Goal: Task Accomplishment & Management: Use online tool/utility

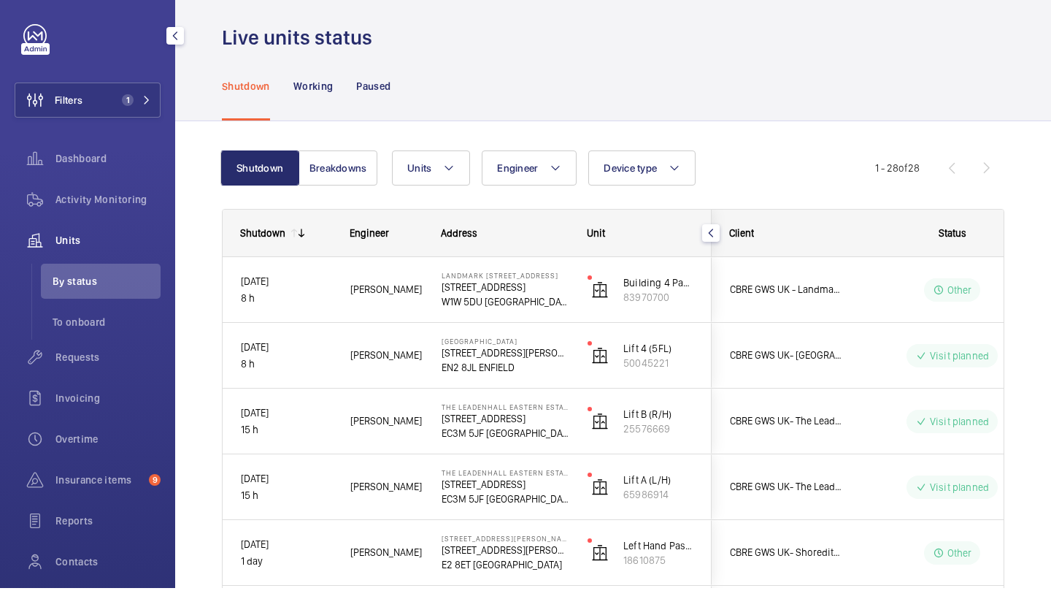
scroll to position [1407, 0]
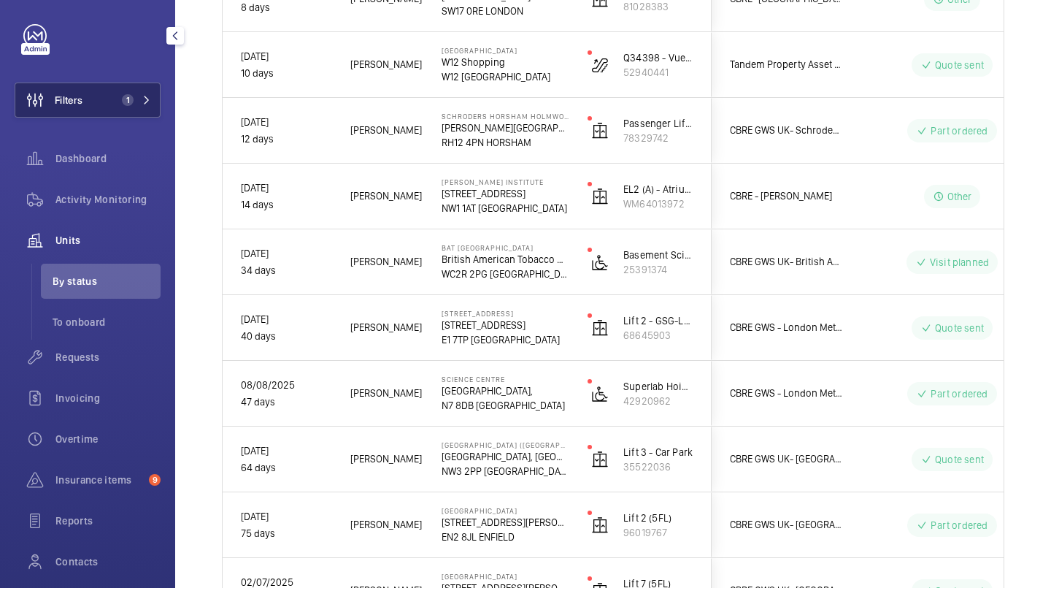
click at [119, 93] on button "Filters 1" at bounding box center [88, 110] width 146 height 35
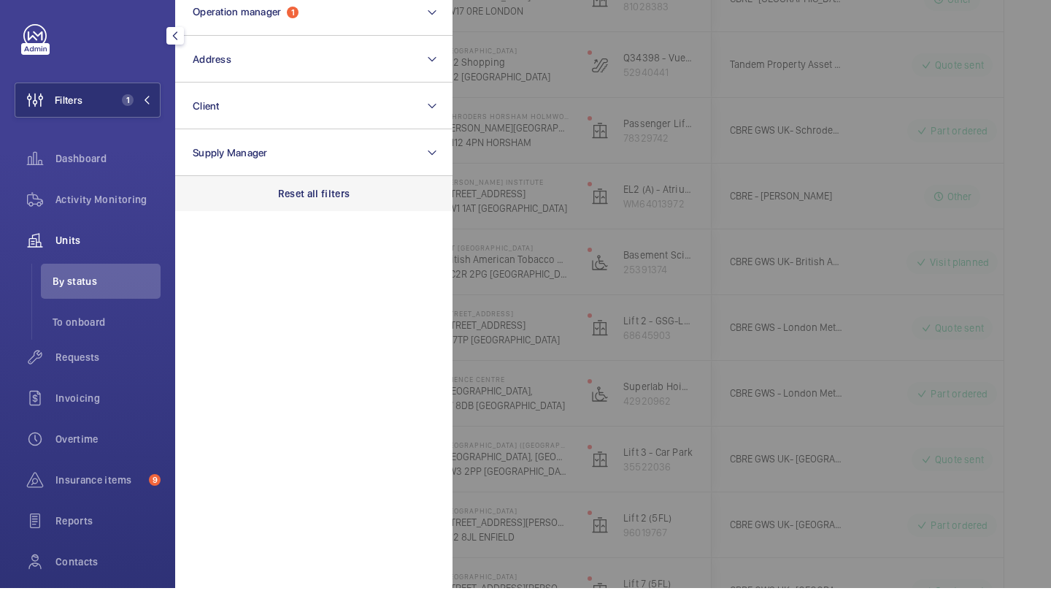
click at [320, 197] on p "Reset all filters" at bounding box center [314, 204] width 72 height 15
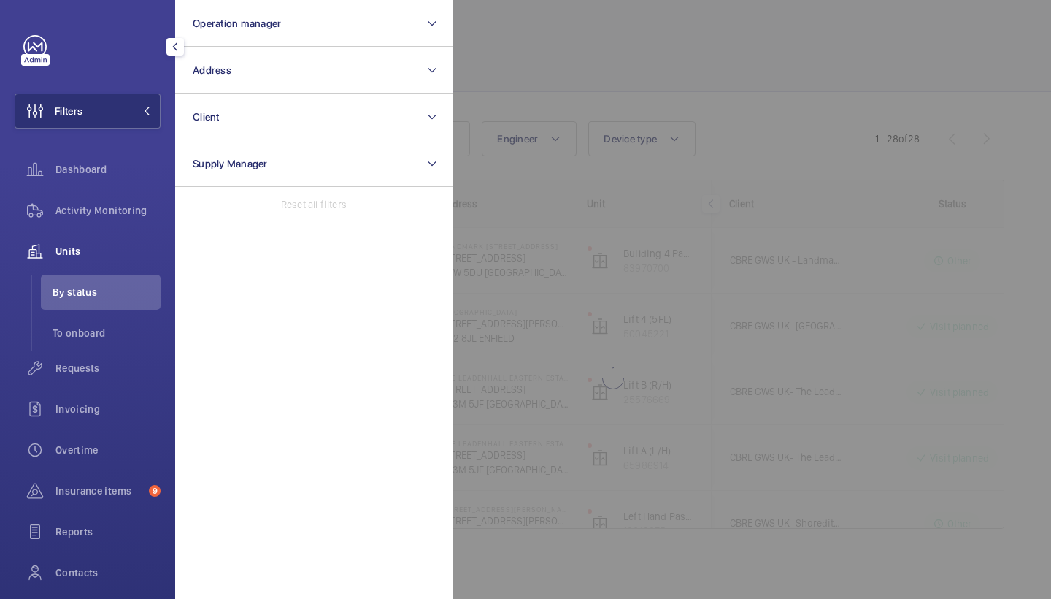
scroll to position [40, 0]
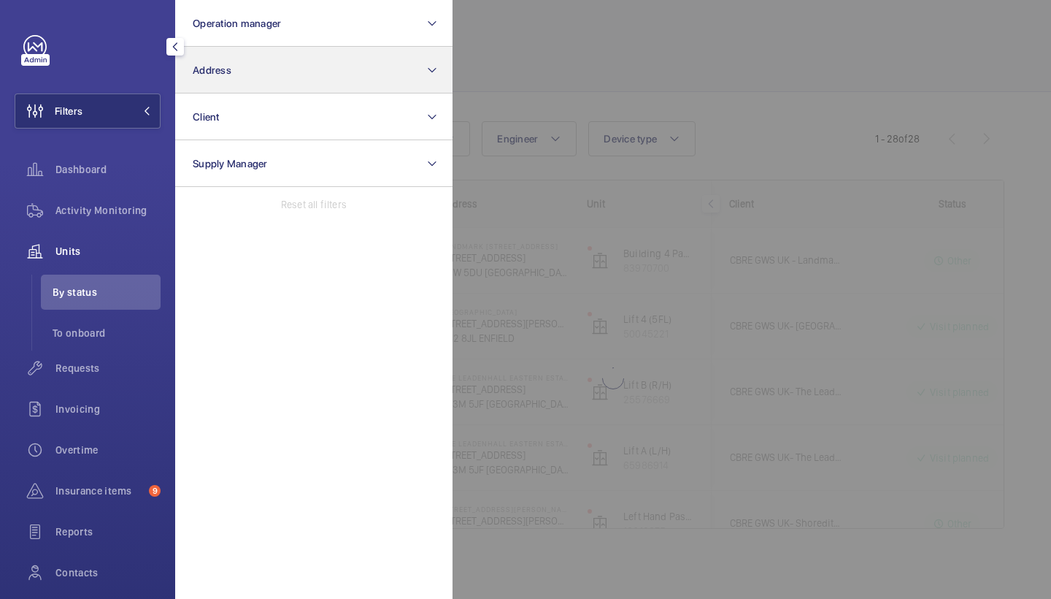
click at [294, 77] on button "Address" at bounding box center [313, 70] width 277 height 47
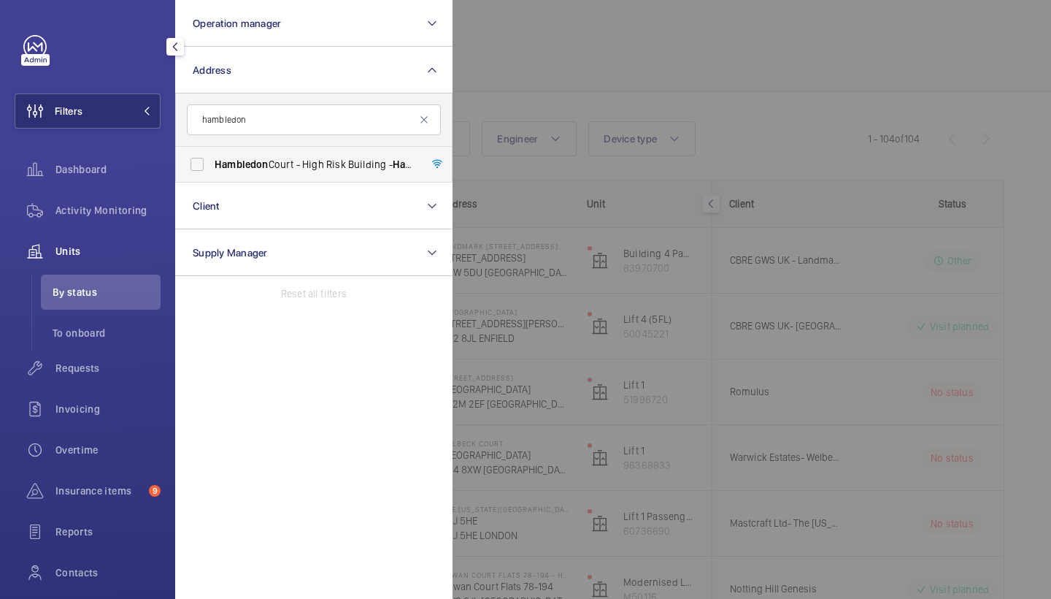
type input "hambledon"
click at [269, 163] on span "Hambledon Court - High Risk Building - Hambledon Court, LONDON SE22 8EJ" at bounding box center [315, 164] width 201 height 15
click at [212, 163] on input "Hambledon Court - High Risk Building - Hambledon Court, LONDON SE22 8EJ" at bounding box center [196, 164] width 29 height 29
checkbox input "true"
click at [675, 94] on div at bounding box center [978, 299] width 1051 height 599
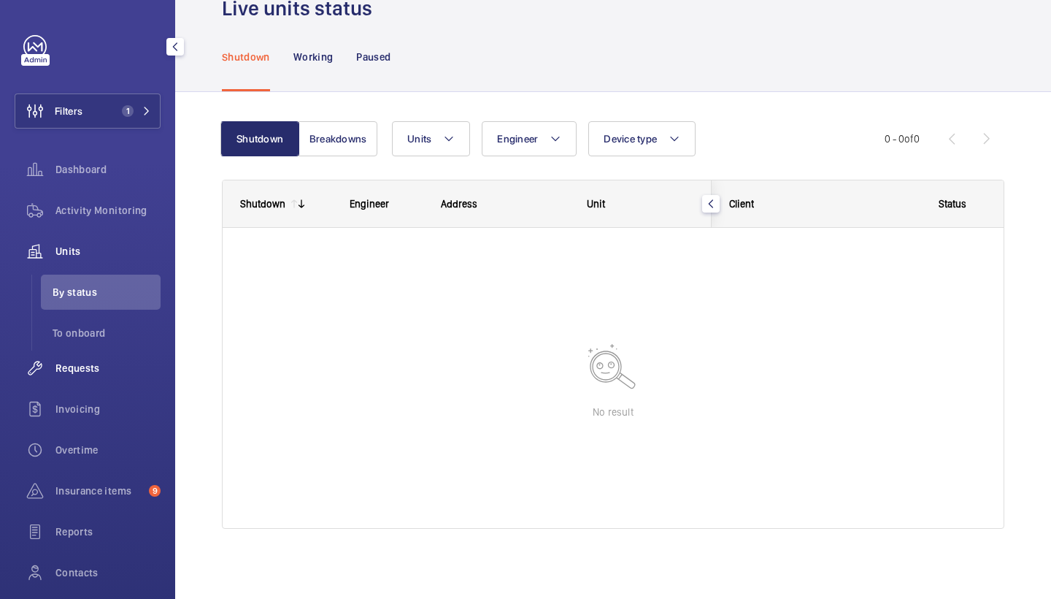
click at [125, 353] on div "Requests" at bounding box center [88, 367] width 146 height 35
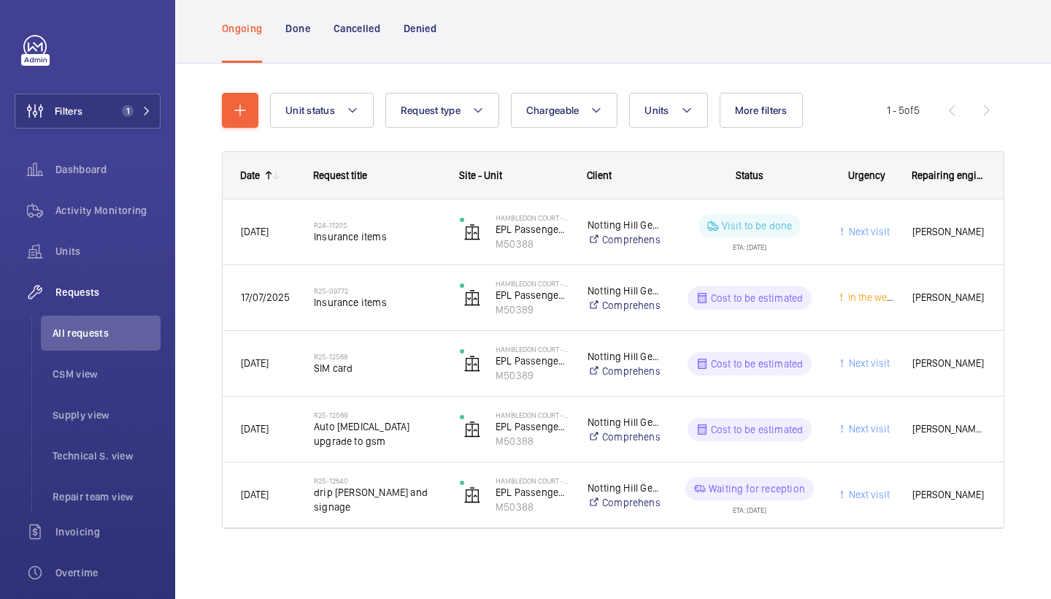
scroll to position [88, 0]
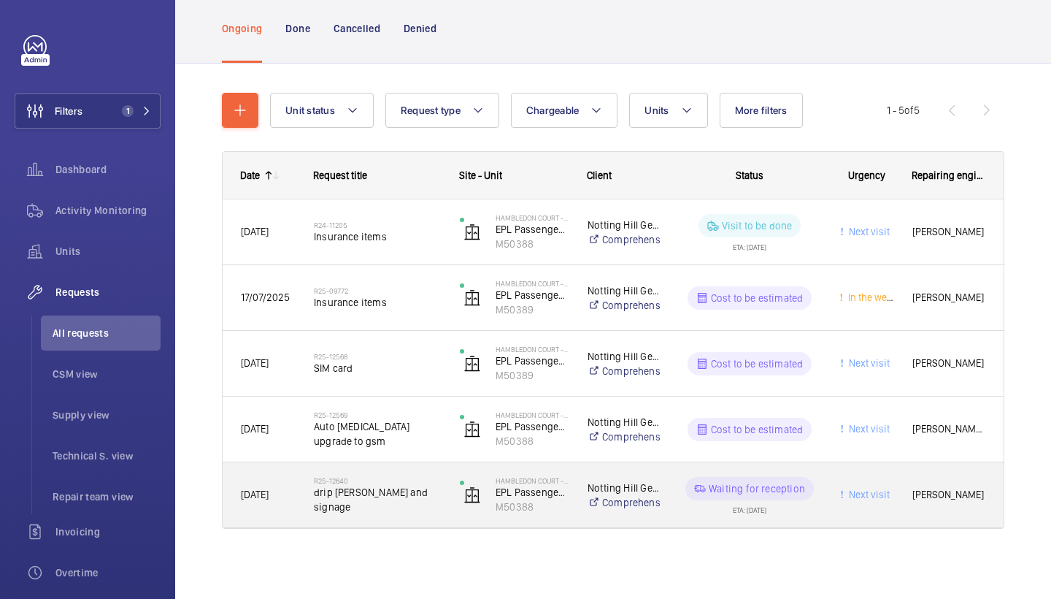
click at [366, 485] on h2 "R25-12640" at bounding box center [377, 480] width 127 height 9
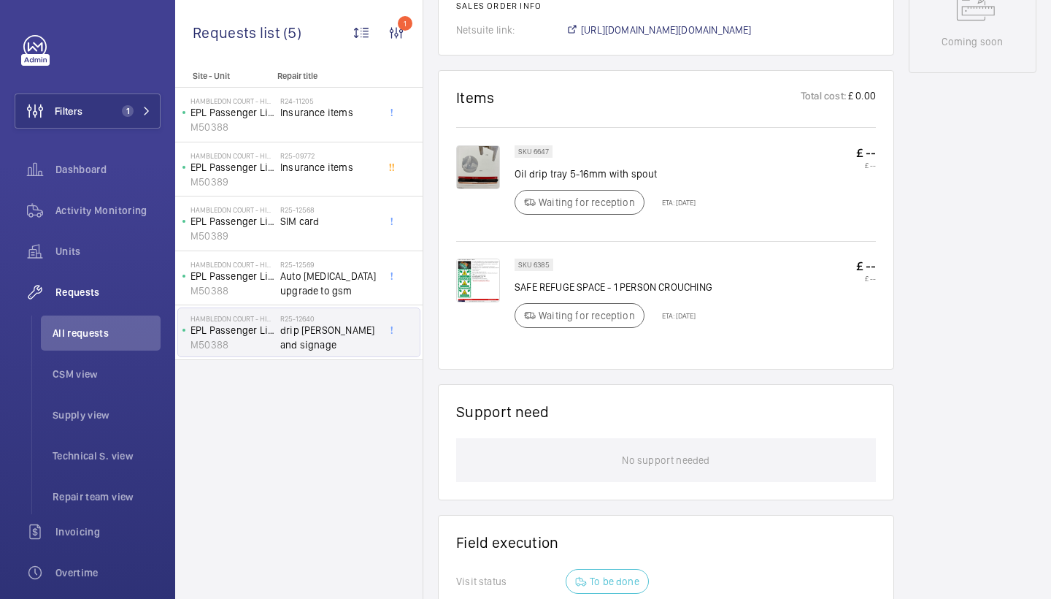
scroll to position [790, 0]
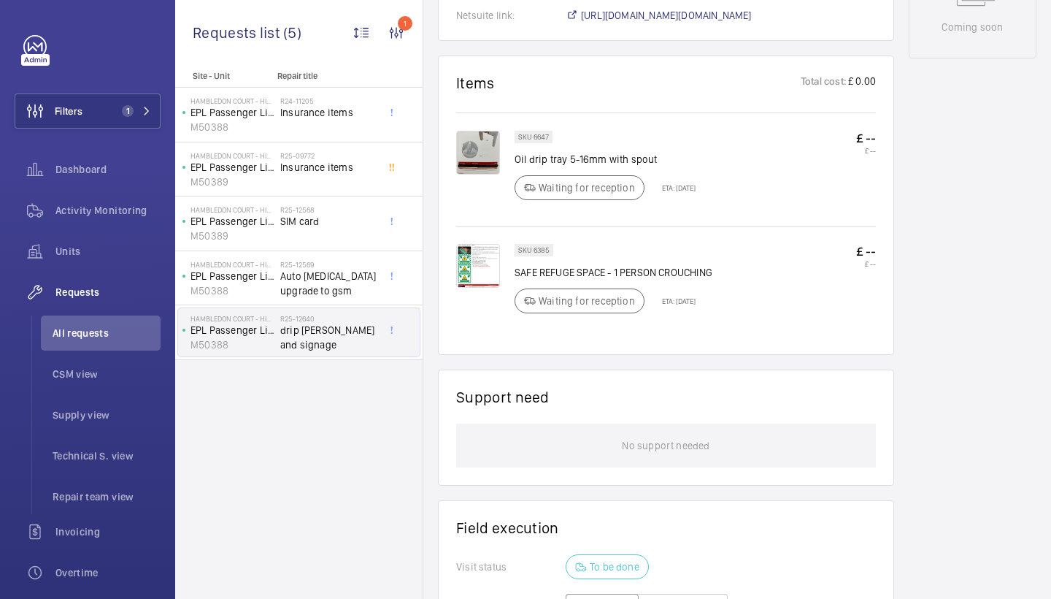
click at [491, 142] on img at bounding box center [478, 153] width 44 height 44
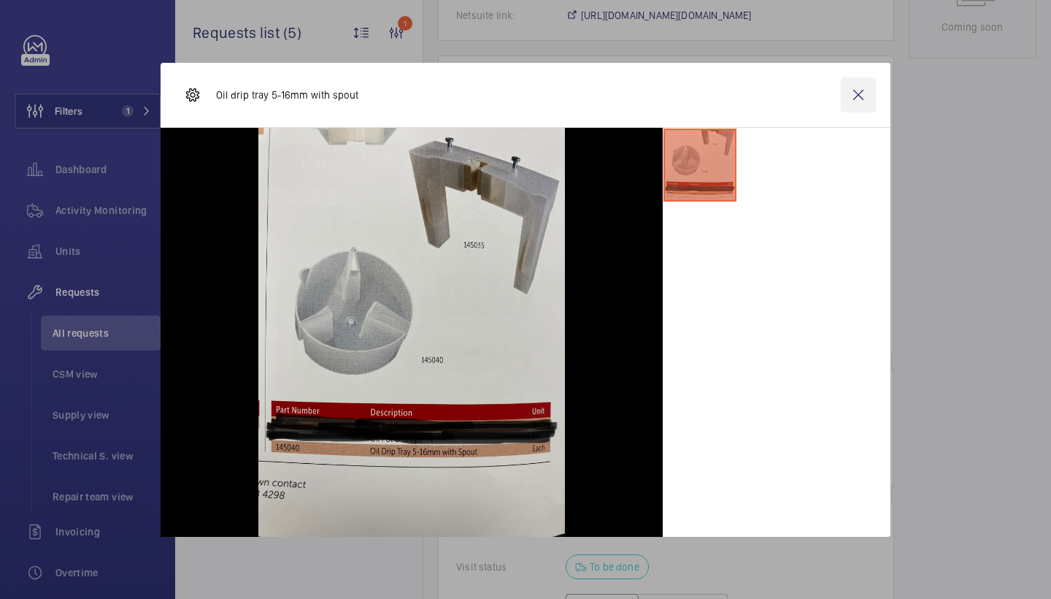
click at [850, 93] on wm-front-icon-button at bounding box center [858, 94] width 35 height 35
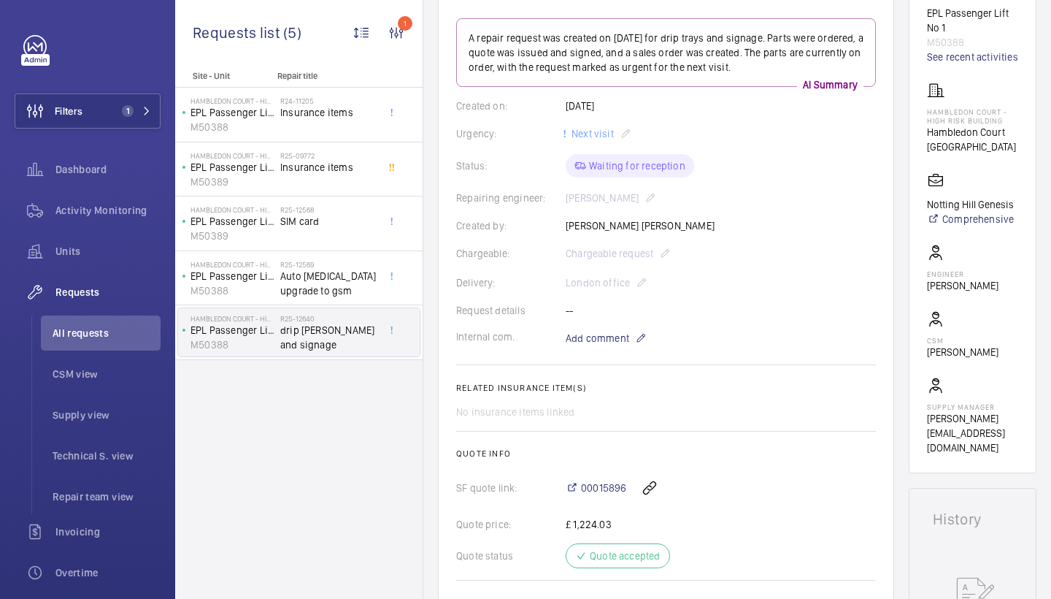
scroll to position [266, 0]
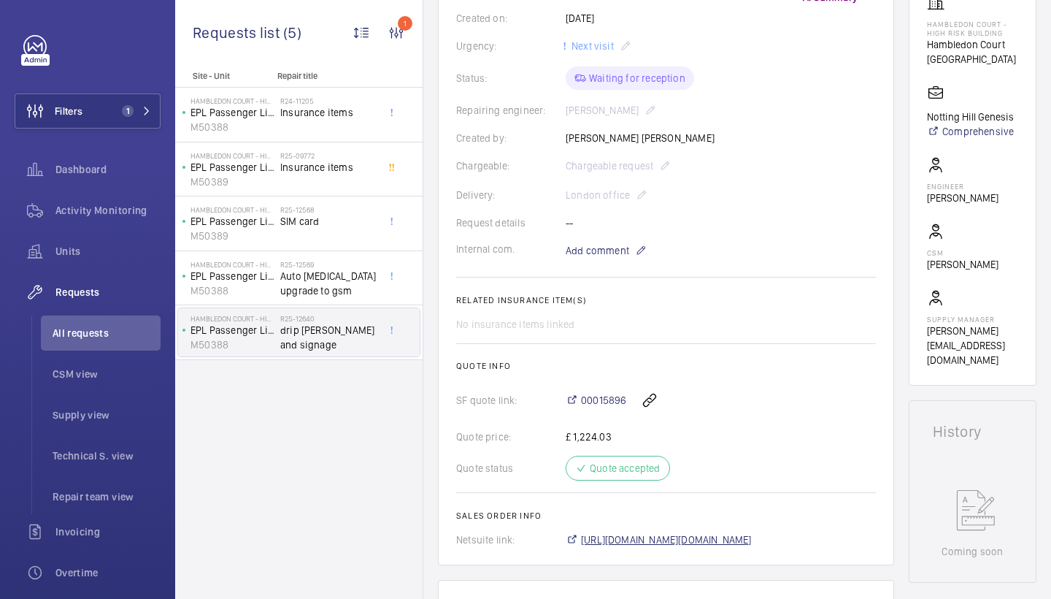
click at [645, 536] on span "https://6461500.app.netsuite.com/app/accounting/transactions/salesord.nl?id=302…" at bounding box center [666, 539] width 171 height 15
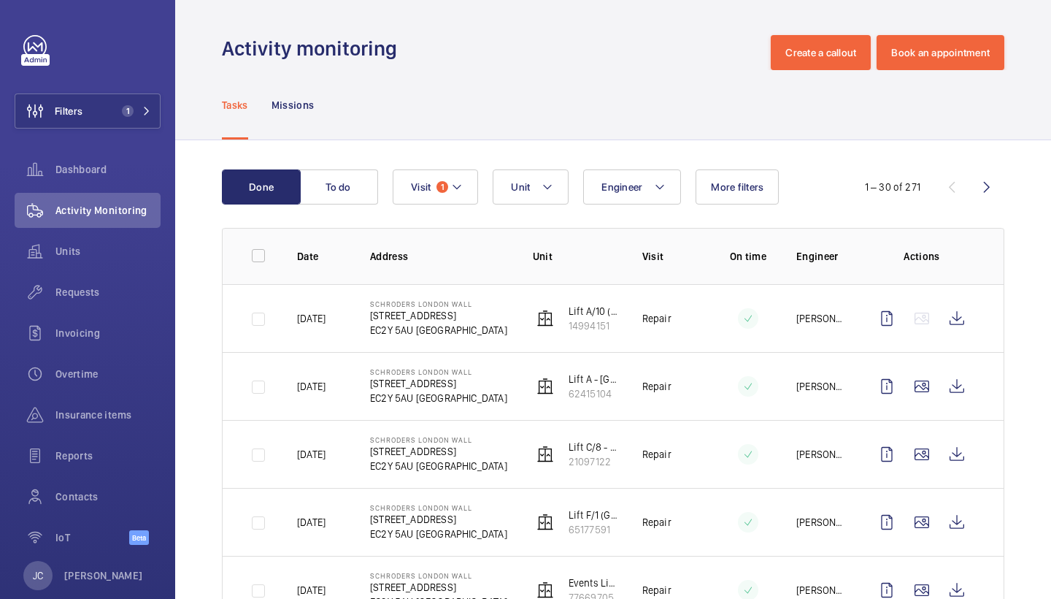
scroll to position [1664, 0]
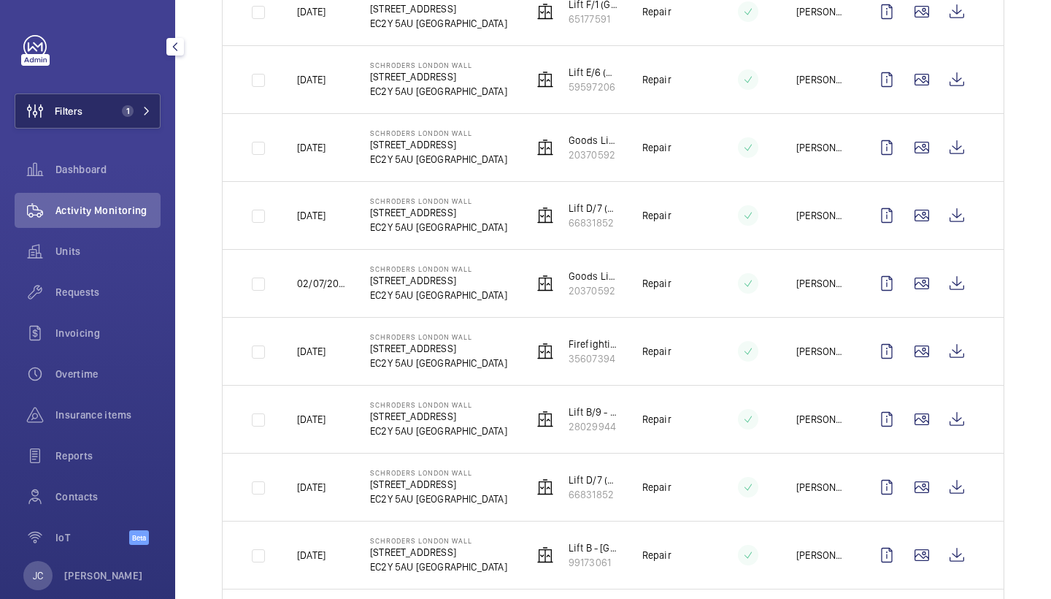
click at [134, 108] on span "1" at bounding box center [133, 111] width 35 height 12
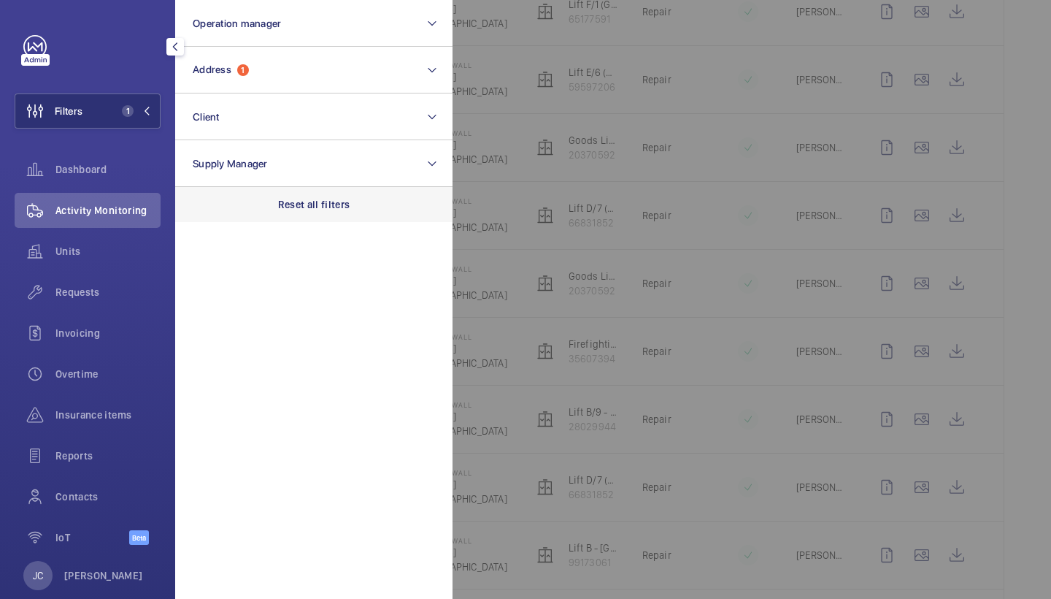
click at [293, 213] on div "Reset all filters" at bounding box center [313, 204] width 277 height 35
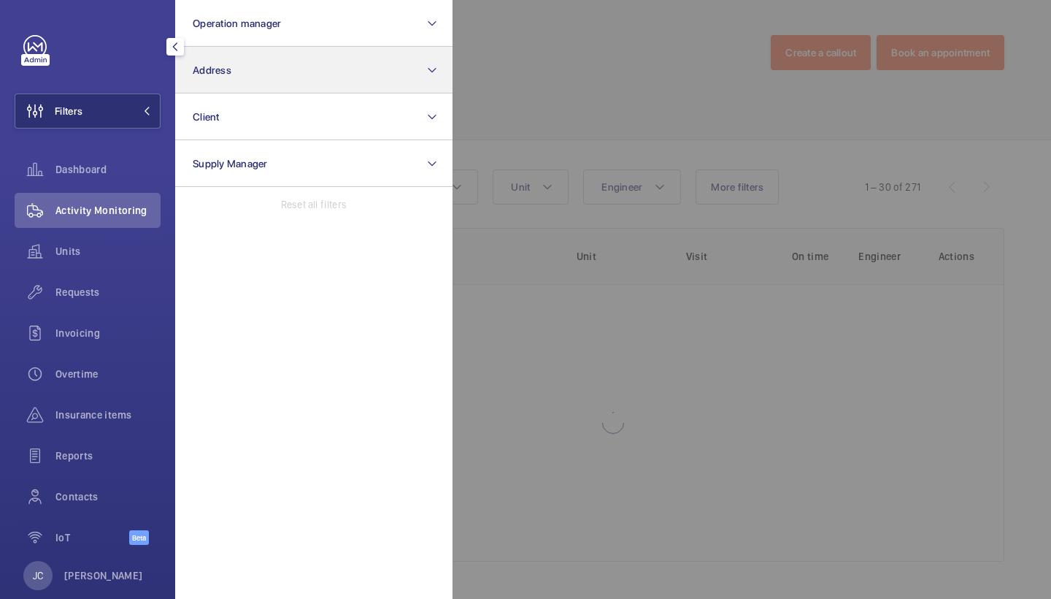
click at [295, 74] on button "Address" at bounding box center [313, 70] width 277 height 47
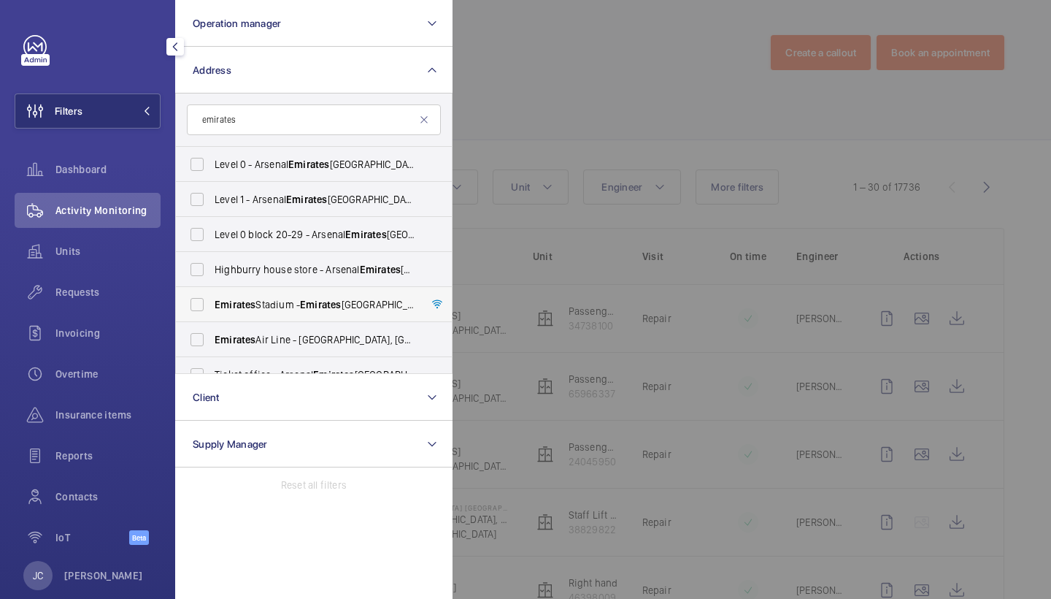
type input "emirates"
click at [293, 304] on span "Emirates Stadium - Emirates Stadium, LONDON N7 7AJ" at bounding box center [315, 304] width 201 height 15
click at [212, 304] on input "Emirates Stadium - Emirates Stadium, LONDON N7 7AJ" at bounding box center [196, 304] width 29 height 29
checkbox input "true"
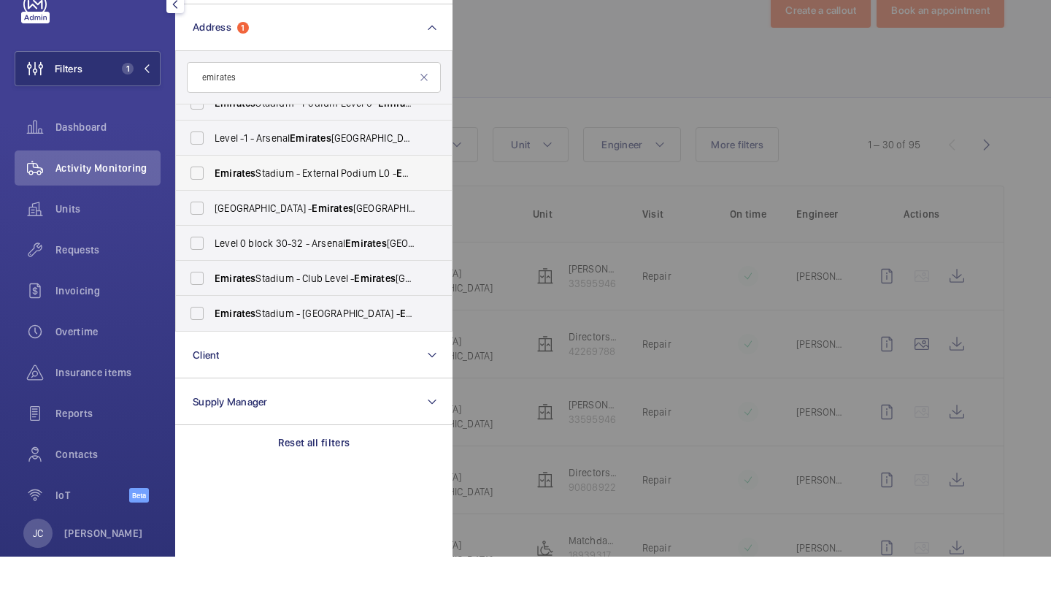
scroll to position [474, 0]
click at [353, 208] on span "Emirates Stadium - External Podium L0 - Emirates Stadium, LONDON N7 7AJ" at bounding box center [315, 215] width 201 height 15
click at [212, 201] on input "Emirates Stadium - External Podium L0 - Emirates Stadium, LONDON N7 7AJ" at bounding box center [196, 215] width 29 height 29
checkbox input "true"
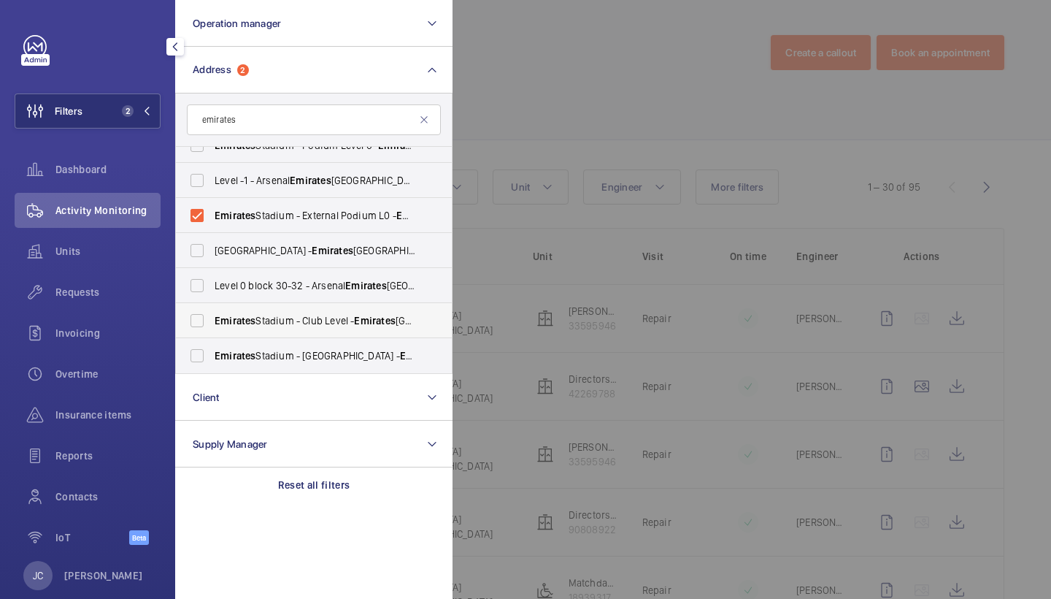
click at [317, 338] on label "Emirates Stadium - Car Park - Emirates Stadium, LONDON N7 7AJ" at bounding box center [303, 355] width 254 height 35
click at [212, 341] on input "Emirates Stadium - Car Park - Emirates Stadium, LONDON N7 7AJ" at bounding box center [196, 355] width 29 height 29
checkbox input "true"
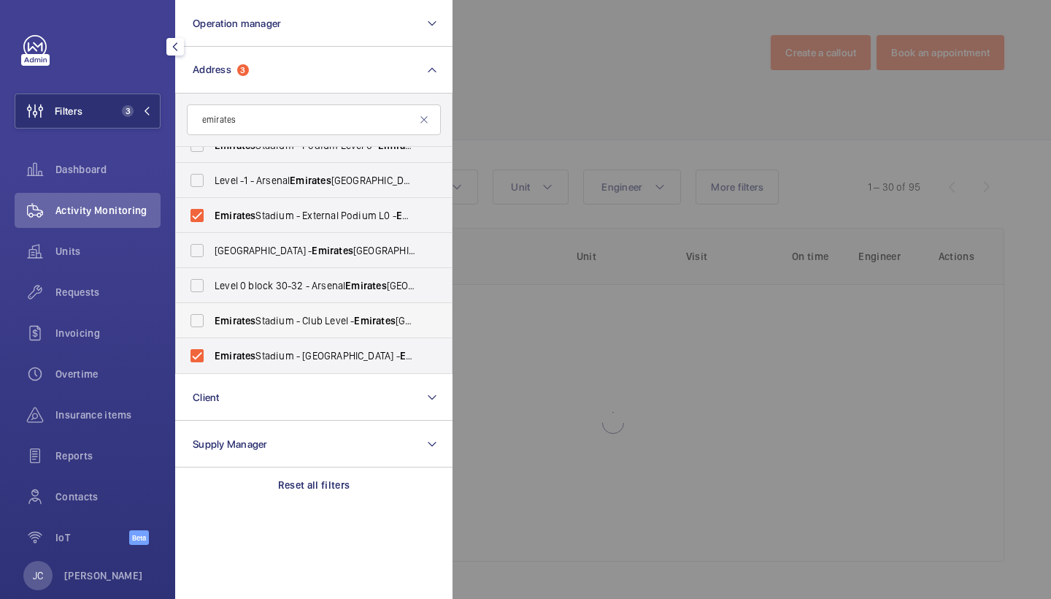
click at [319, 323] on span "Emirates Stadium - Club Level - Emirates Stadium, LONDON N7 7AJ" at bounding box center [315, 320] width 201 height 15
click at [212, 323] on input "Emirates Stadium - Club Level - Emirates Stadium, LONDON N7 7AJ" at bounding box center [196, 320] width 29 height 29
checkbox input "true"
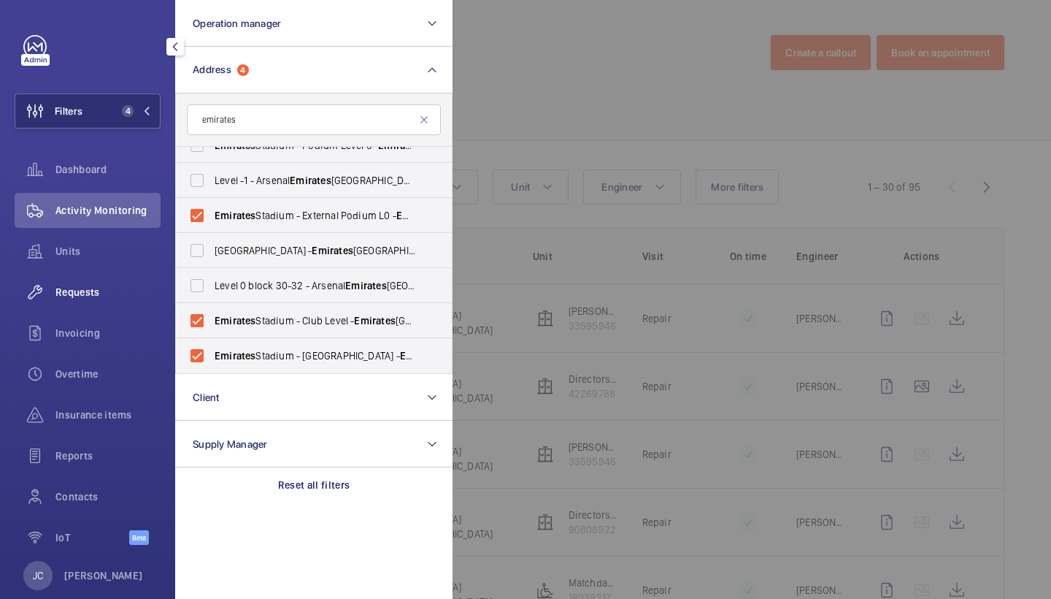
click at [150, 291] on span "Requests" at bounding box center [107, 292] width 105 height 15
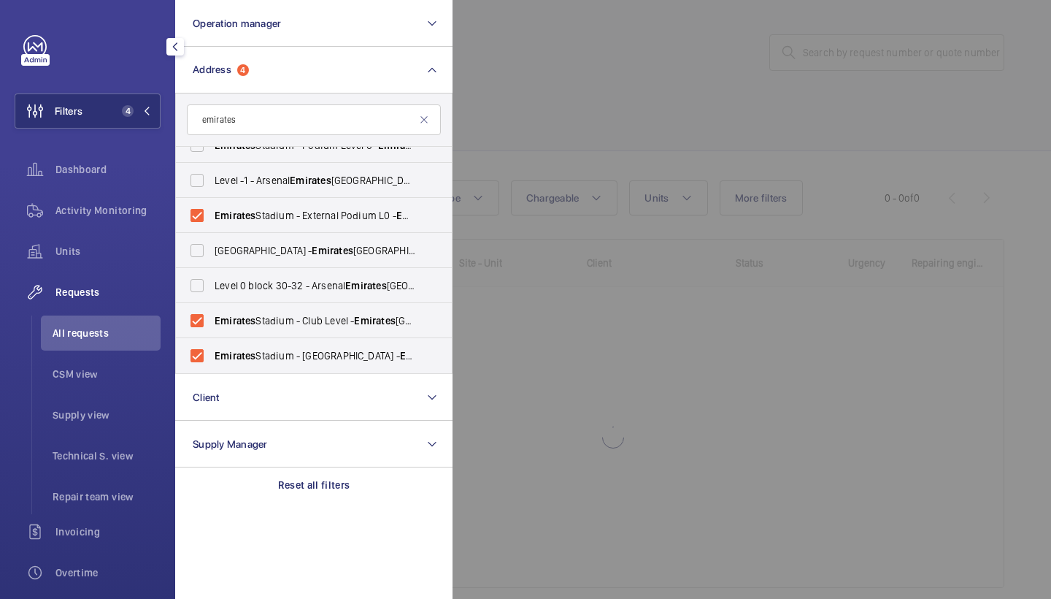
click at [593, 113] on div at bounding box center [978, 299] width 1051 height 599
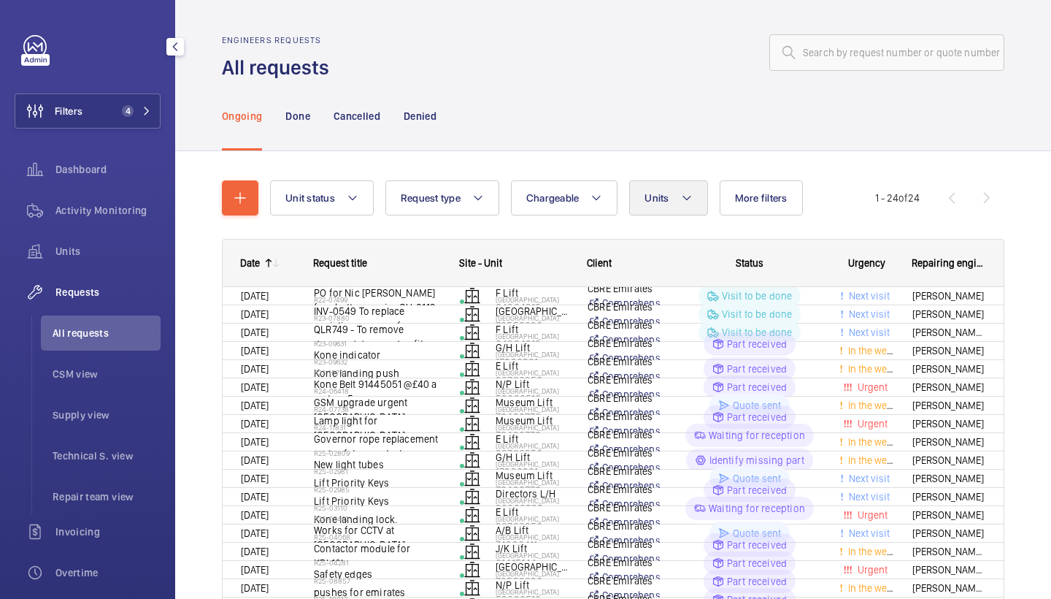
click at [666, 199] on span "Units" at bounding box center [657, 198] width 24 height 12
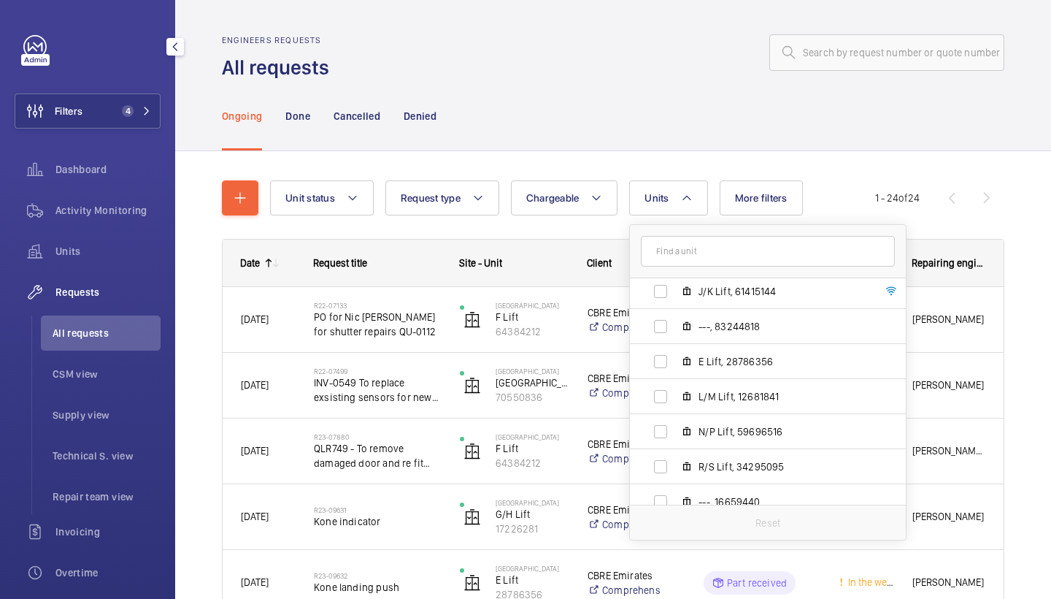
scroll to position [1055, 0]
click at [718, 358] on span "E Lift, 28786356" at bounding box center [783, 362] width 169 height 15
click at [675, 358] on input "E Lift, 28786356" at bounding box center [660, 361] width 29 height 29
checkbox input "true"
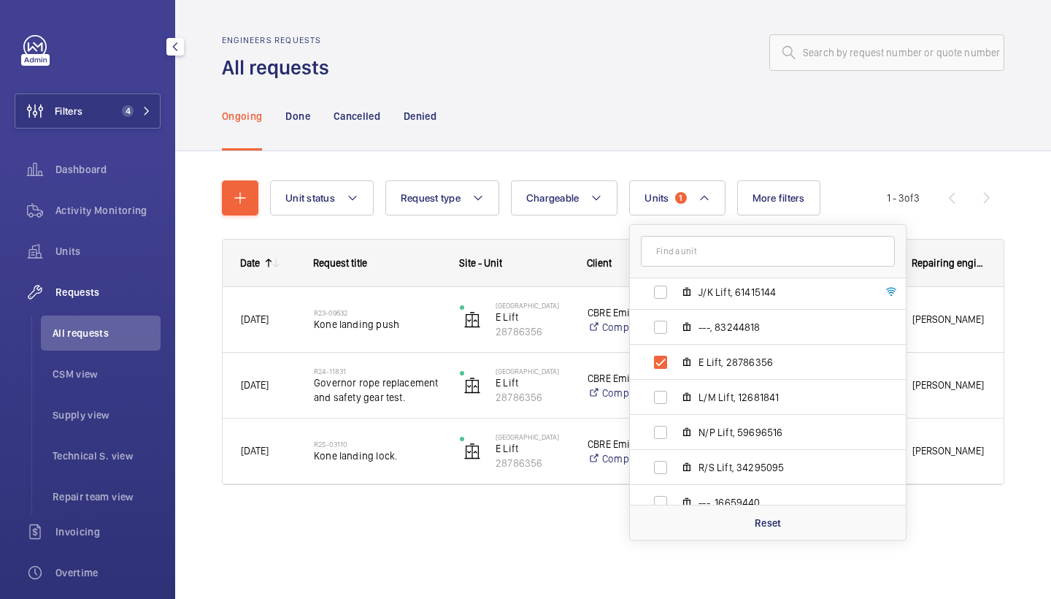
click at [637, 93] on div "Ongoing Done Cancelled Denied" at bounding box center [613, 115] width 783 height 69
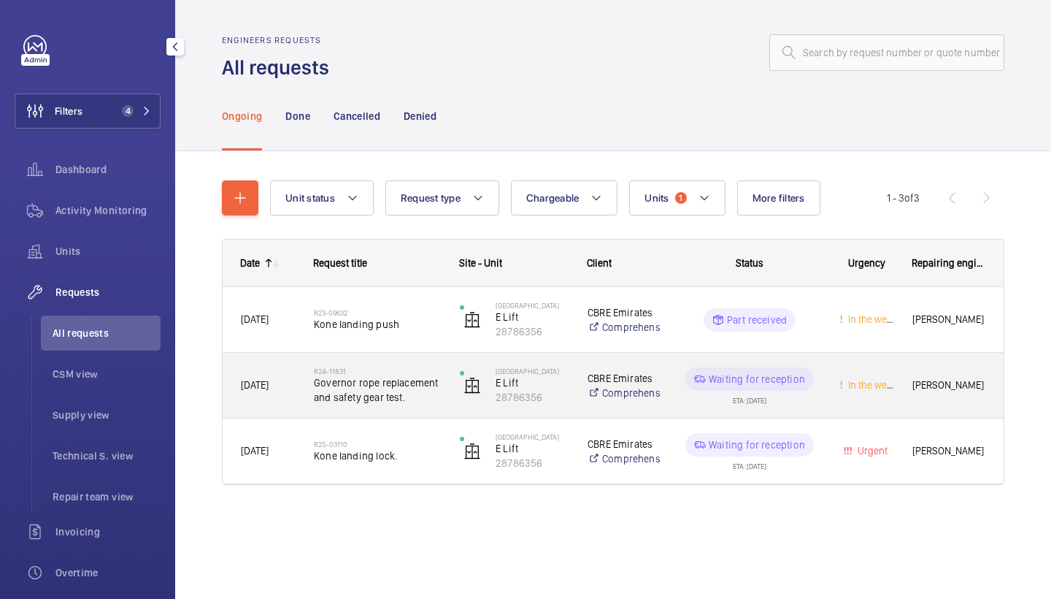
click at [408, 393] on span "Governor rope replacement and safety gear test." at bounding box center [377, 389] width 127 height 29
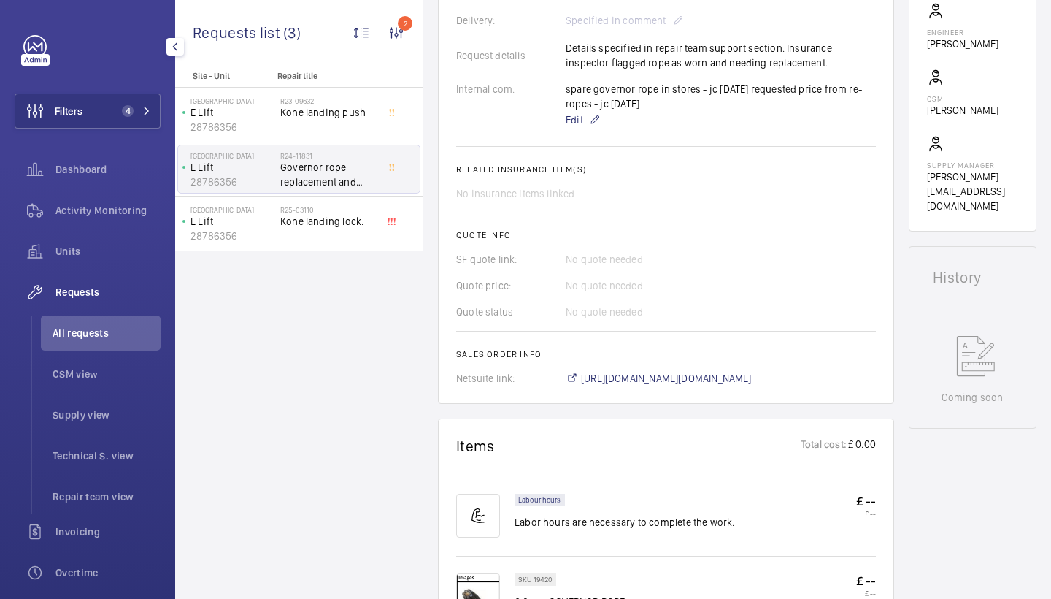
scroll to position [414, 0]
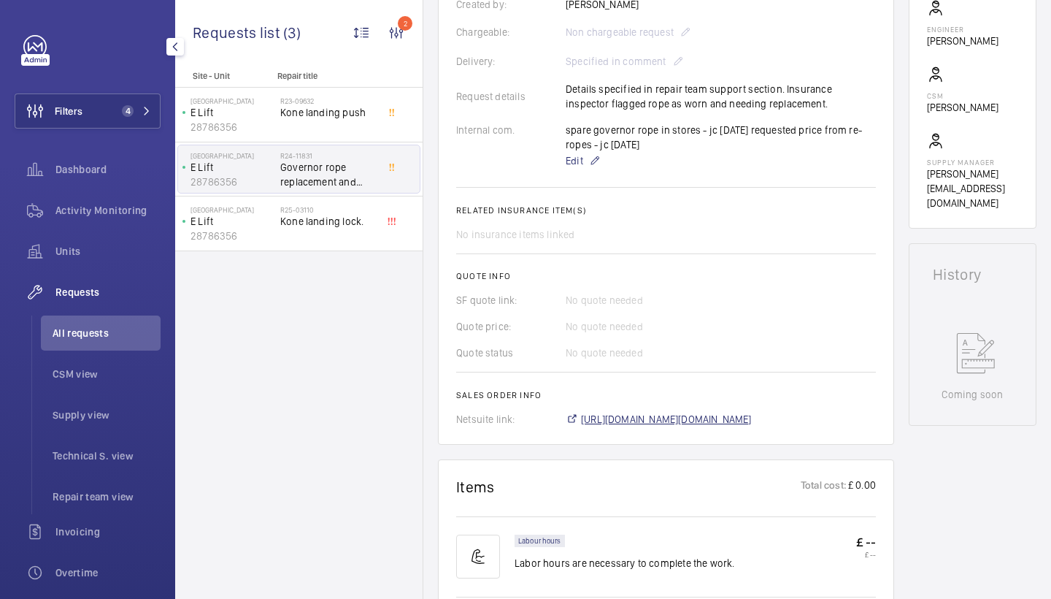
click at [671, 422] on span "https://6461500.app.netsuite.com/app/accounting/transactions/salesord.nl?id=295…" at bounding box center [666, 419] width 171 height 15
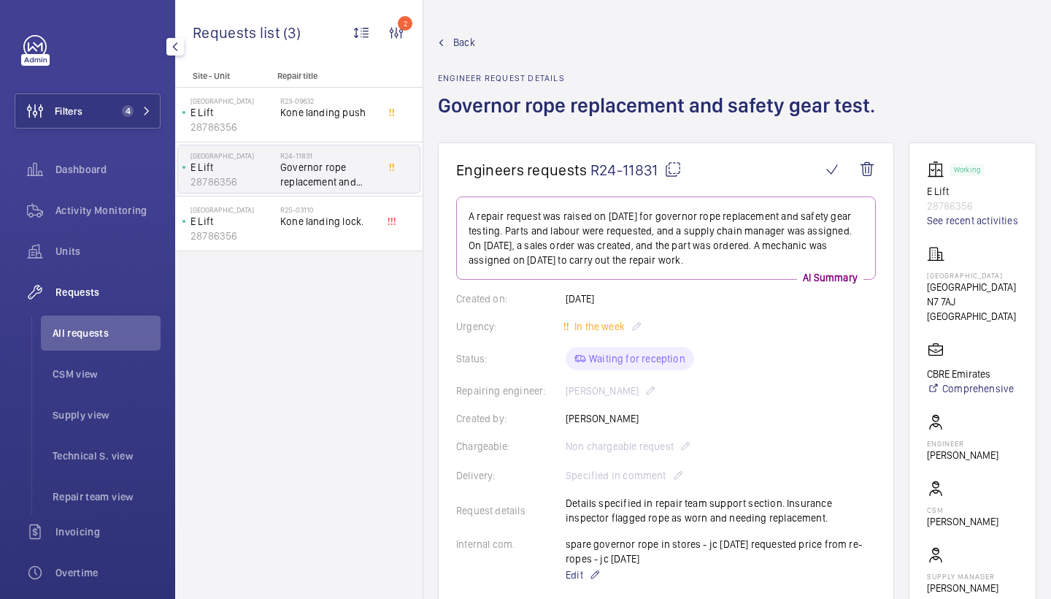
scroll to position [0, 0]
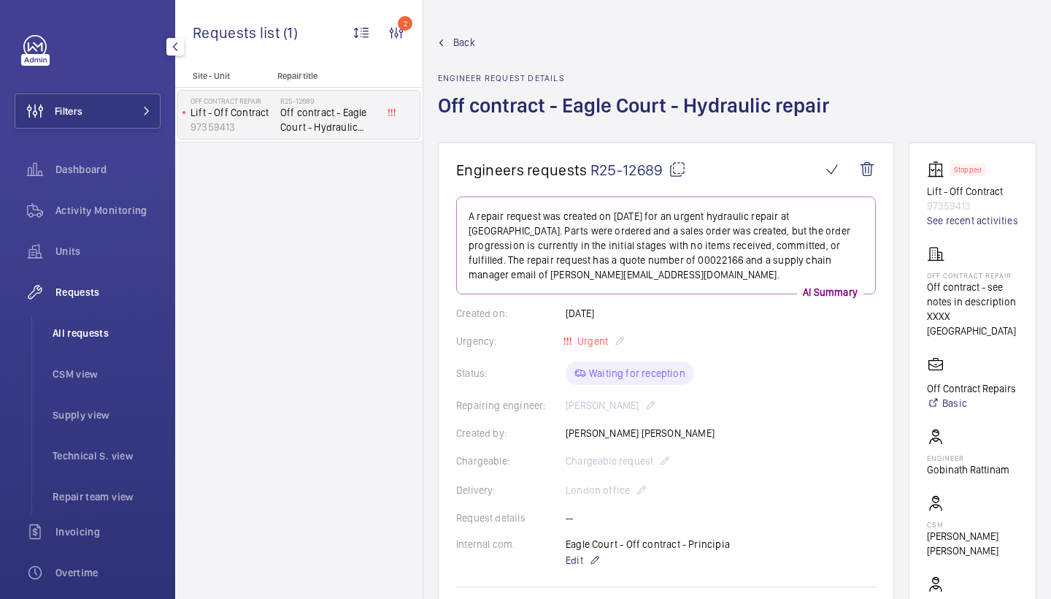
click at [100, 341] on li "All requests" at bounding box center [101, 332] width 120 height 35
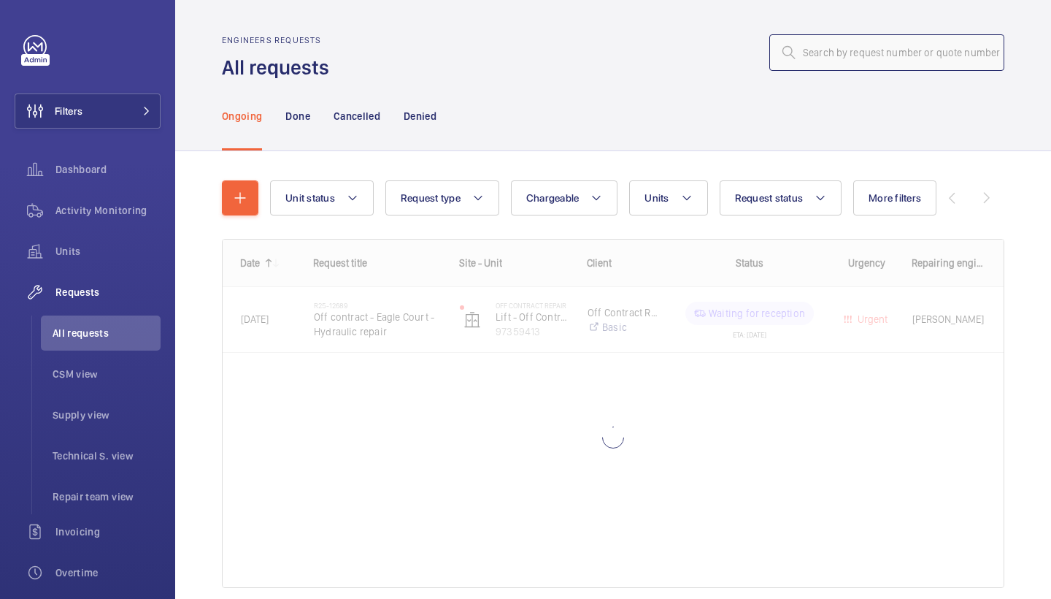
click at [929, 45] on input "text" at bounding box center [886, 52] width 235 height 36
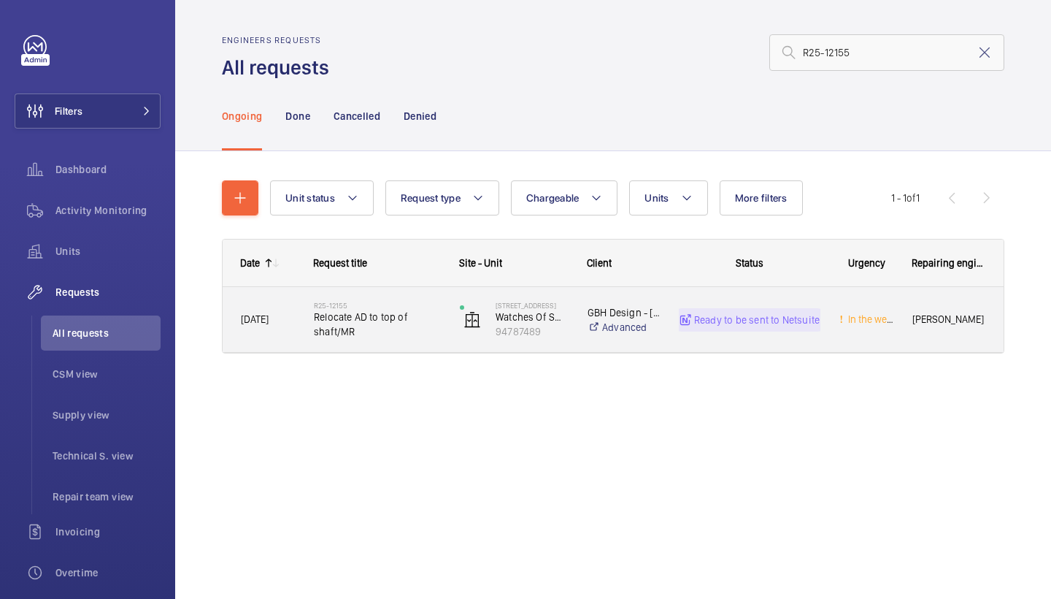
type input "R25-12155"
click at [383, 297] on div "R25-12155 Relocate AD to top of shaft/MR" at bounding box center [368, 320] width 145 height 66
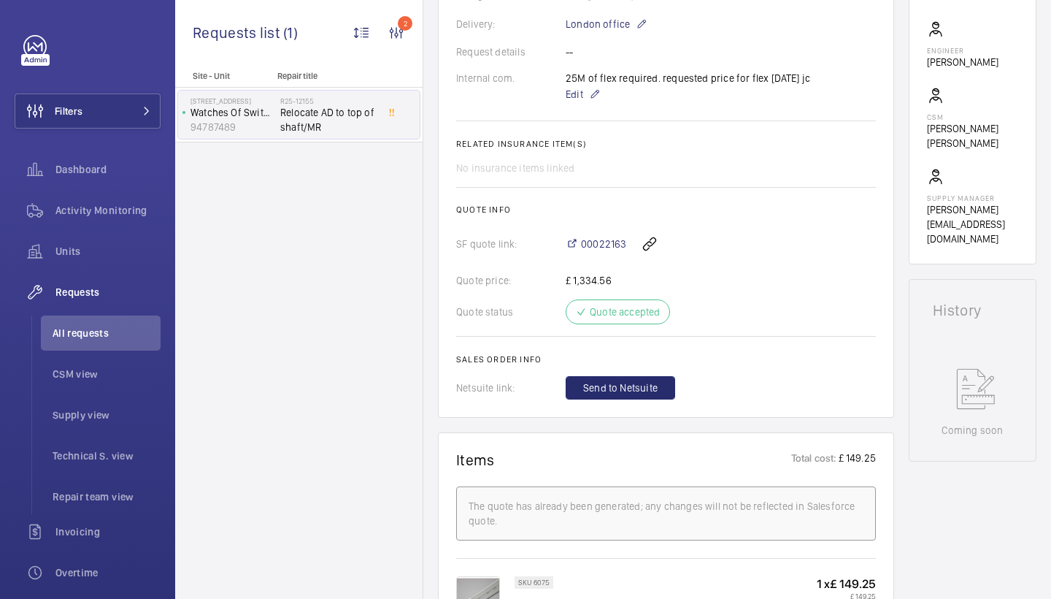
scroll to position [605, 0]
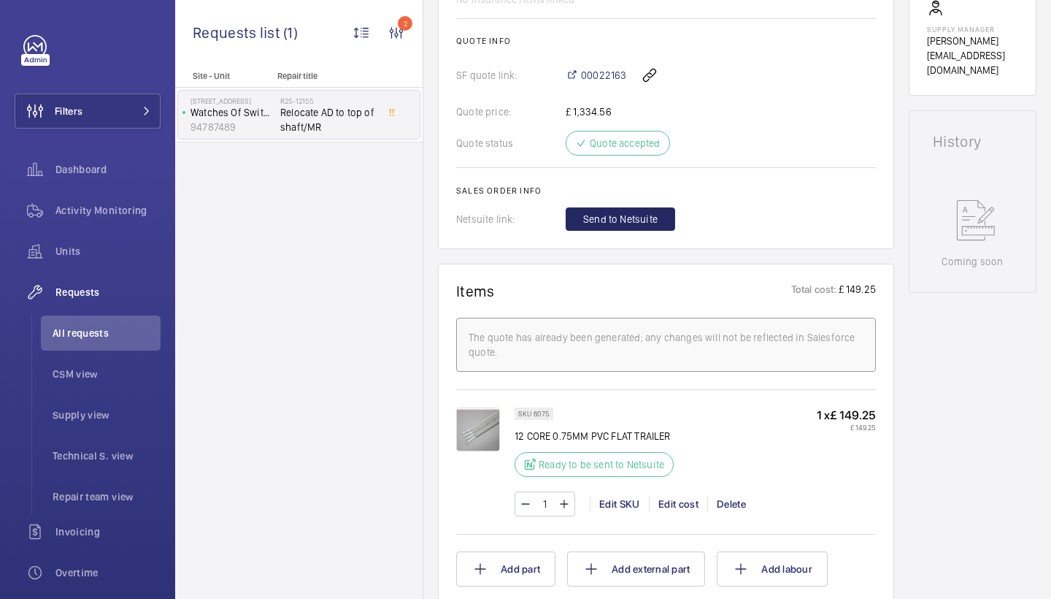
click at [624, 226] on span "Send to Netsuite" at bounding box center [620, 219] width 74 height 15
click at [624, 226] on div at bounding box center [721, 218] width 310 height 23
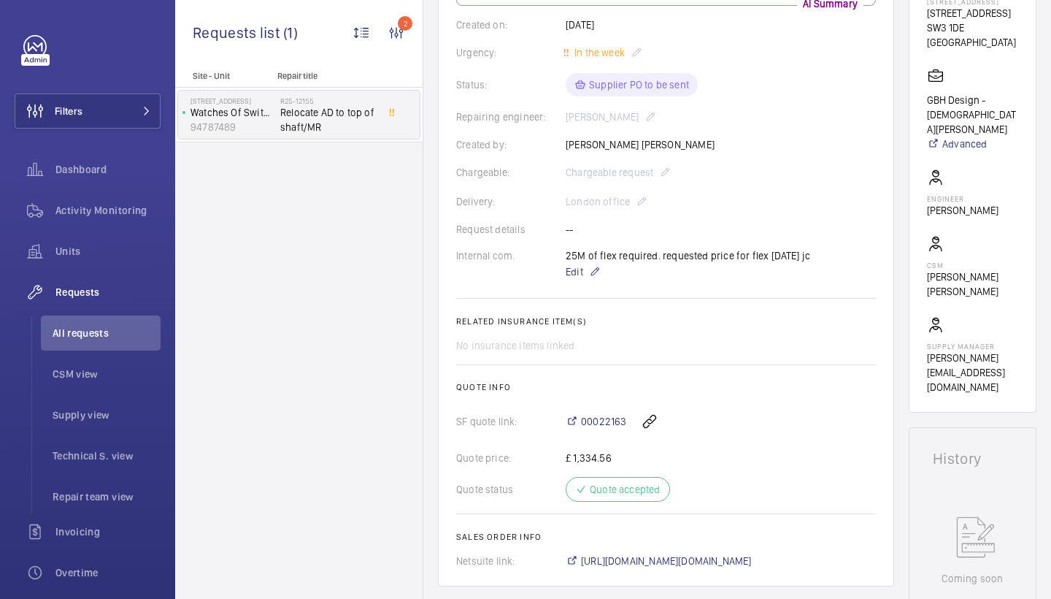
scroll to position [494, 0]
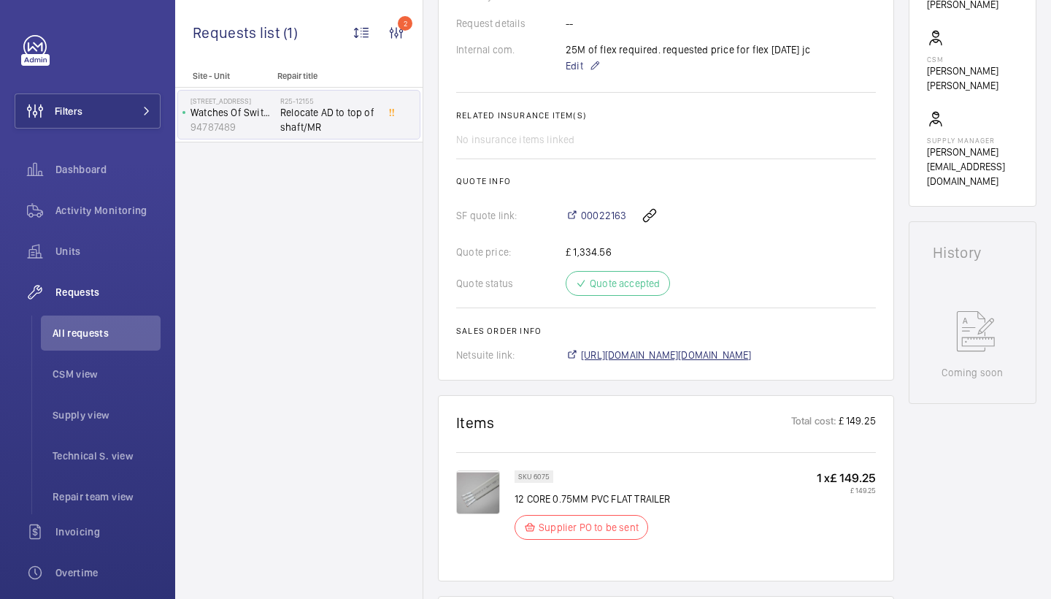
click at [678, 350] on span "https://6461500.app.netsuite.com/app/accounting/transactions/salesord.nl?id=303…" at bounding box center [666, 354] width 171 height 15
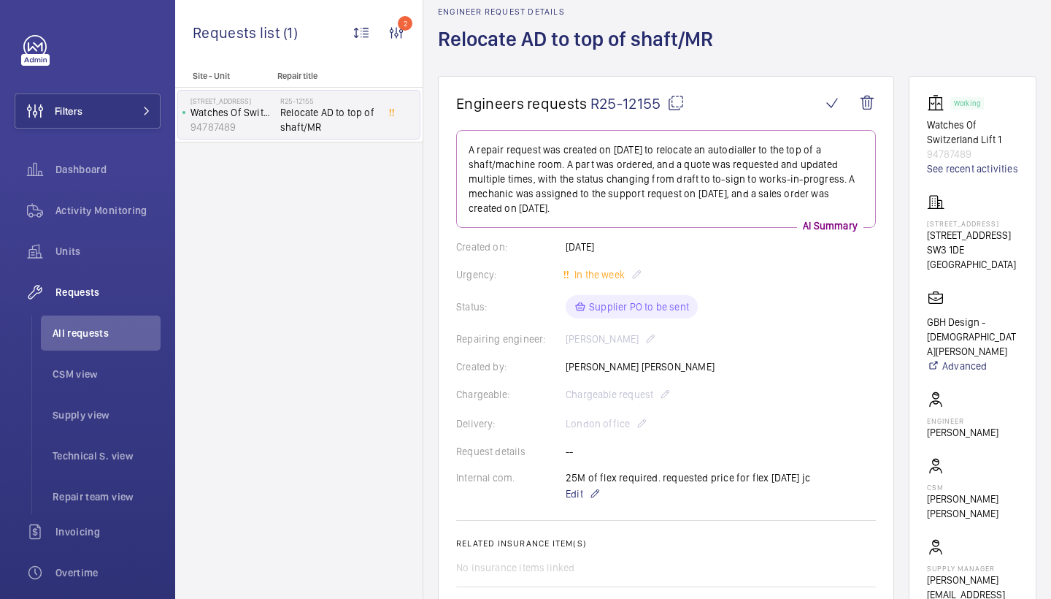
scroll to position [64, 0]
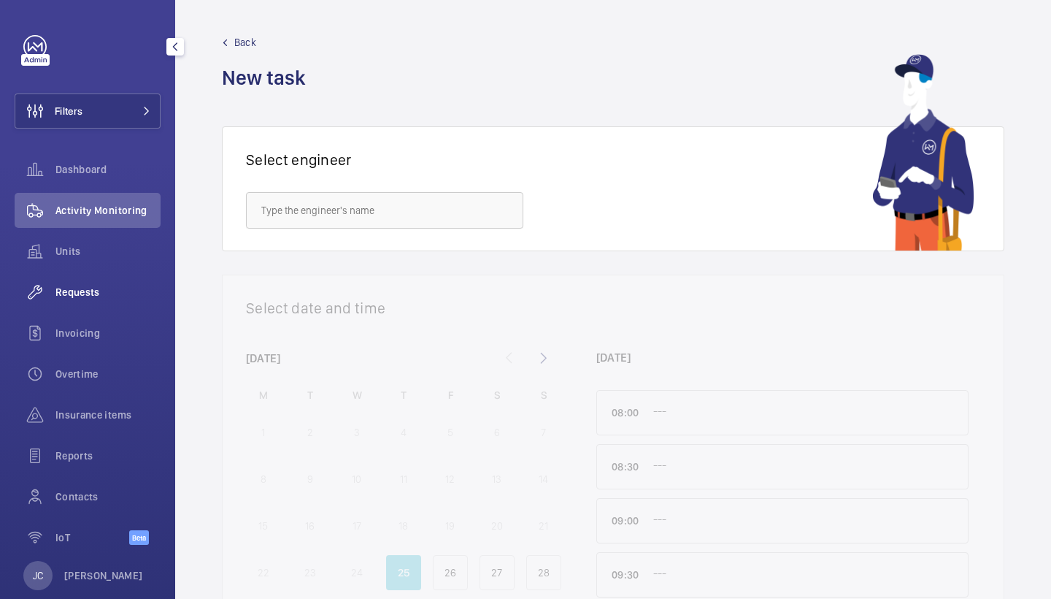
click at [84, 283] on div "Requests" at bounding box center [88, 291] width 146 height 35
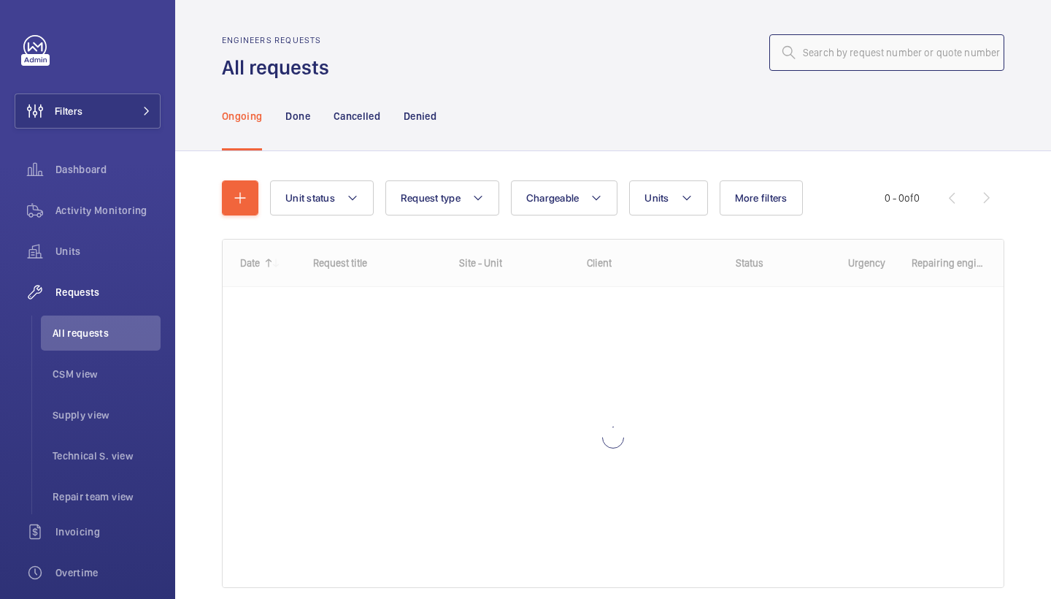
click at [847, 61] on input "text" at bounding box center [886, 52] width 235 height 36
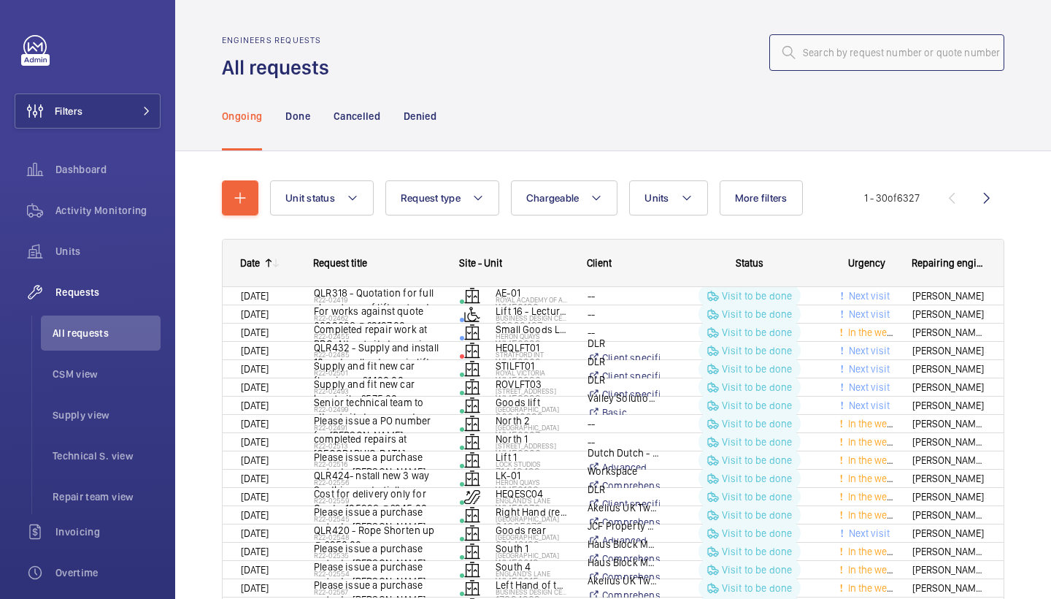
type input "R25-12155"
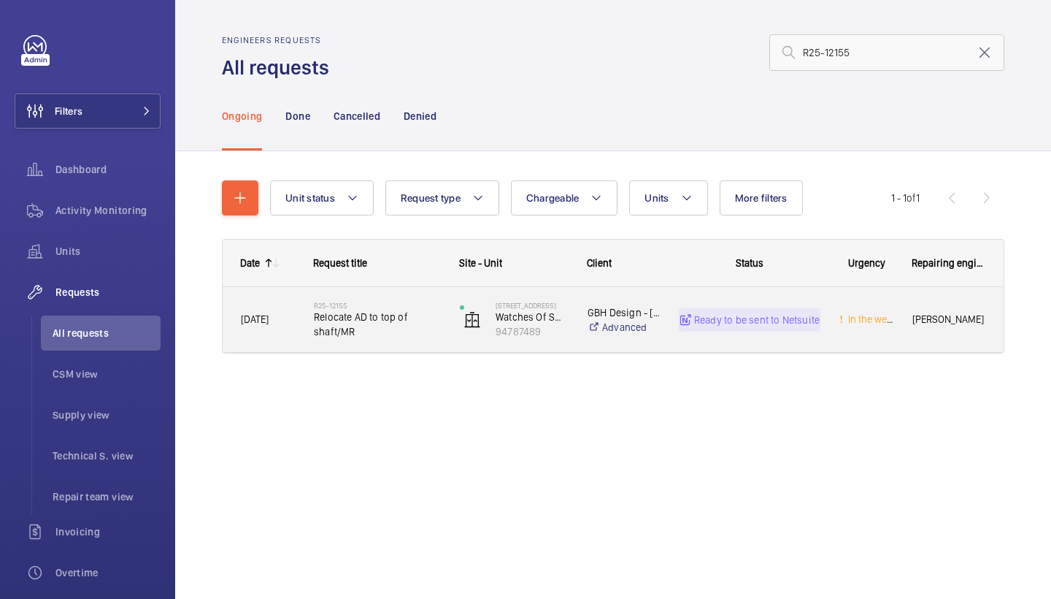
click at [392, 325] on span "Relocate AD to top of shaft/MR" at bounding box center [377, 324] width 127 height 29
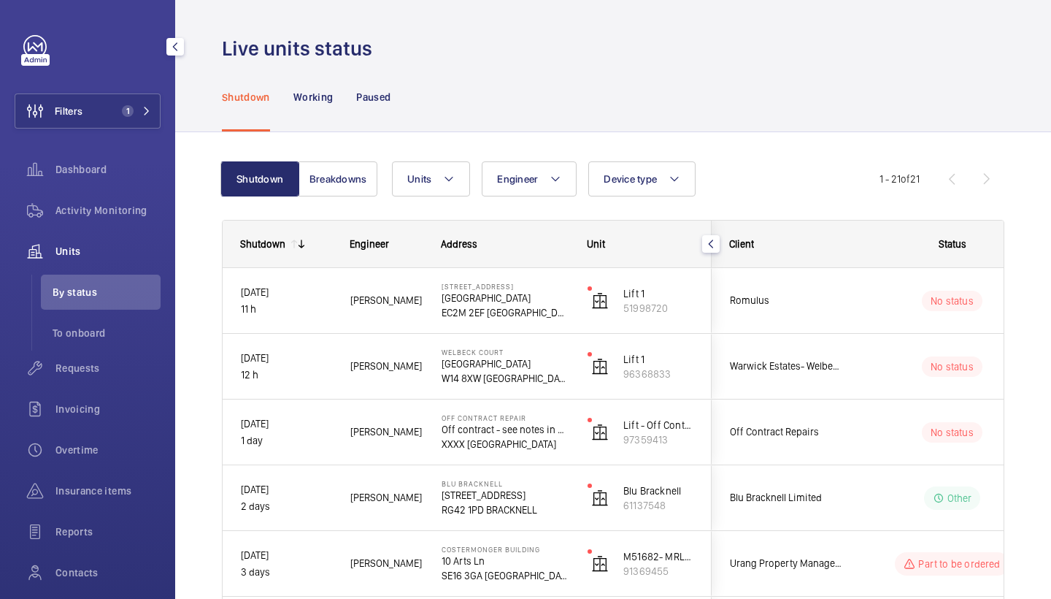
scroll to position [408, 0]
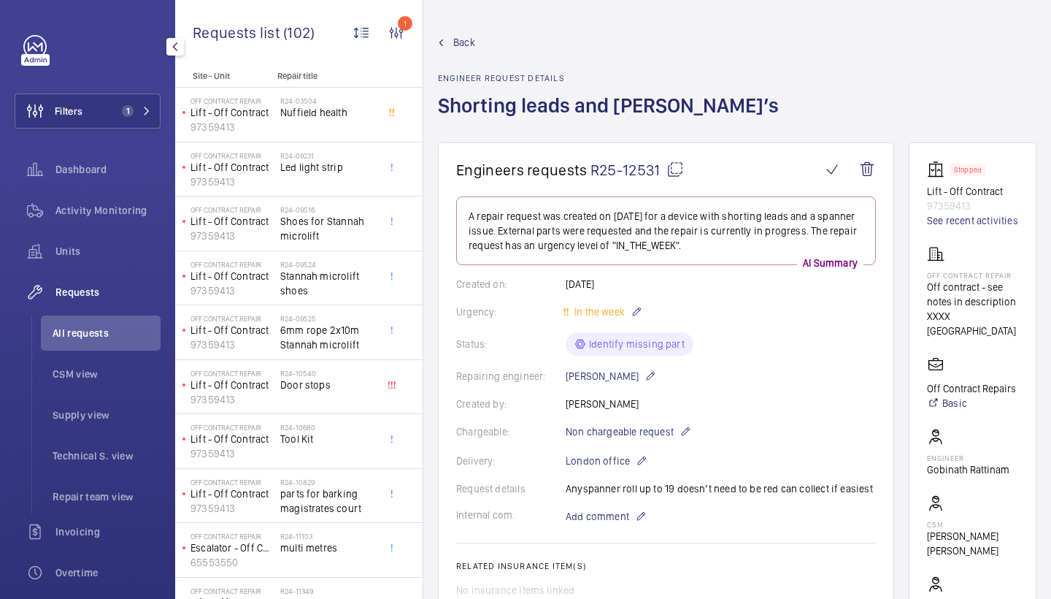
click at [677, 155] on wm-front-card "Engineers requests R25-12531 A repair request was created on [DATE] for a devic…" at bounding box center [666, 475] width 456 height 666
click at [675, 169] on mat-icon at bounding box center [675, 170] width 18 height 18
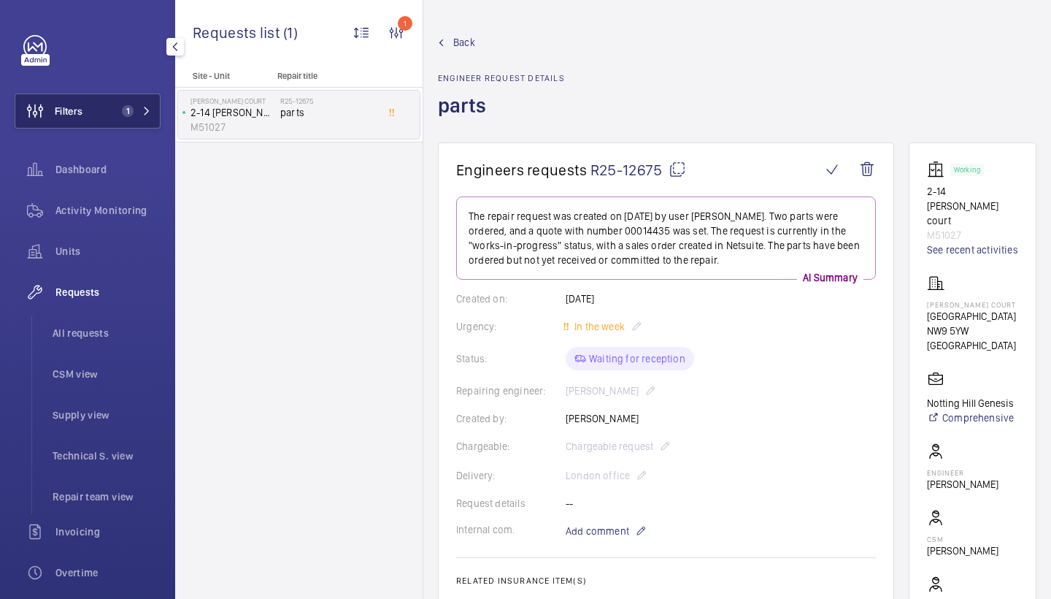
click at [137, 100] on button "Filters 1" at bounding box center [88, 110] width 146 height 35
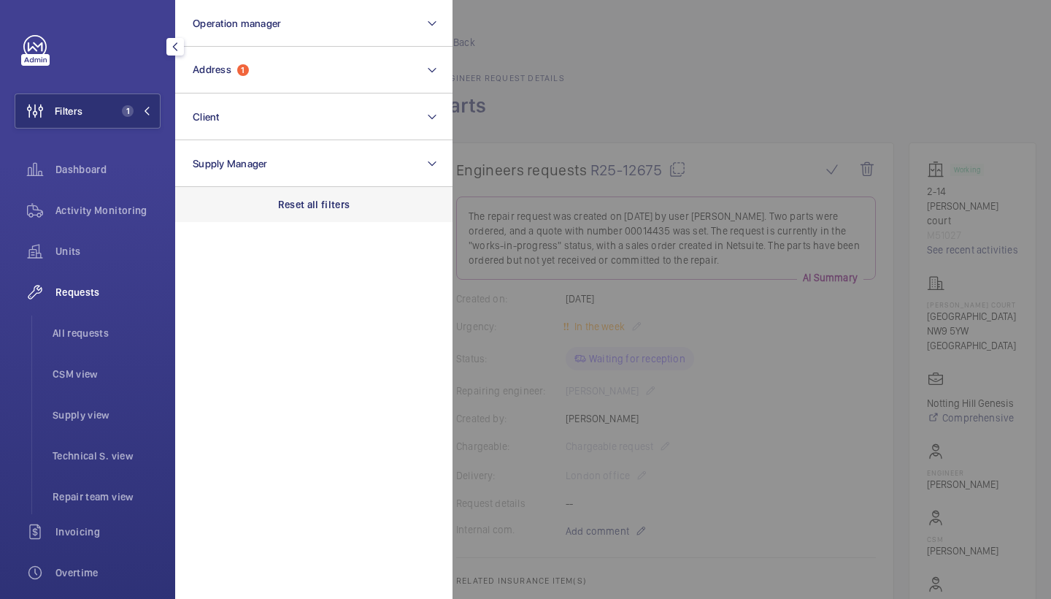
click at [315, 203] on p "Reset all filters" at bounding box center [314, 204] width 72 height 15
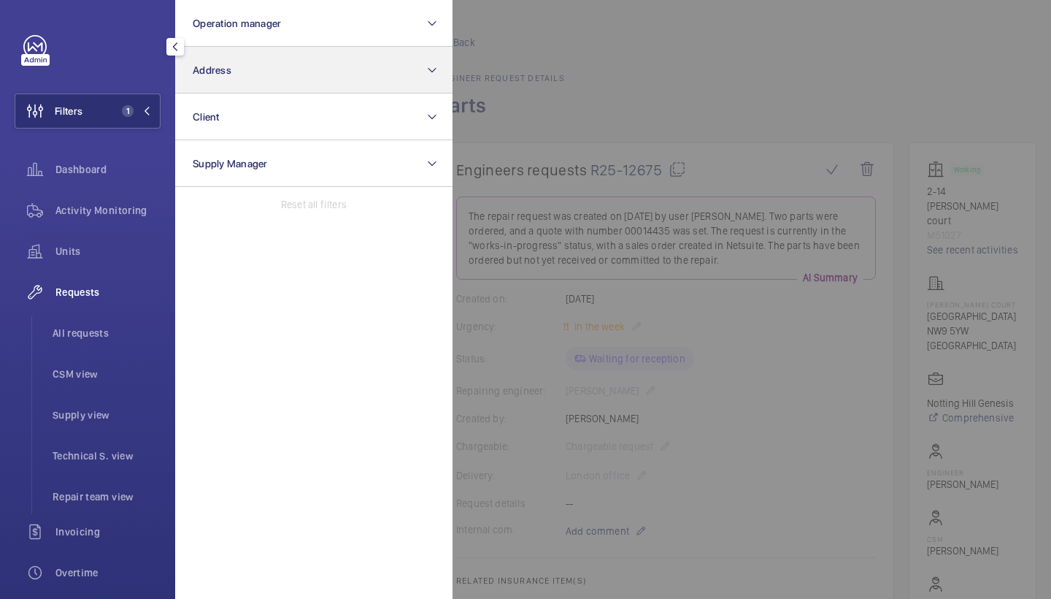
click at [272, 61] on button "Address" at bounding box center [313, 70] width 277 height 47
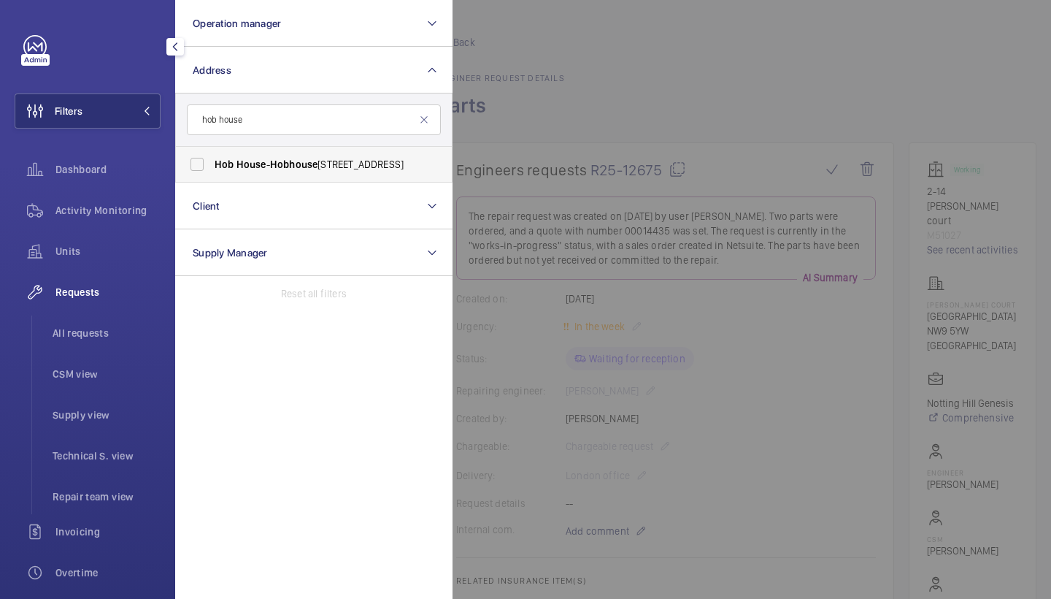
type input "hob house"
click at [315, 162] on span "house" at bounding box center [303, 164] width 28 height 12
click at [212, 162] on input "[GEOGRAPHIC_DATA] - [STREET_ADDRESS]" at bounding box center [196, 164] width 29 height 29
checkbox input "true"
click at [86, 291] on span "Requests" at bounding box center [107, 292] width 105 height 15
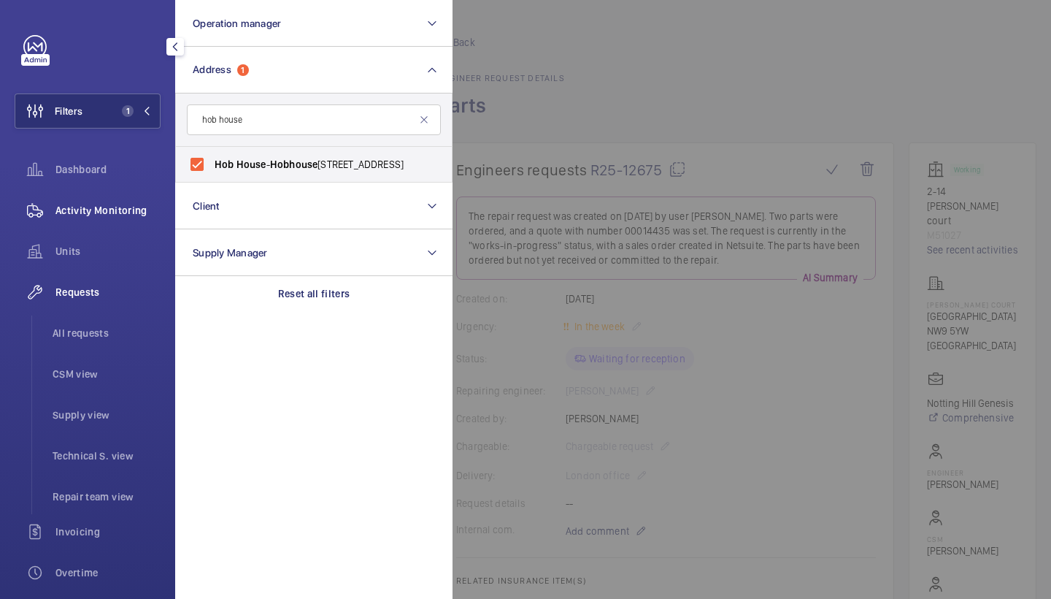
click at [77, 223] on div "Activity Monitoring" at bounding box center [88, 210] width 146 height 35
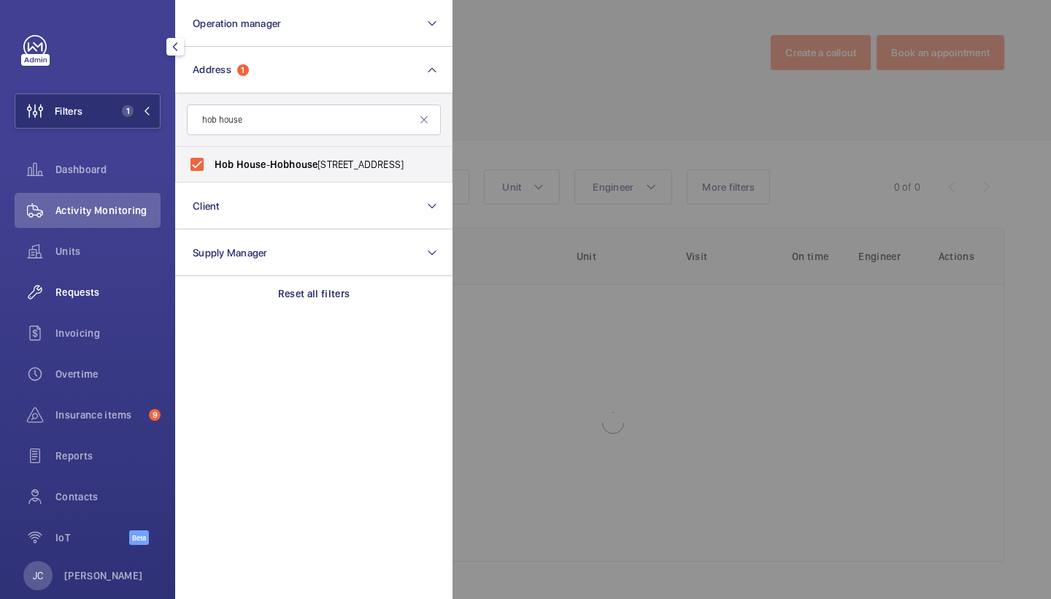
click at [91, 295] on span "Requests" at bounding box center [107, 292] width 105 height 15
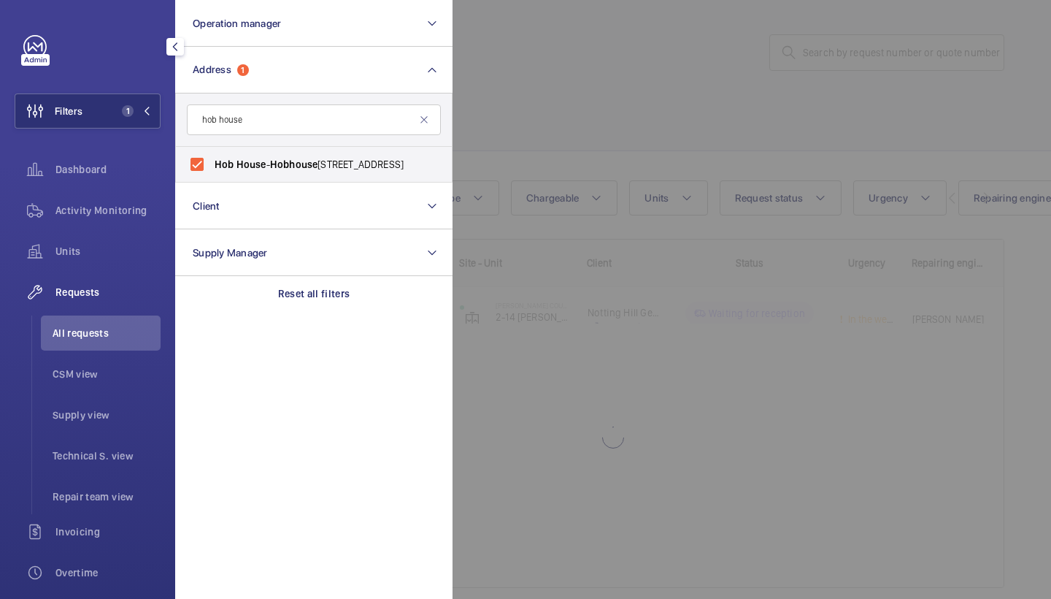
click at [693, 84] on div at bounding box center [978, 299] width 1051 height 599
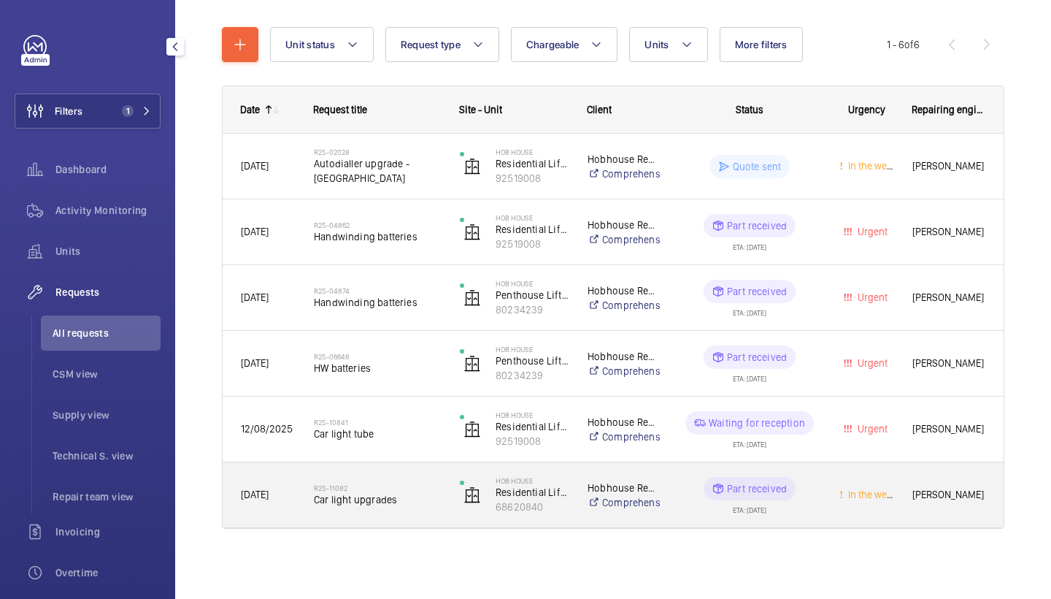
scroll to position [153, 0]
click at [362, 512] on div "R25-11082 Car light upgrades" at bounding box center [377, 495] width 127 height 42
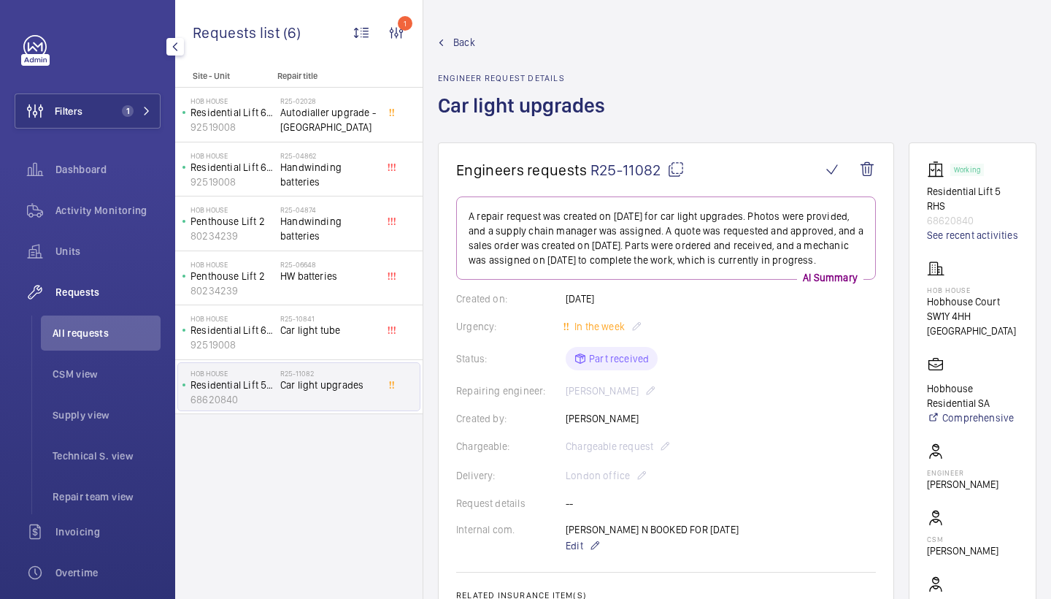
click at [947, 218] on p "68620840" at bounding box center [972, 220] width 91 height 15
click at [944, 242] on link "See recent activities" at bounding box center [972, 235] width 91 height 15
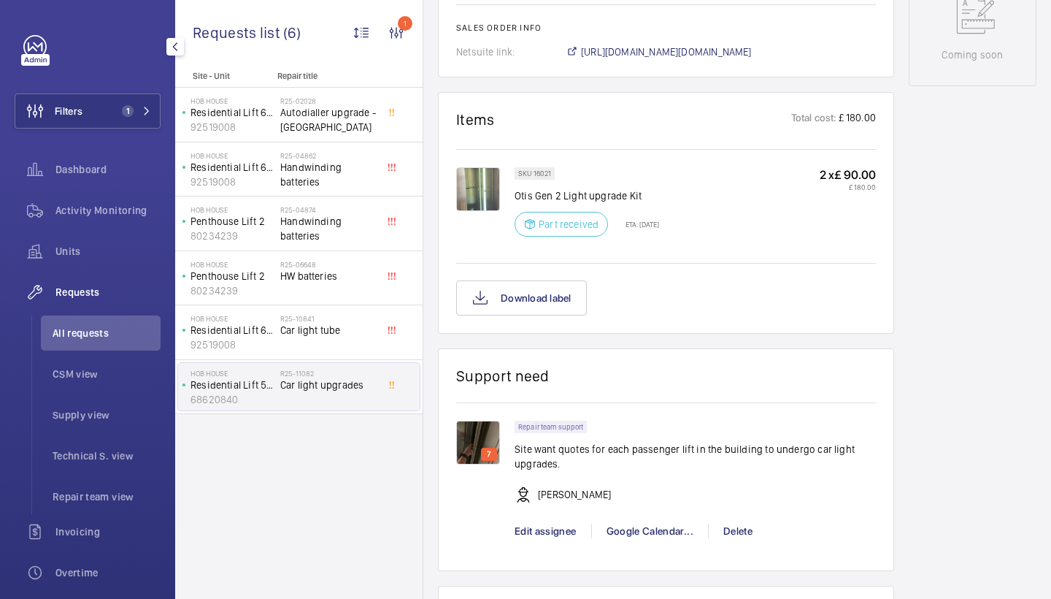
scroll to position [917, 0]
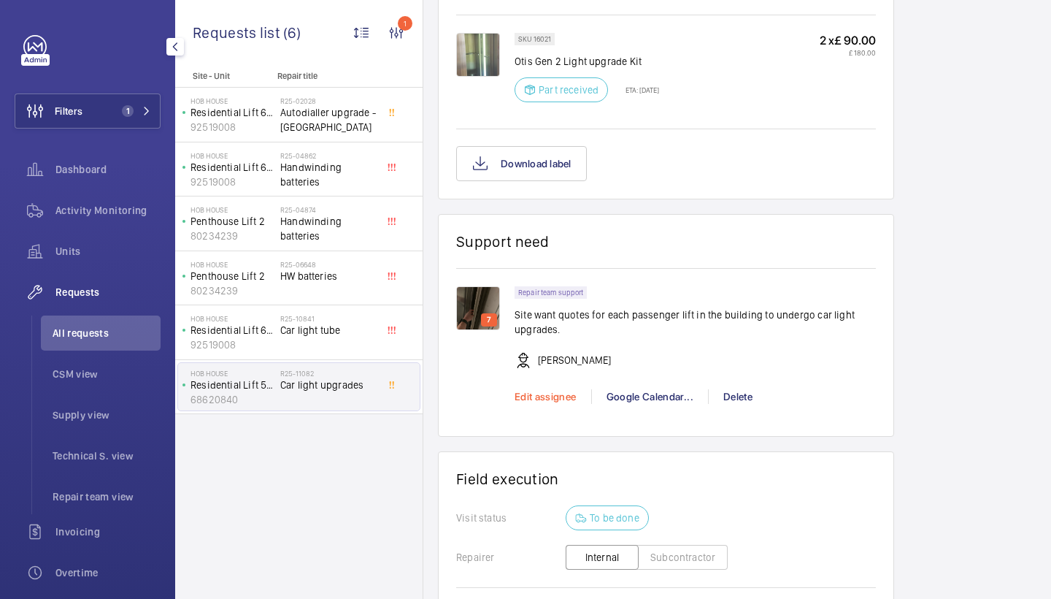
click at [563, 402] on span "Edit assignee" at bounding box center [546, 397] width 62 height 12
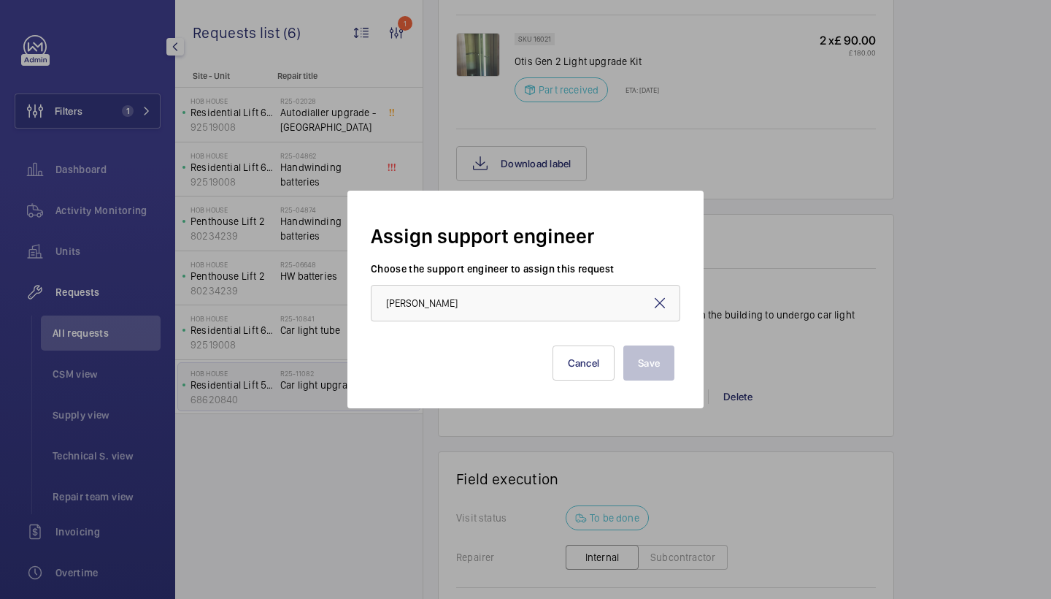
click at [662, 304] on mat-icon at bounding box center [660, 303] width 18 height 18
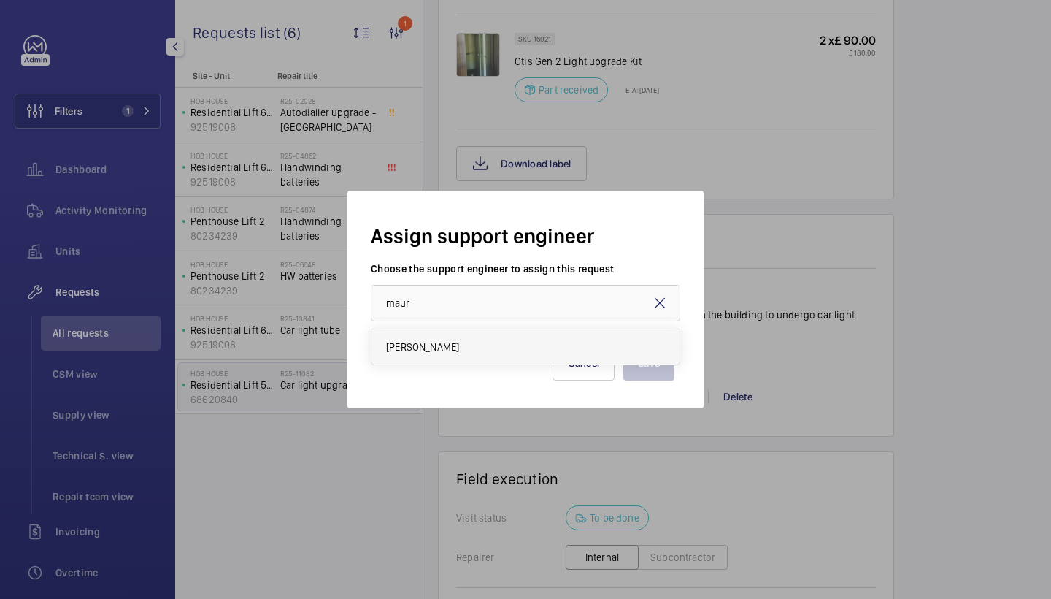
click at [535, 350] on mat-option "Maurice Shanley" at bounding box center [526, 346] width 308 height 35
type input "Maurice Shanley"
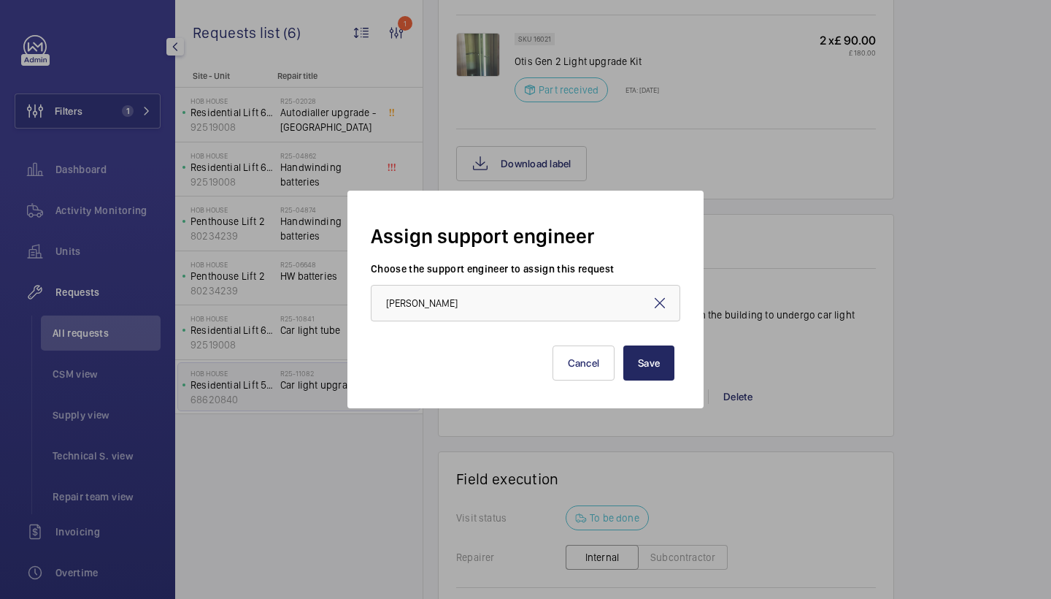
click at [629, 364] on button "Save" at bounding box center [648, 362] width 51 height 35
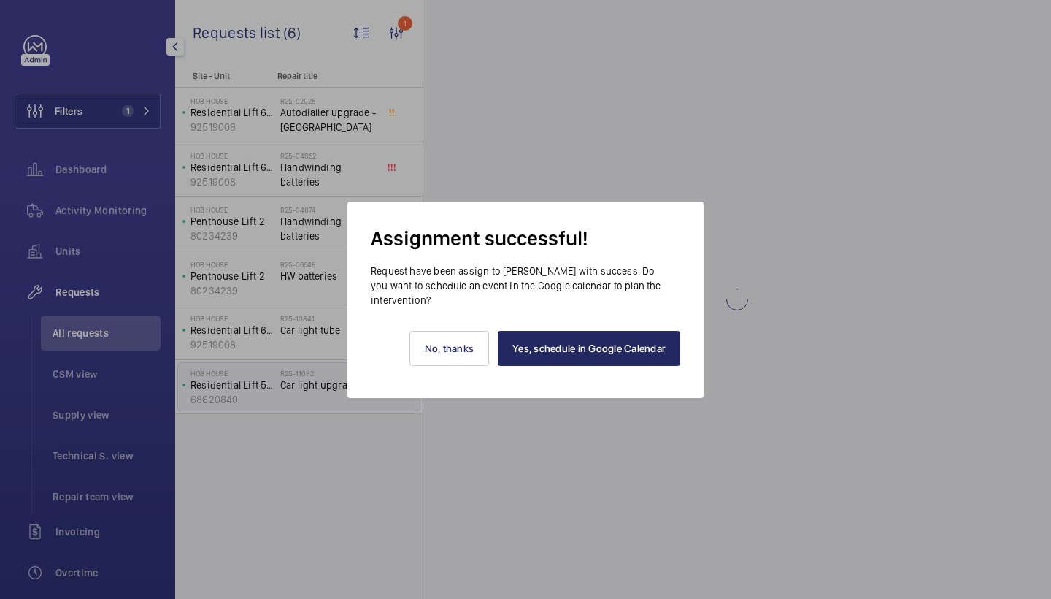
click at [623, 353] on link "Yes, schedule in Google Calendar" at bounding box center [589, 348] width 182 height 35
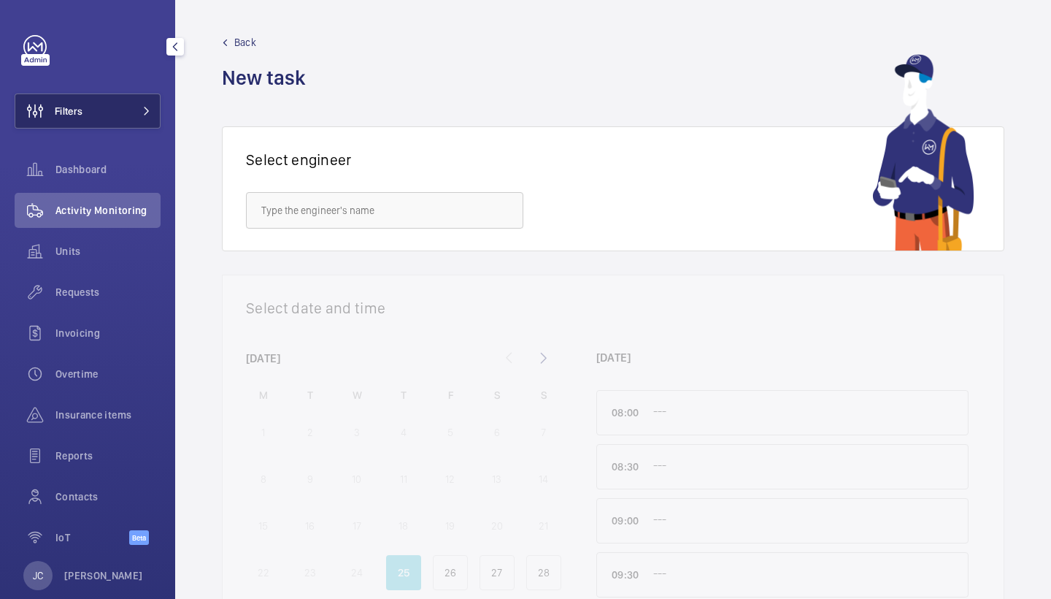
click at [138, 111] on span at bounding box center [143, 111] width 18 height 9
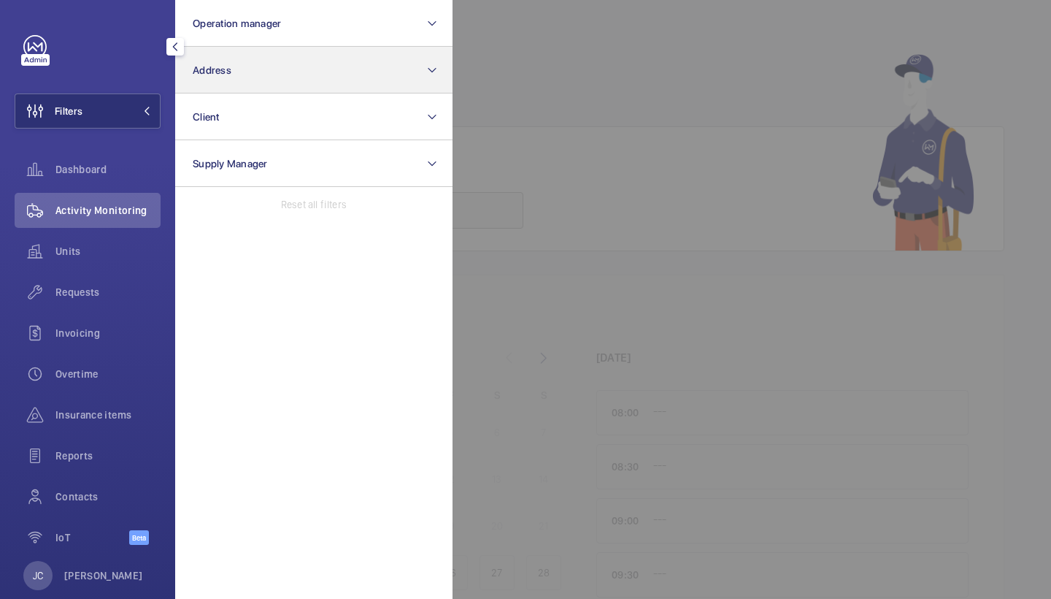
click at [225, 82] on button "Address" at bounding box center [313, 70] width 277 height 47
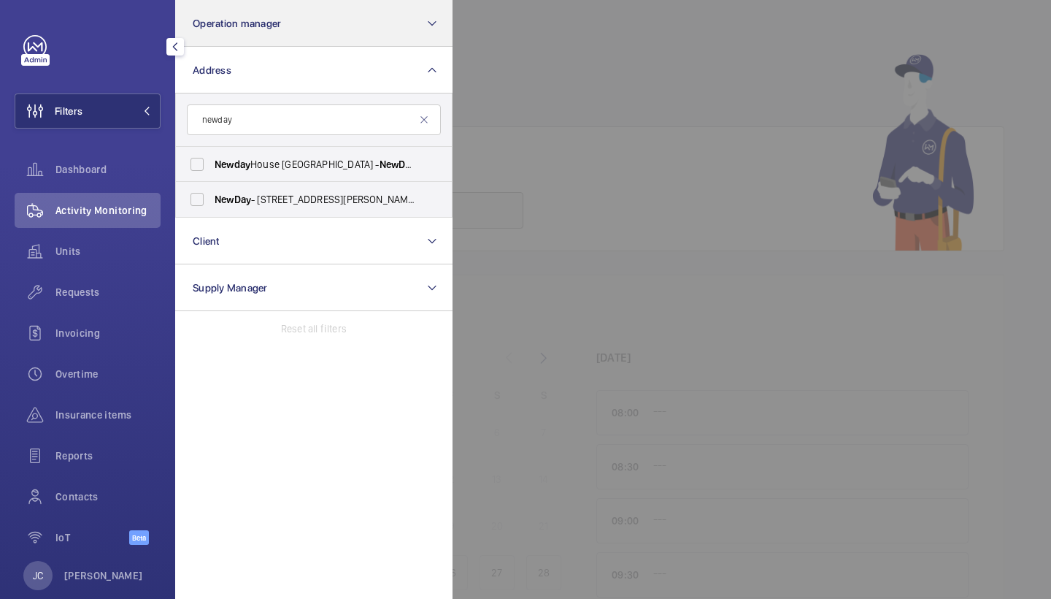
type input "newly"
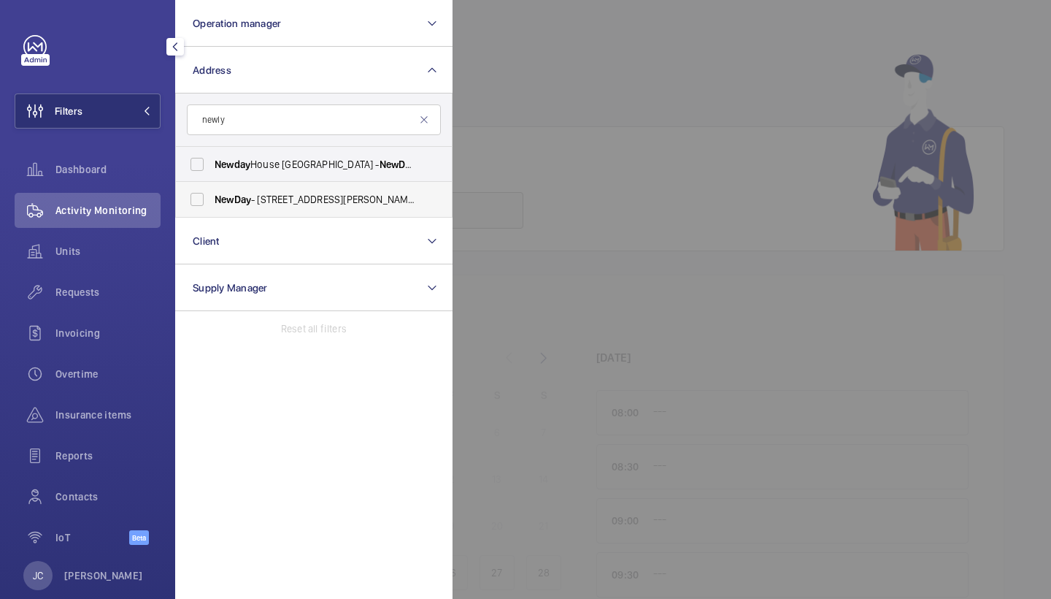
drag, startPoint x: 401, startPoint y: 9, endPoint x: 324, endPoint y: 199, distance: 204.7
click at [324, 199] on span "NewDay - [STREET_ADDRESS][PERSON_NAME]" at bounding box center [315, 199] width 201 height 15
click at [212, 199] on input "NewDay - [STREET_ADDRESS][PERSON_NAME]" at bounding box center [196, 199] width 29 height 29
checkbox input "true"
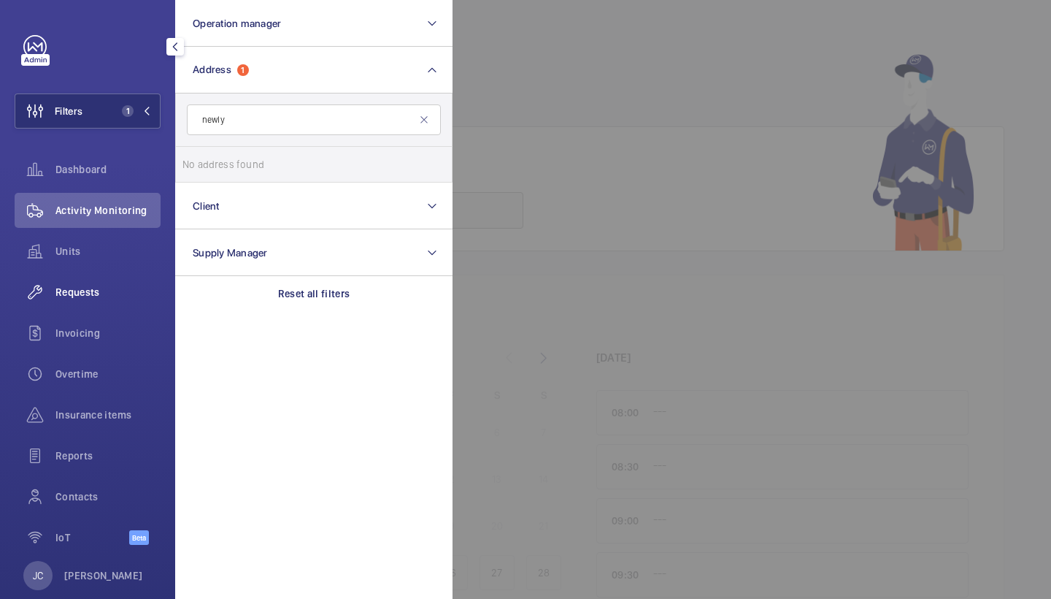
click at [98, 291] on span "Requests" at bounding box center [107, 292] width 105 height 15
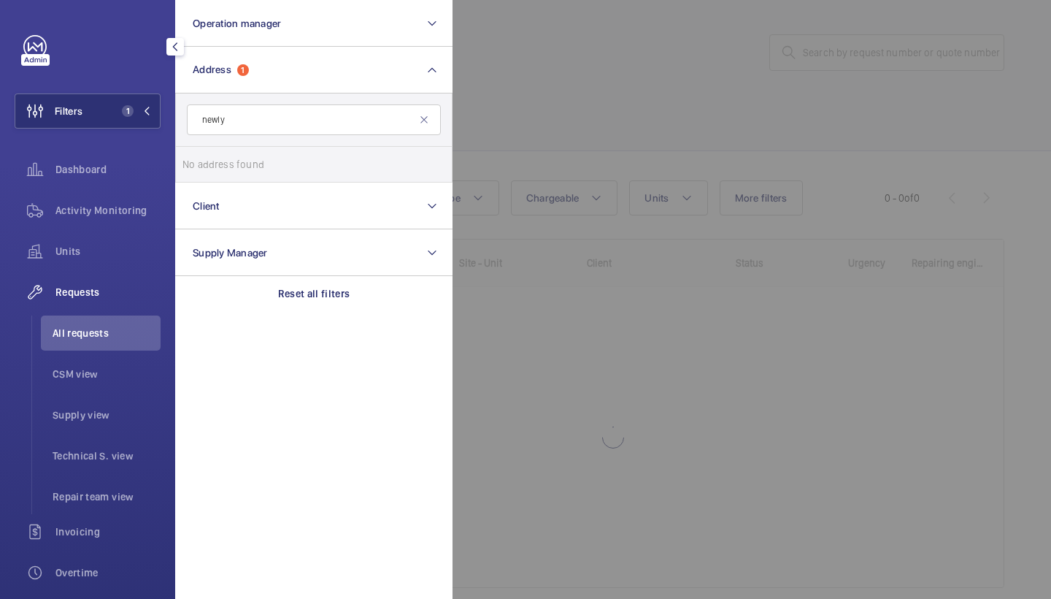
click at [539, 137] on div at bounding box center [978, 299] width 1051 height 599
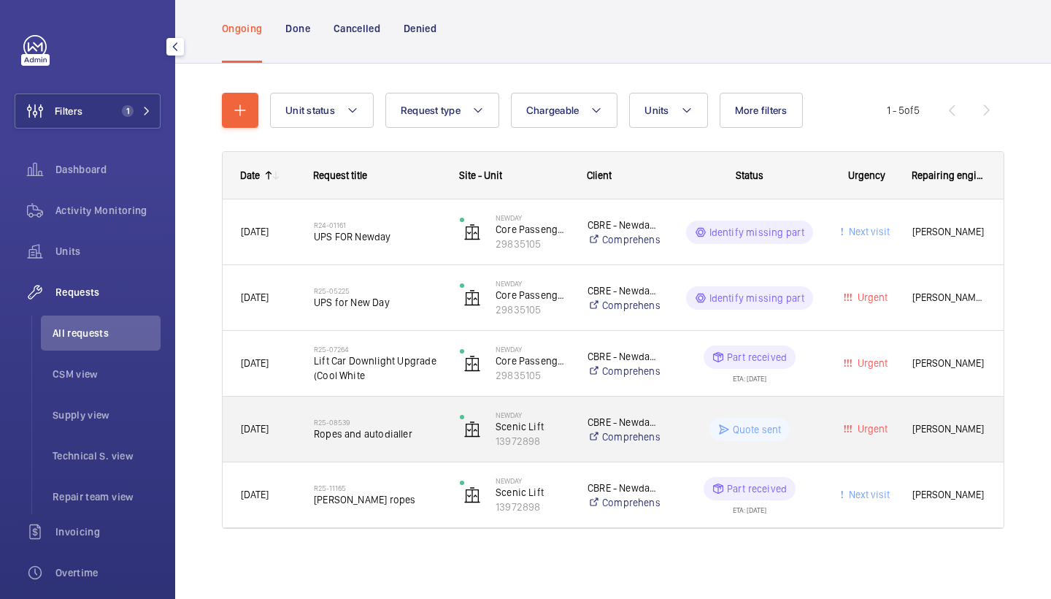
scroll to position [88, 0]
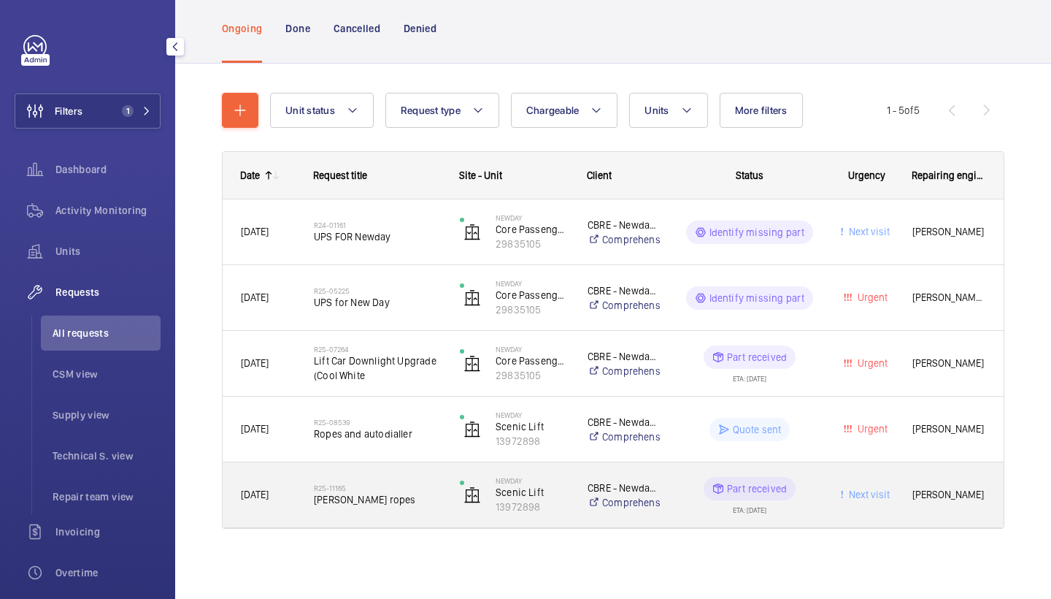
click at [362, 502] on span "[PERSON_NAME] ropes" at bounding box center [377, 499] width 127 height 15
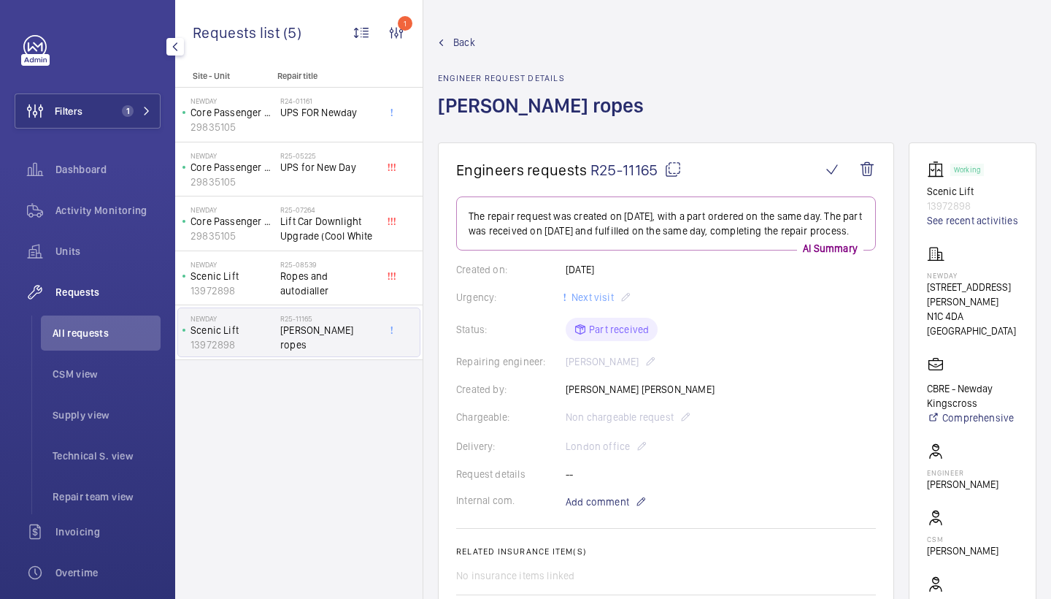
click at [472, 45] on span "Back" at bounding box center [464, 42] width 22 height 15
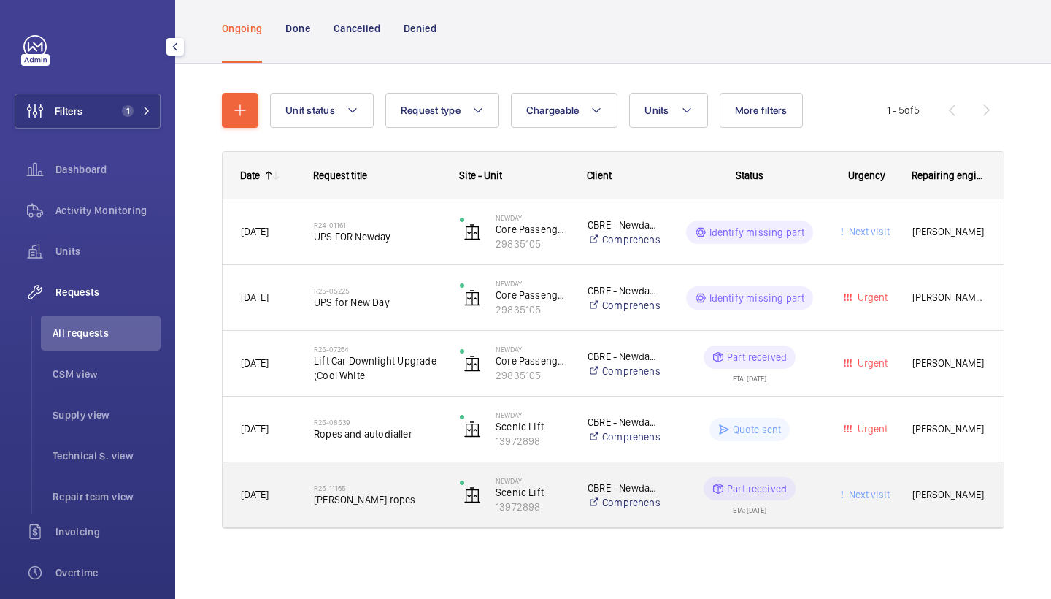
scroll to position [88, 0]
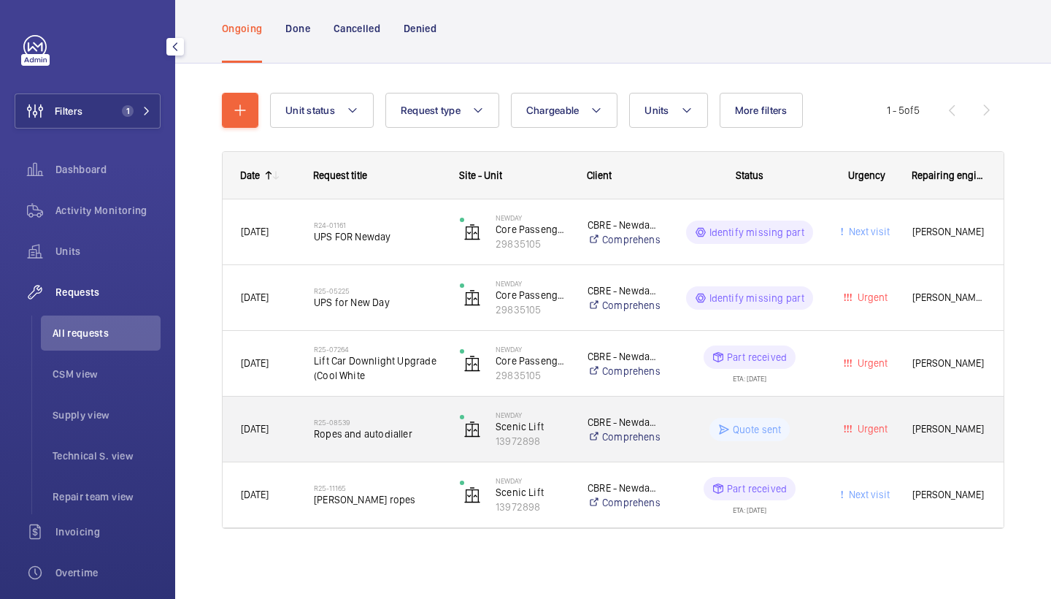
click at [404, 404] on div "R25-08539 Ropes and autodialler" at bounding box center [368, 429] width 145 height 66
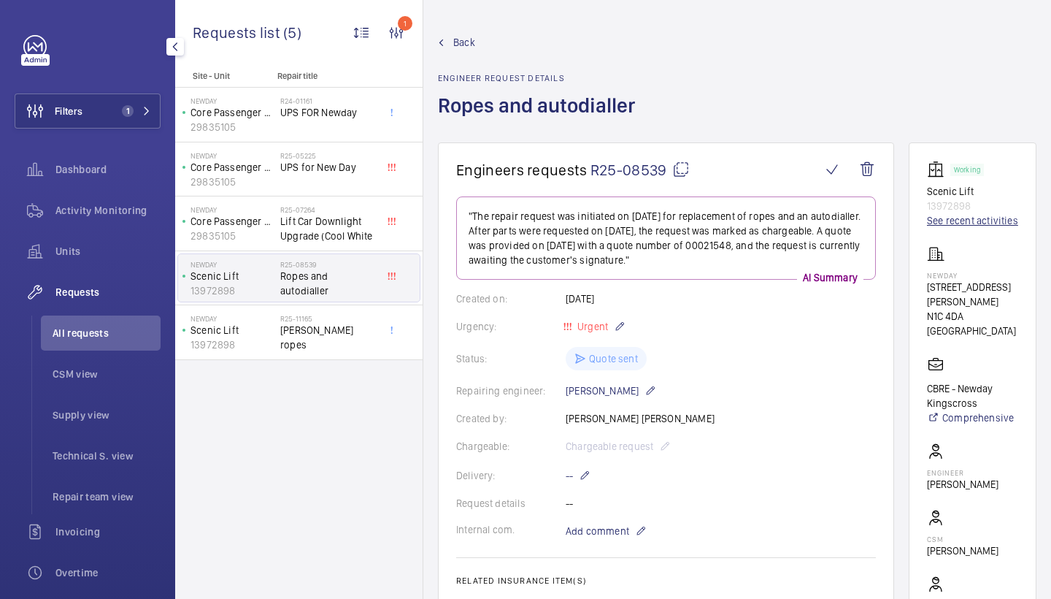
click at [945, 222] on link "See recent activities" at bounding box center [972, 220] width 91 height 15
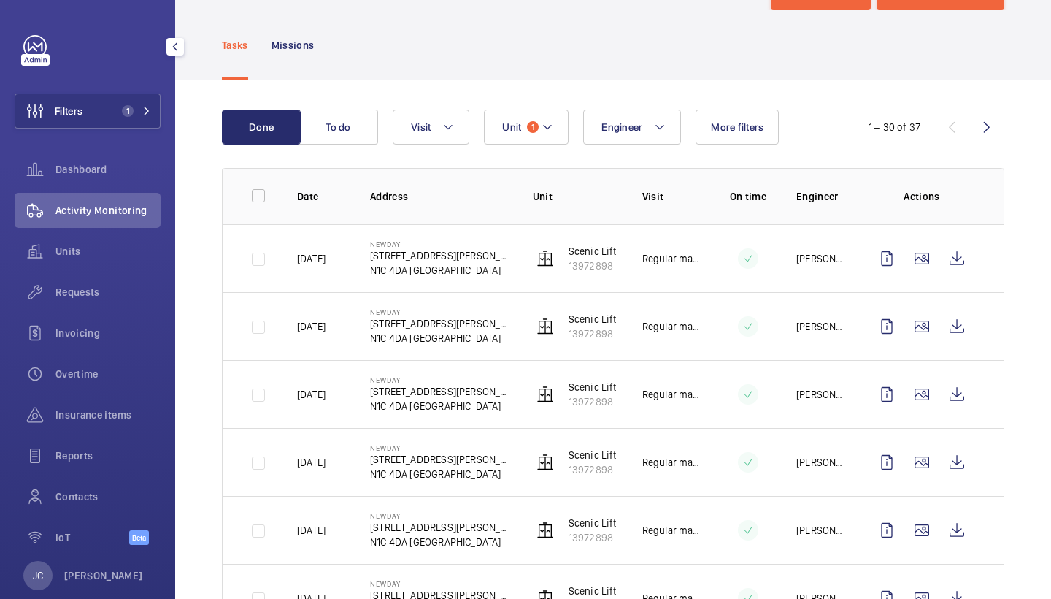
scroll to position [68, 0]
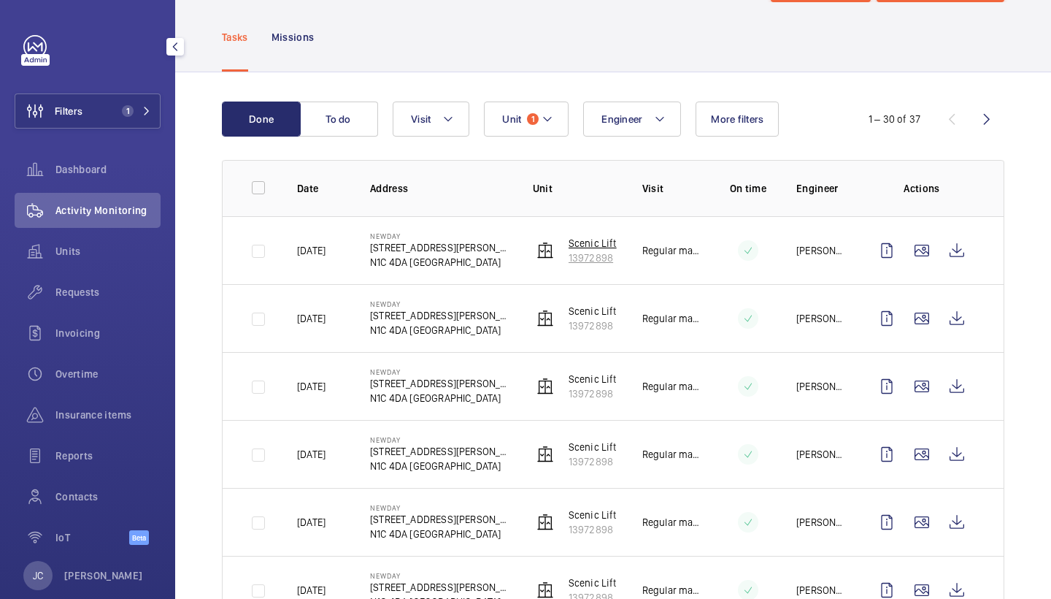
click at [600, 264] on p "13972898" at bounding box center [593, 257] width 48 height 15
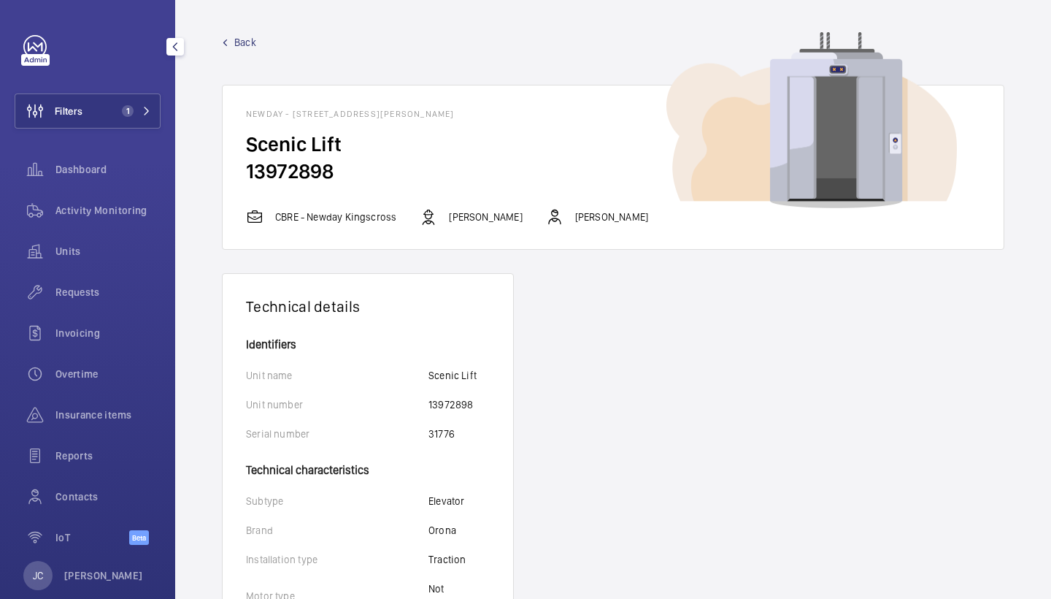
click at [245, 38] on span "Back" at bounding box center [245, 42] width 22 height 15
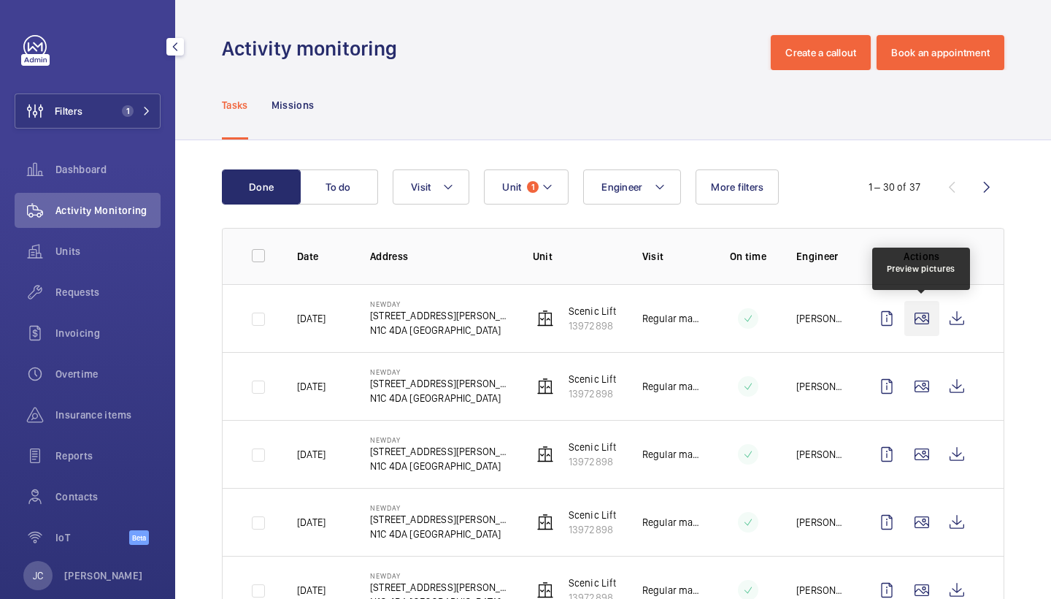
click at [924, 318] on wm-front-icon-button at bounding box center [921, 318] width 35 height 35
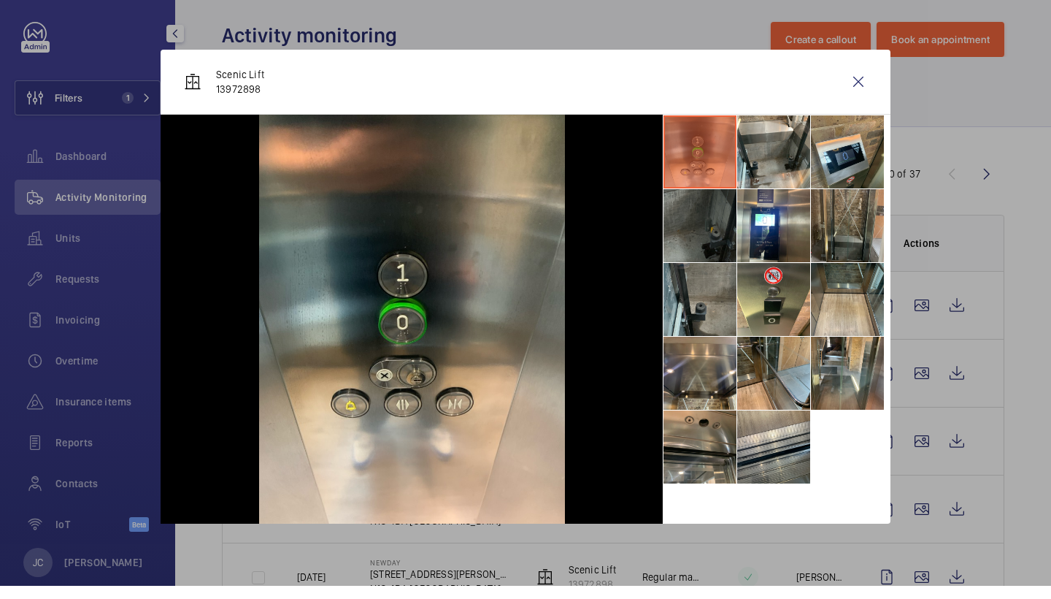
click at [839, 202] on li at bounding box center [847, 238] width 73 height 73
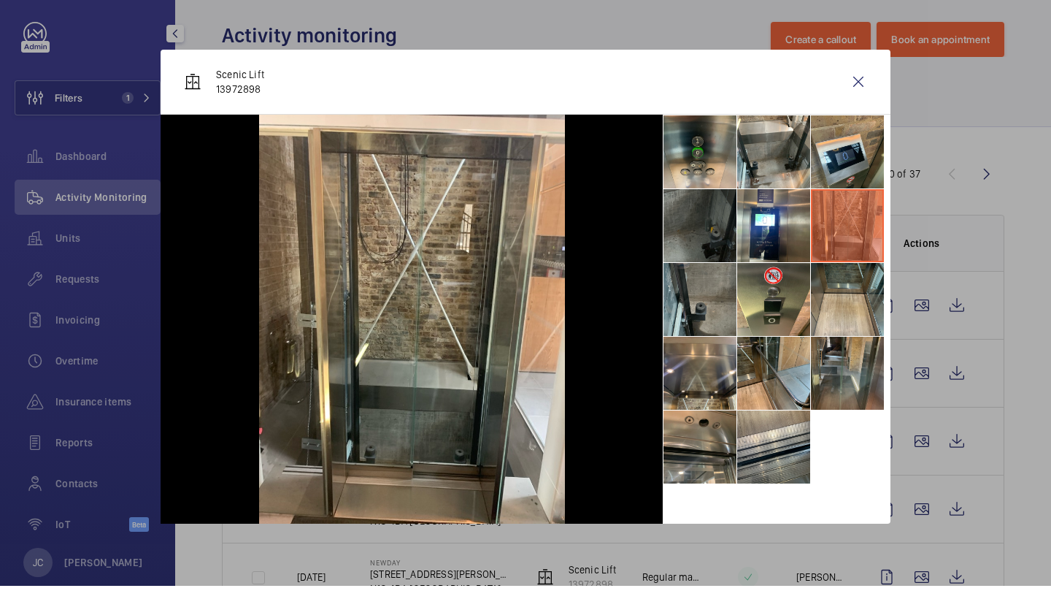
click at [837, 364] on li at bounding box center [847, 386] width 73 height 73
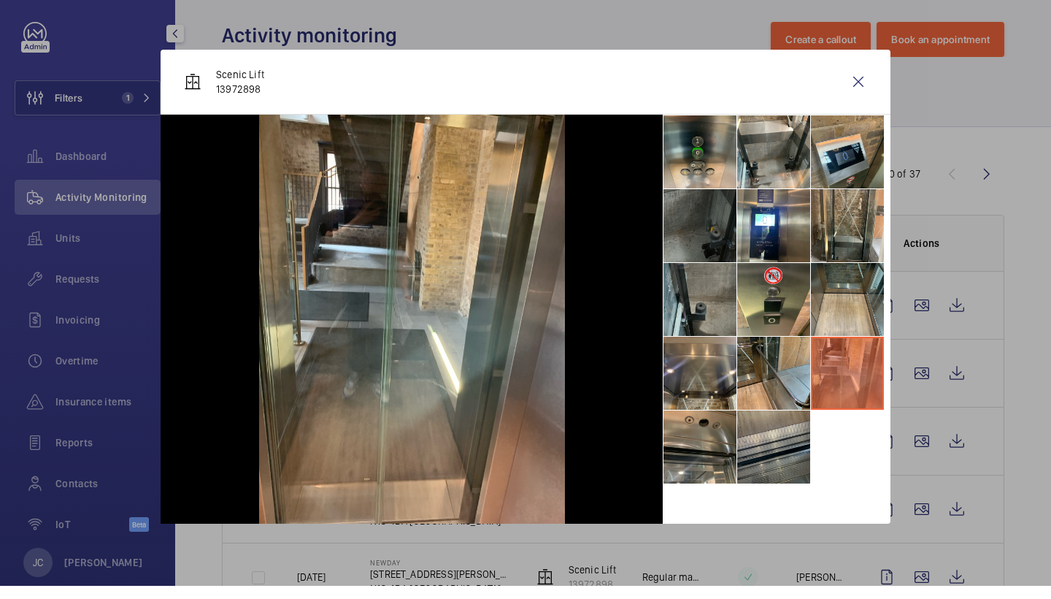
click at [765, 429] on li at bounding box center [773, 459] width 73 height 73
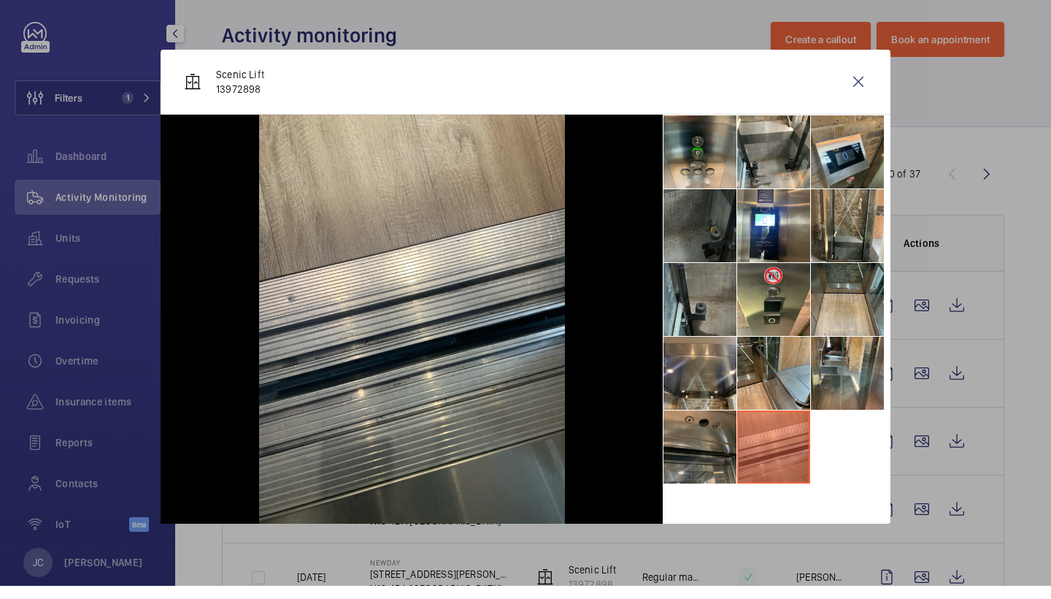
click at [714, 428] on li at bounding box center [700, 459] width 73 height 73
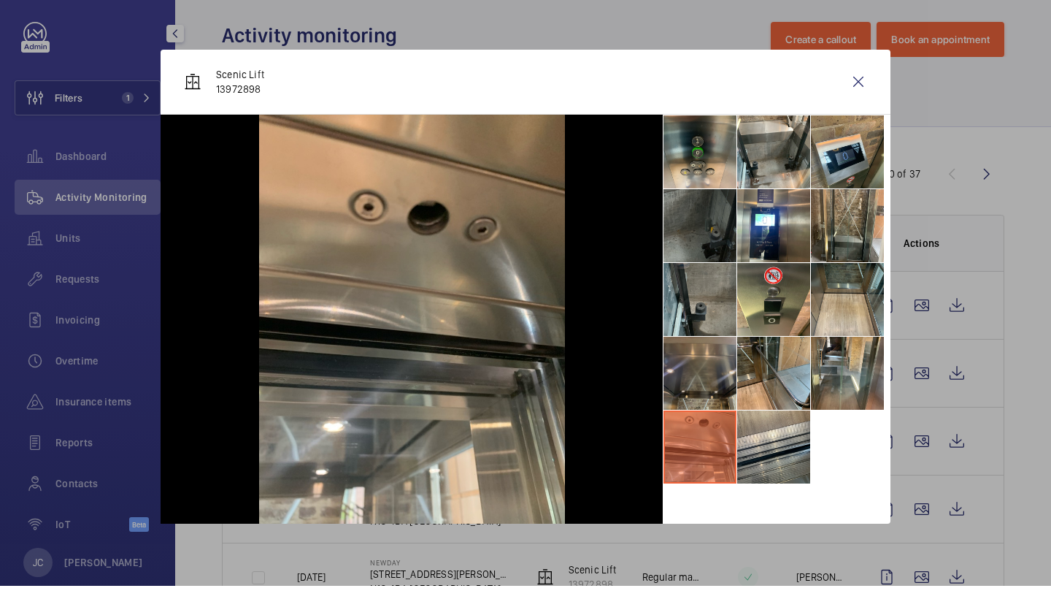
click at [714, 372] on li at bounding box center [700, 386] width 73 height 73
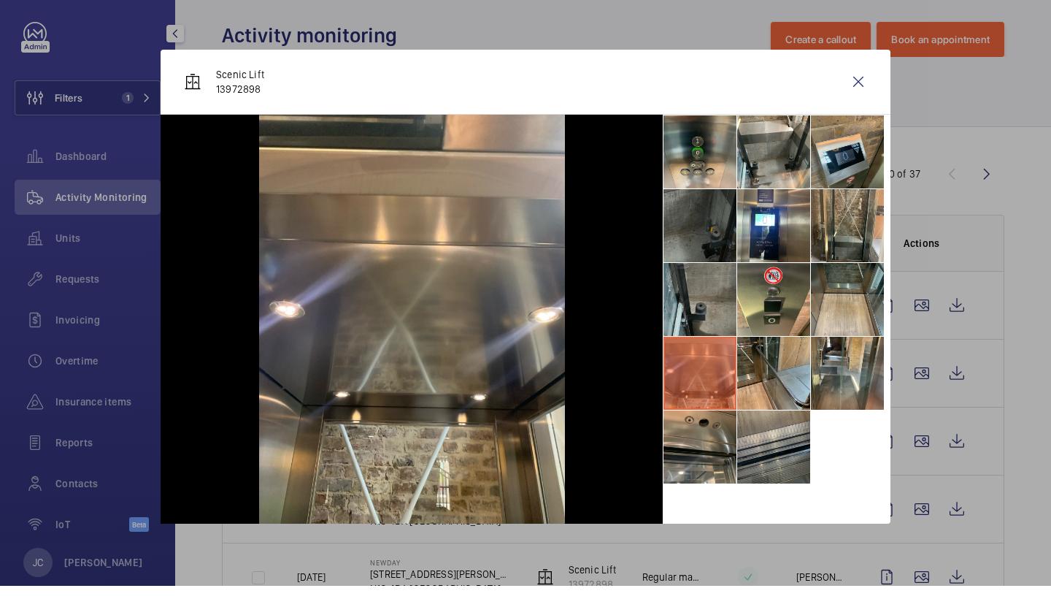
click at [779, 423] on li at bounding box center [773, 459] width 73 height 73
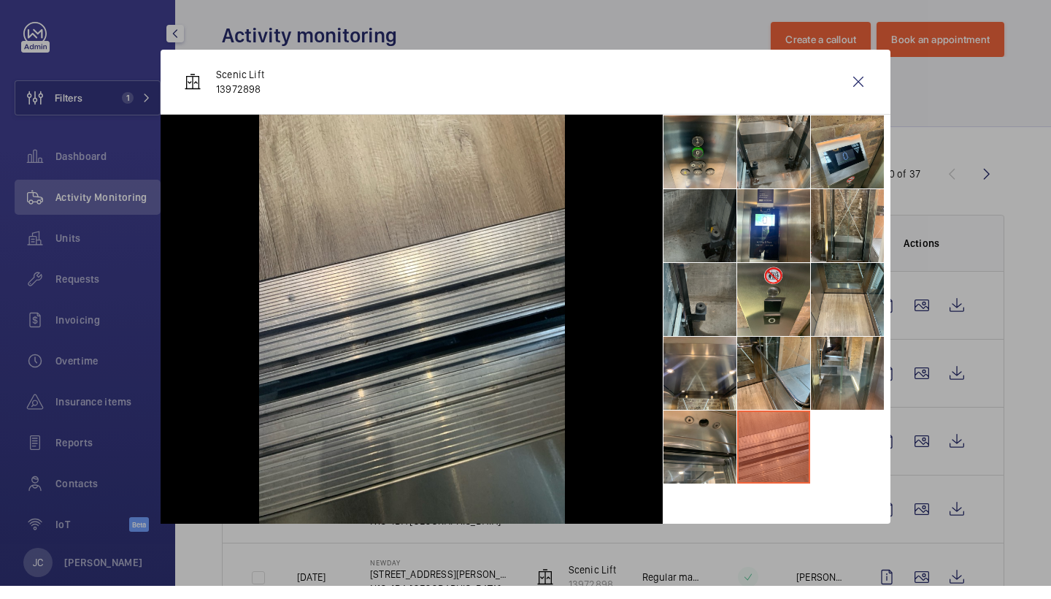
click at [775, 166] on li at bounding box center [773, 164] width 73 height 73
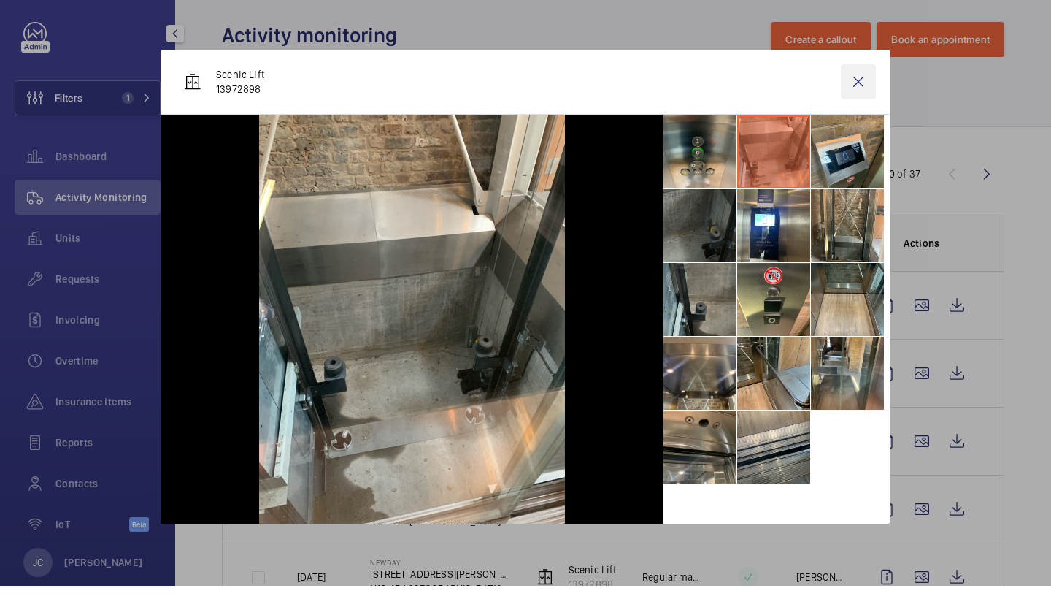
click at [861, 77] on wm-front-icon-button at bounding box center [858, 94] width 35 height 35
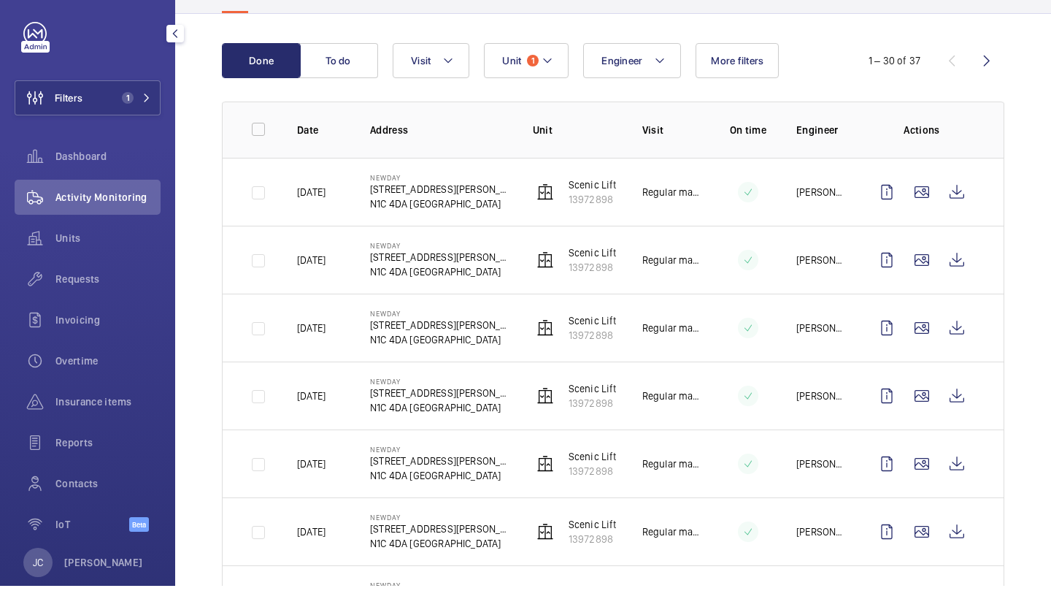
scroll to position [117, 0]
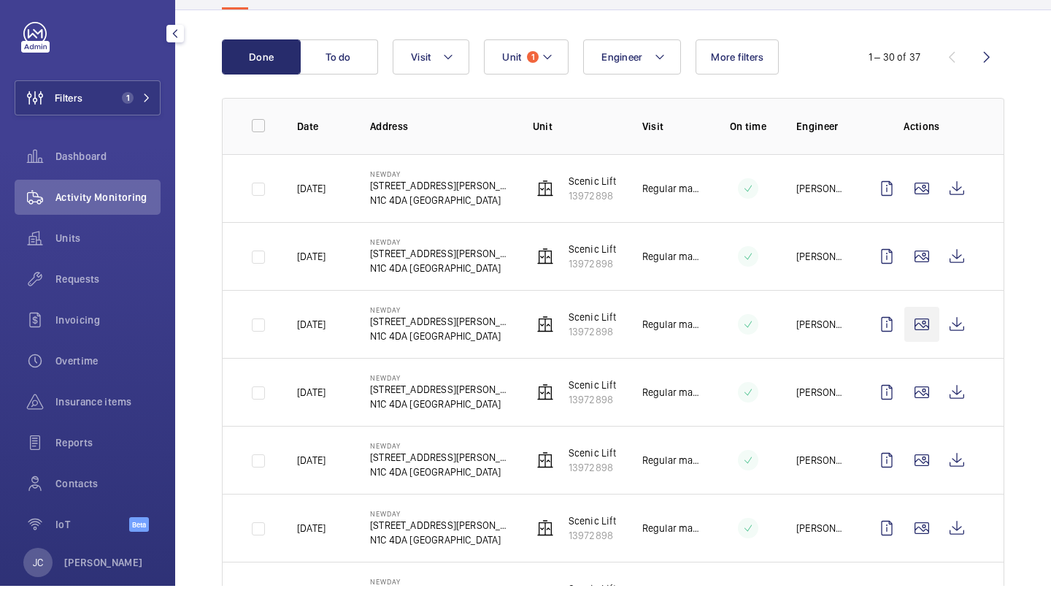
click at [915, 328] on wm-front-icon-button at bounding box center [921, 337] width 35 height 35
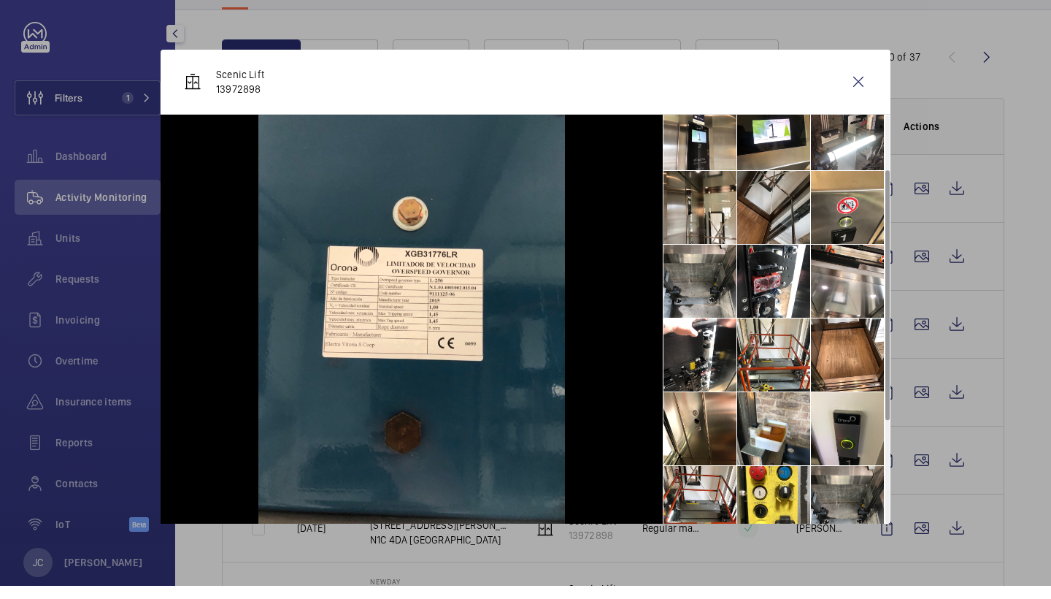
scroll to position [93, 0]
click at [713, 236] on li at bounding box center [700, 219] width 73 height 73
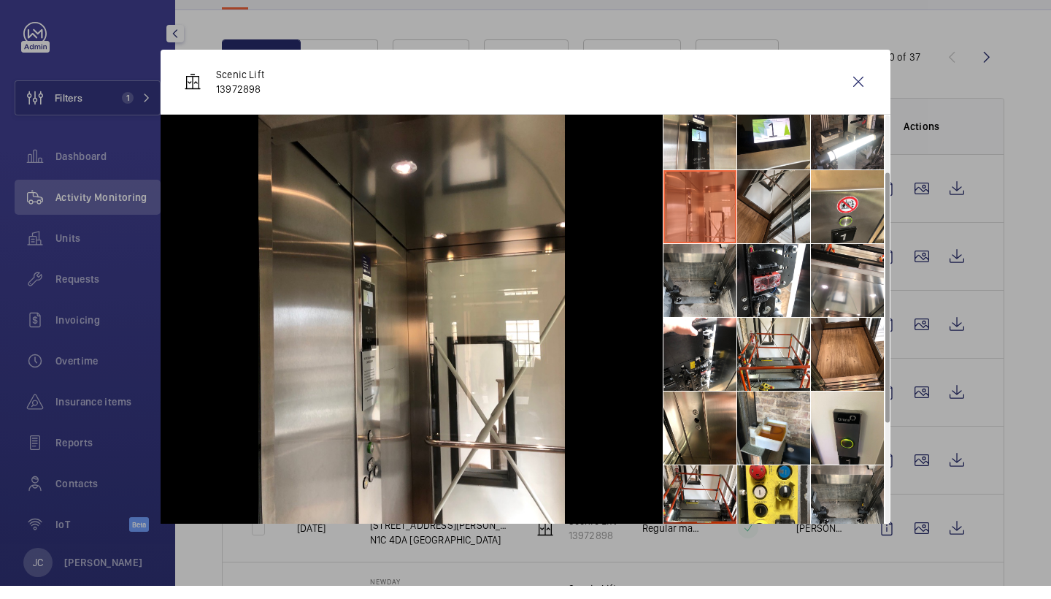
click at [758, 220] on li at bounding box center [773, 219] width 73 height 73
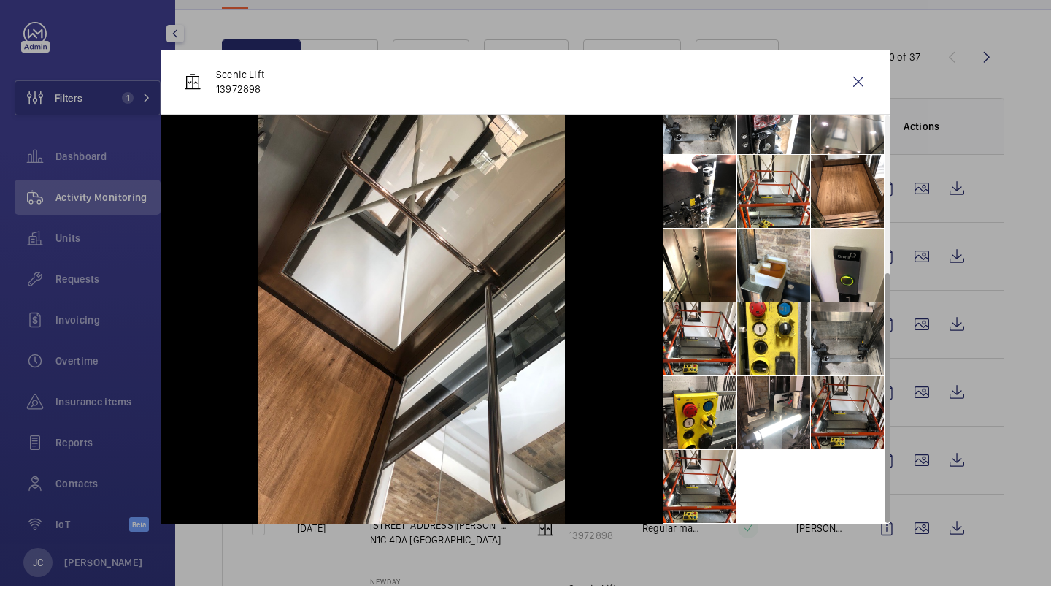
scroll to position [255, 0]
click at [726, 346] on li at bounding box center [700, 351] width 73 height 73
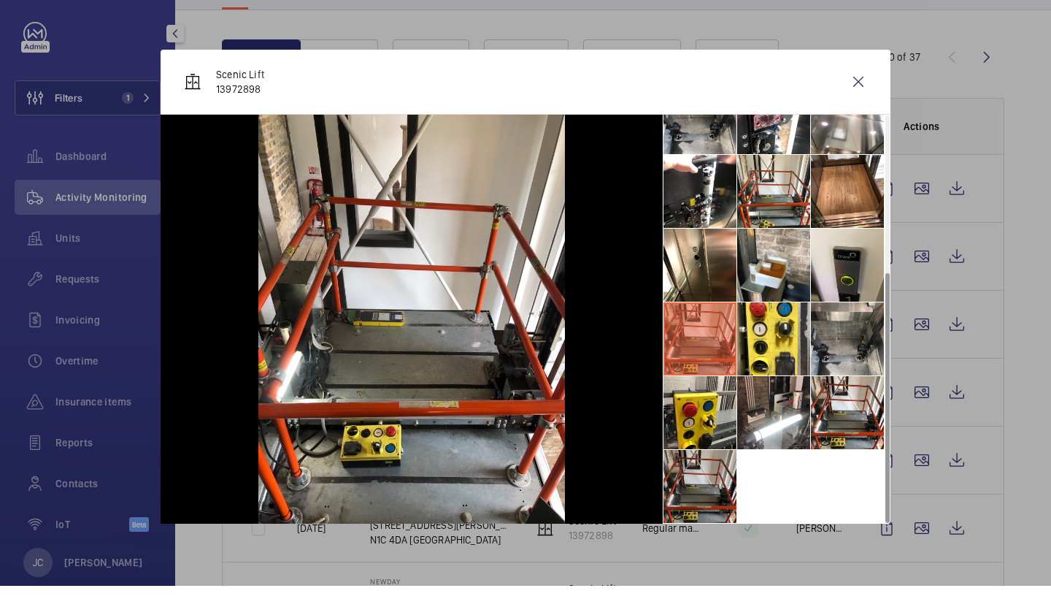
click at [718, 464] on li at bounding box center [700, 499] width 73 height 73
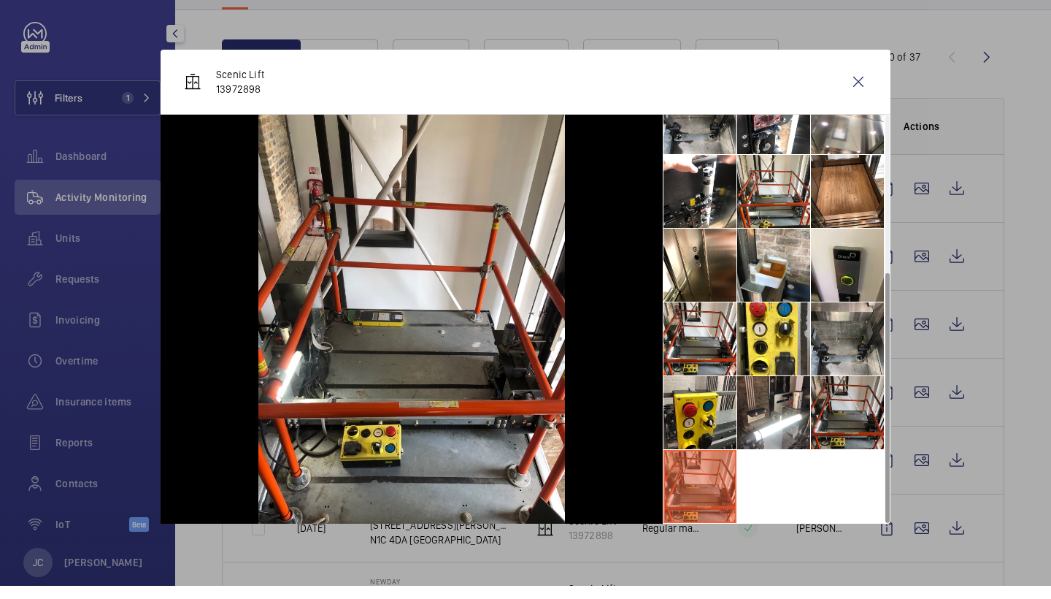
click at [813, 405] on li at bounding box center [847, 425] width 73 height 73
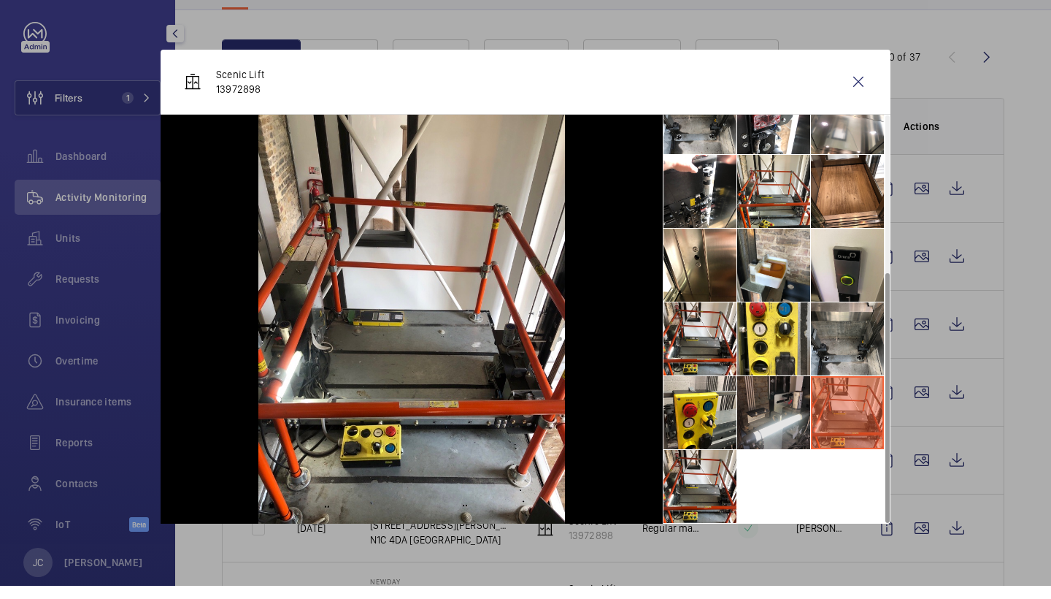
click at [739, 407] on li at bounding box center [773, 425] width 73 height 73
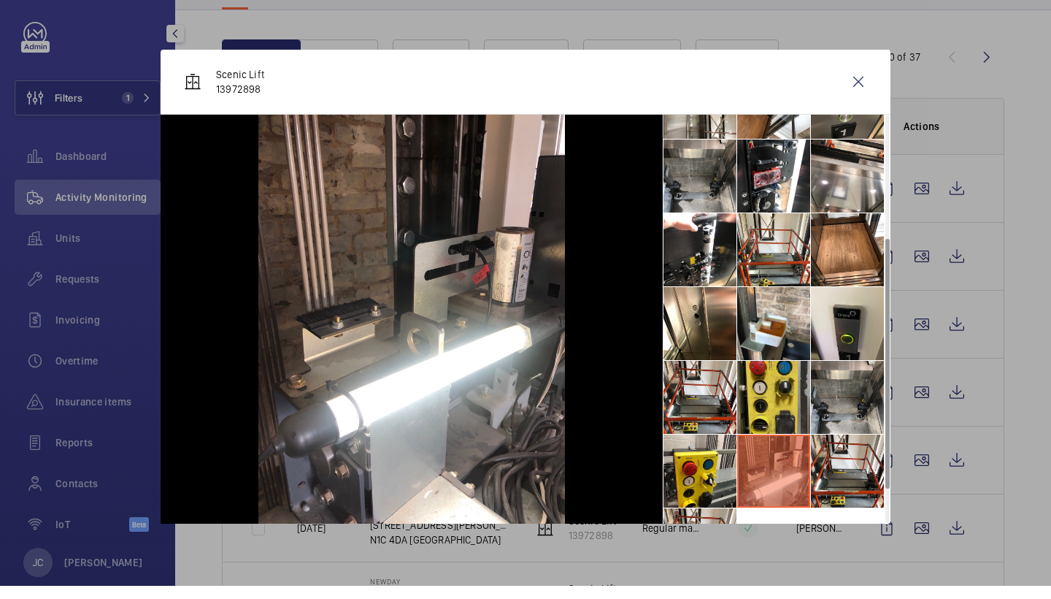
scroll to position [195, 0]
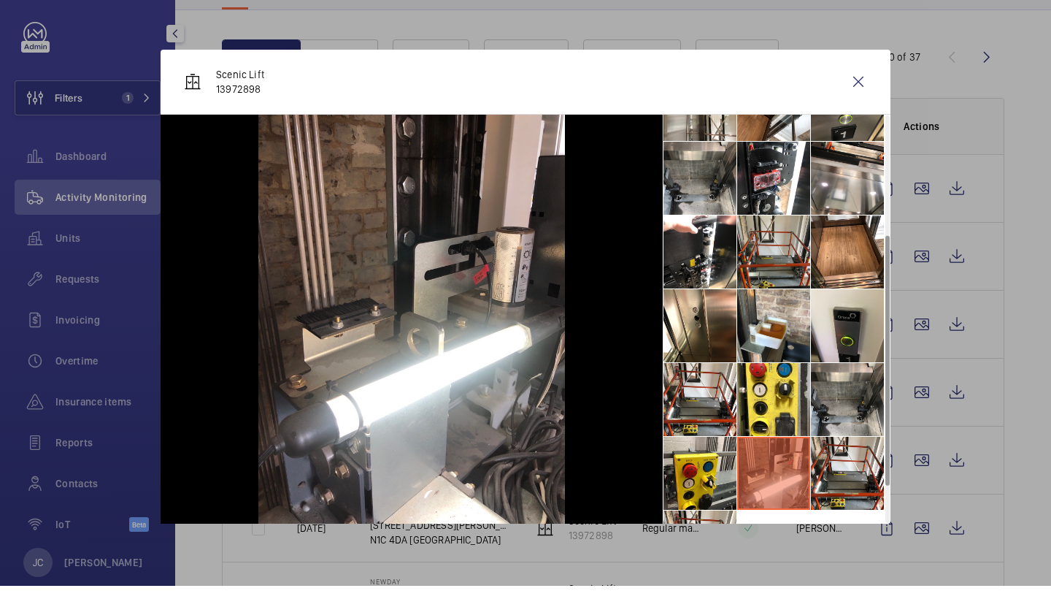
click at [763, 268] on li at bounding box center [773, 264] width 73 height 73
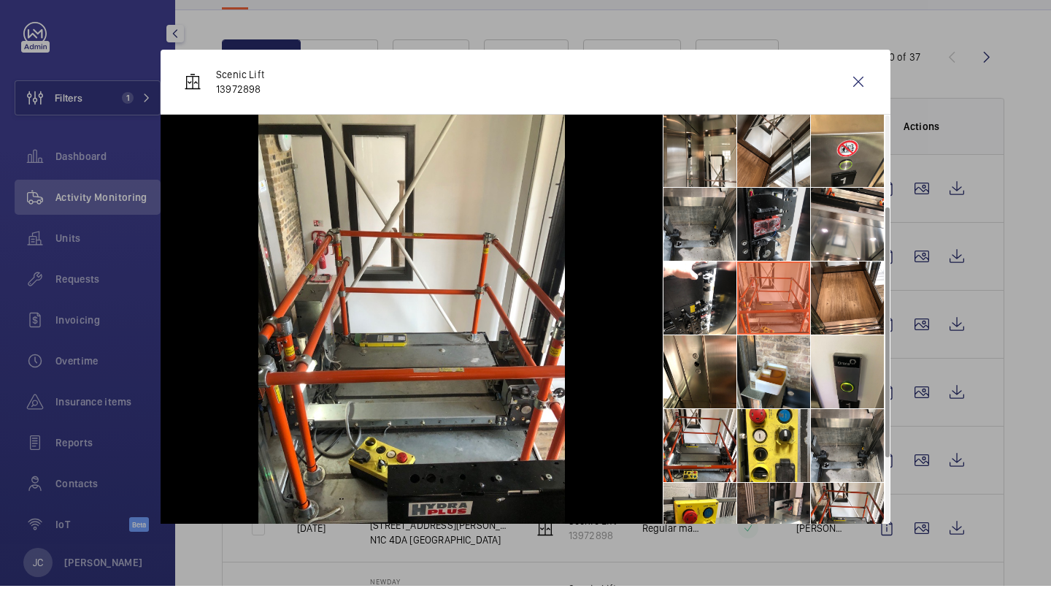
scroll to position [134, 0]
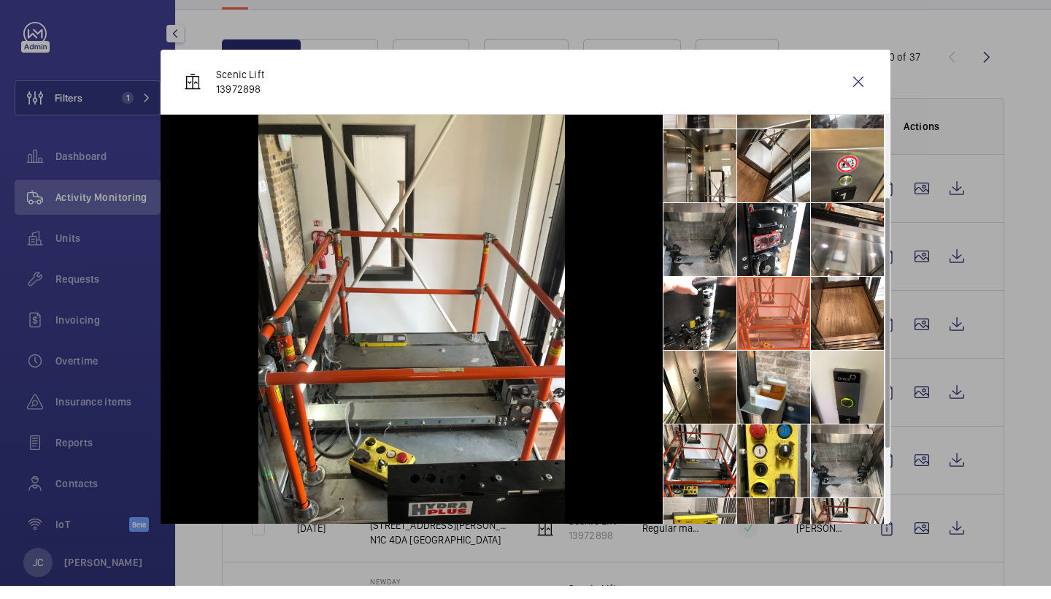
click at [707, 231] on li at bounding box center [700, 252] width 73 height 73
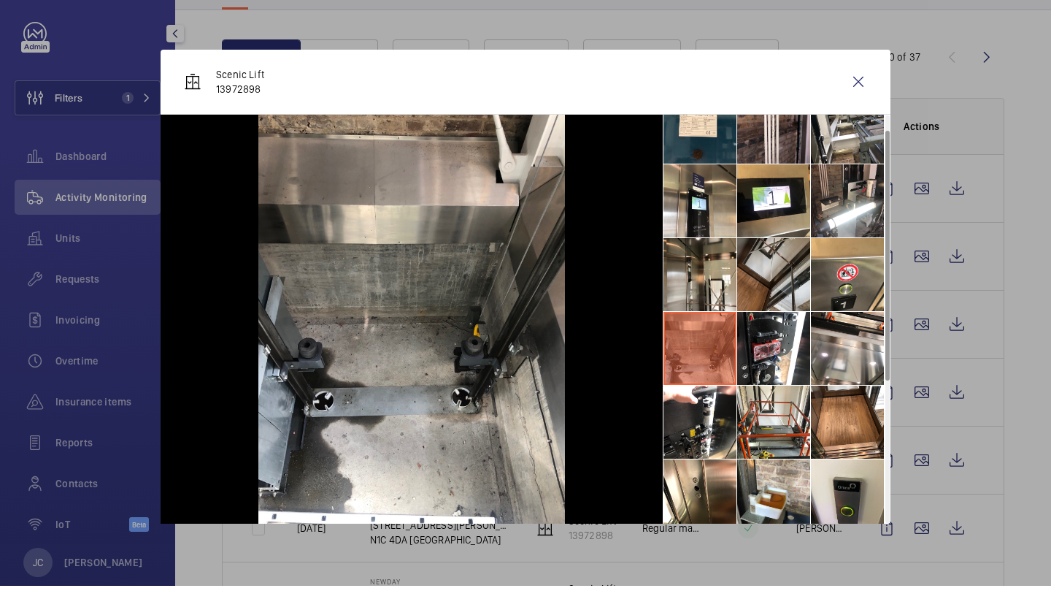
scroll to position [7, 0]
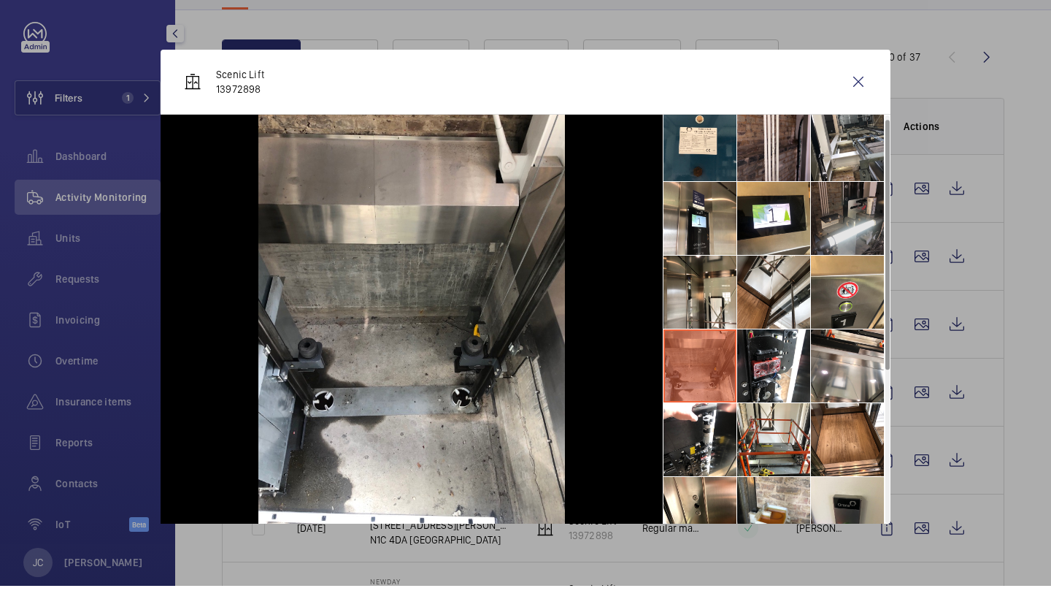
click at [831, 230] on li at bounding box center [847, 231] width 73 height 73
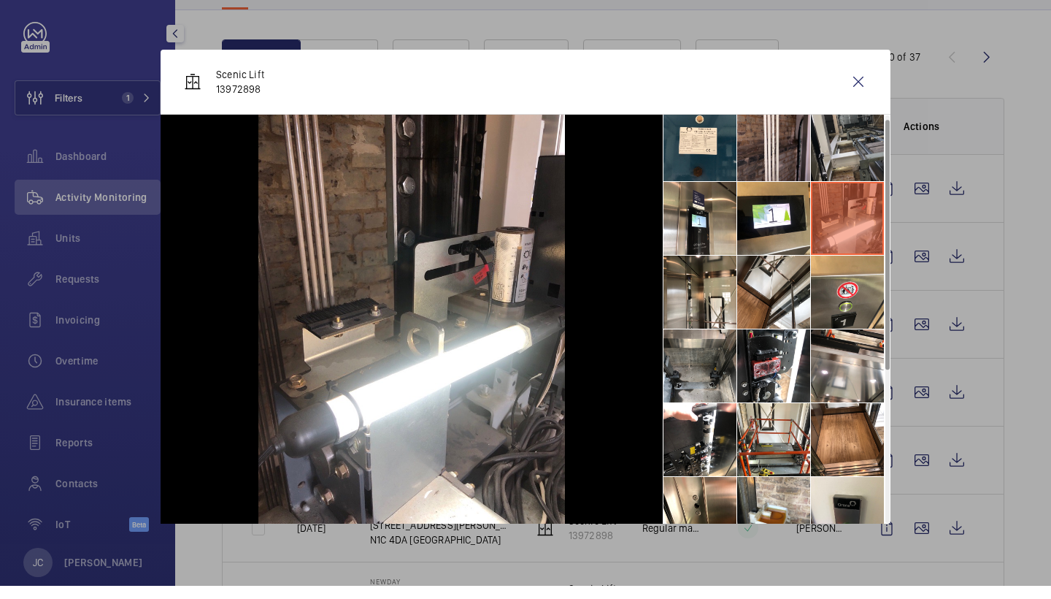
click at [842, 148] on li at bounding box center [847, 157] width 73 height 73
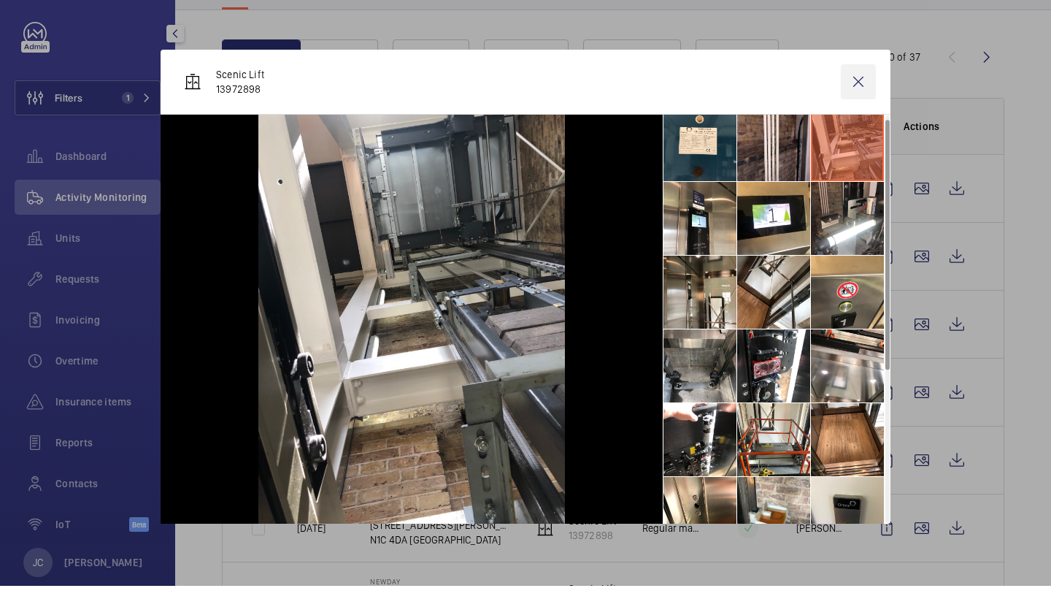
click at [869, 77] on wm-front-icon-button at bounding box center [858, 94] width 35 height 35
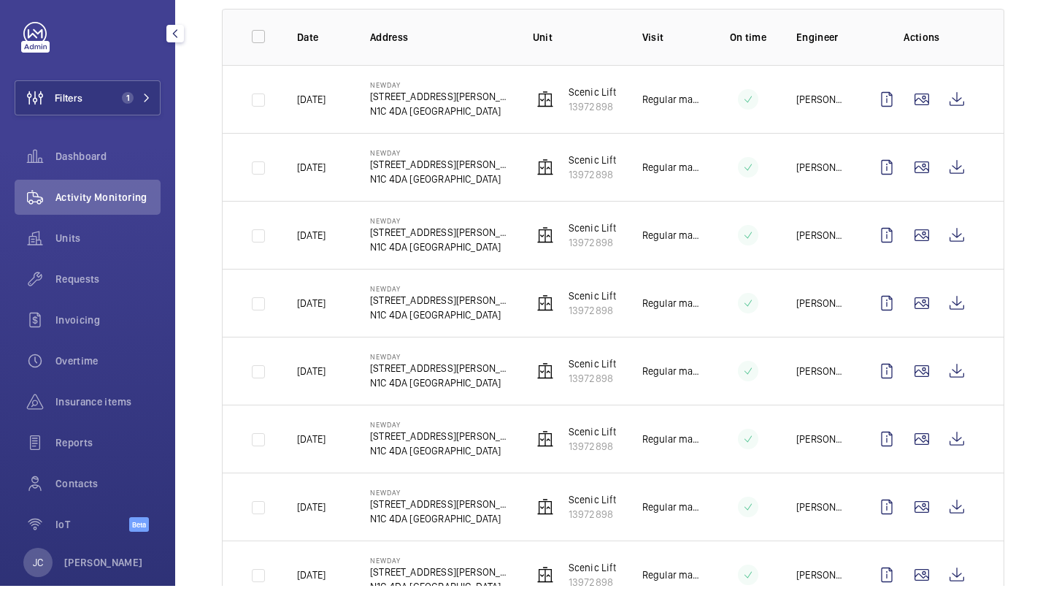
scroll to position [228, 0]
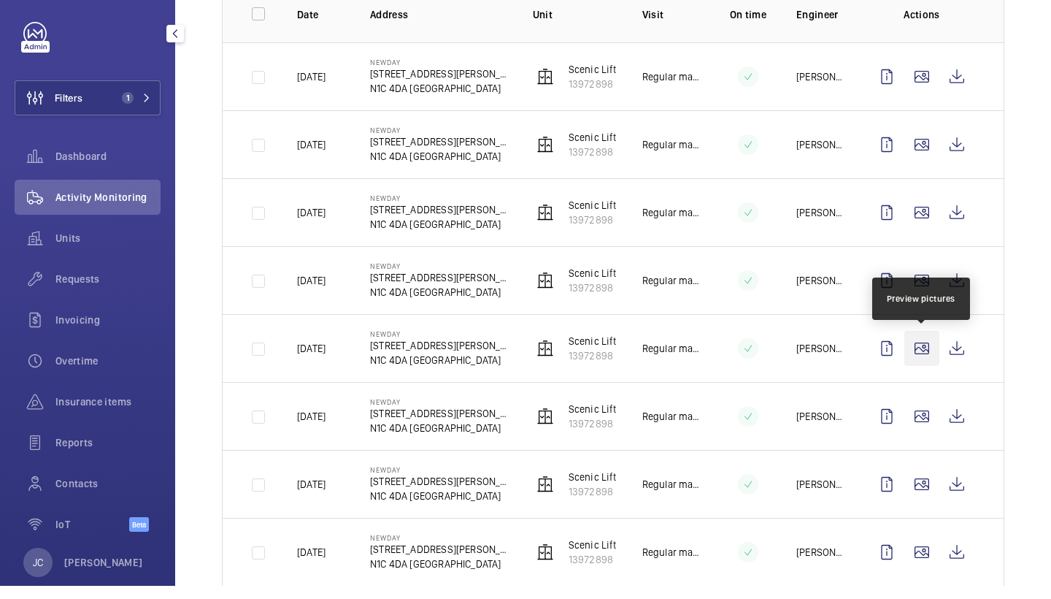
click at [926, 344] on wm-front-icon-button at bounding box center [921, 361] width 35 height 35
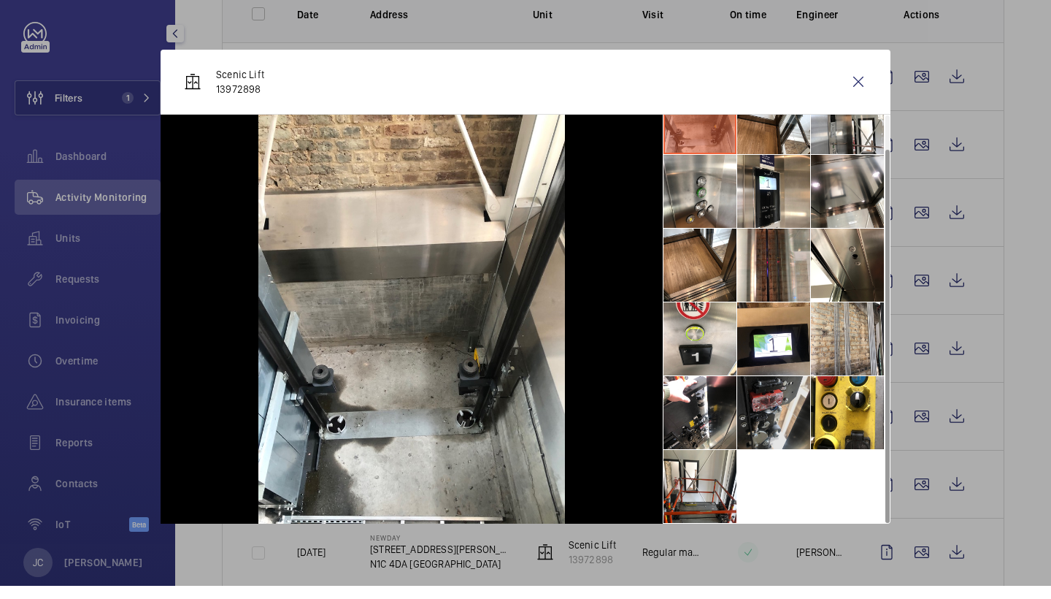
scroll to position [34, 0]
click at [710, 477] on li at bounding box center [700, 499] width 73 height 73
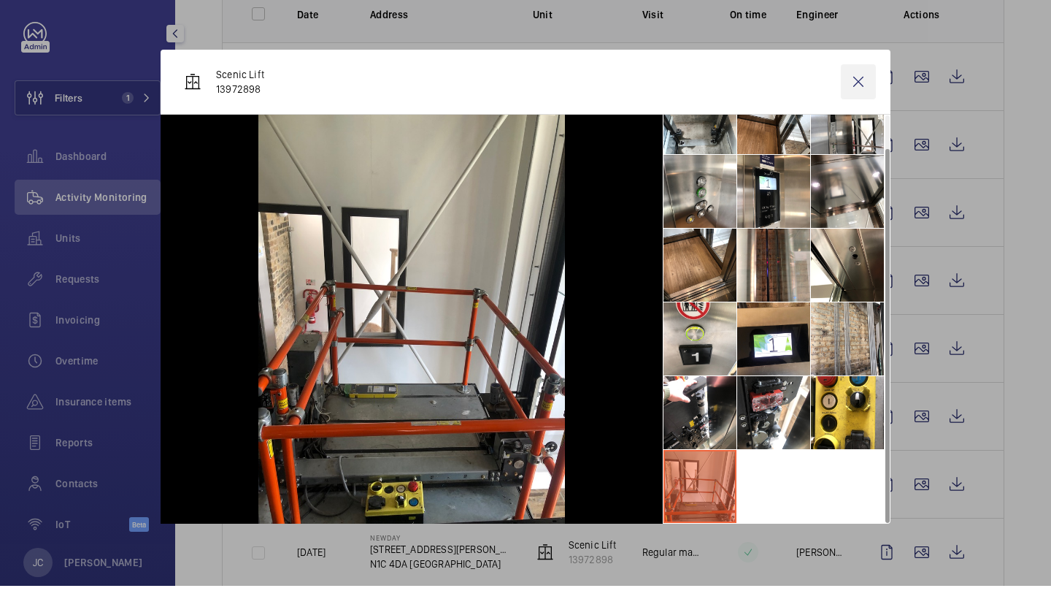
click at [861, 82] on wm-front-icon-button at bounding box center [858, 94] width 35 height 35
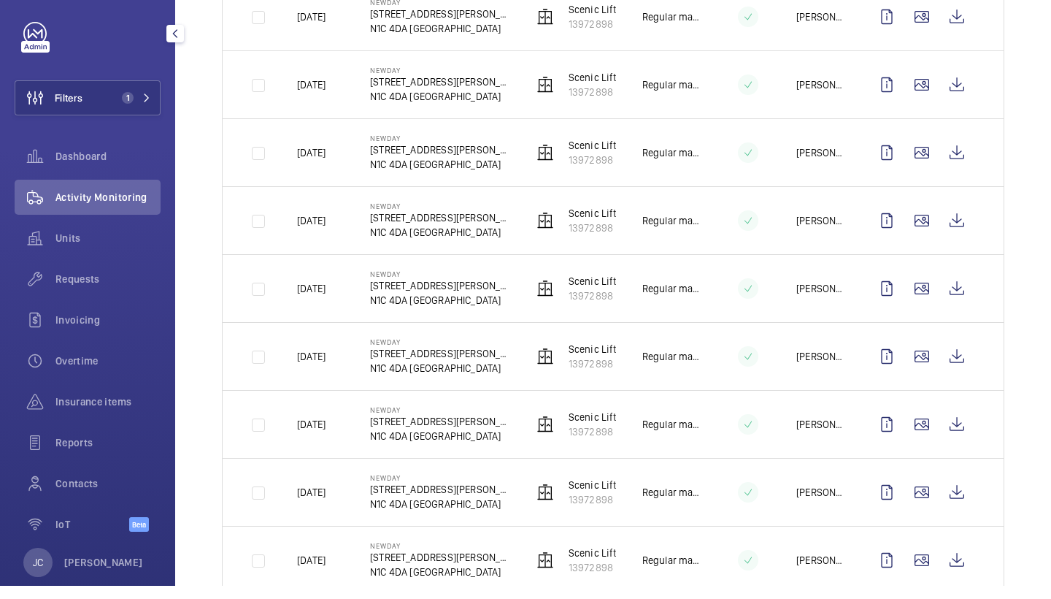
scroll to position [291, 0]
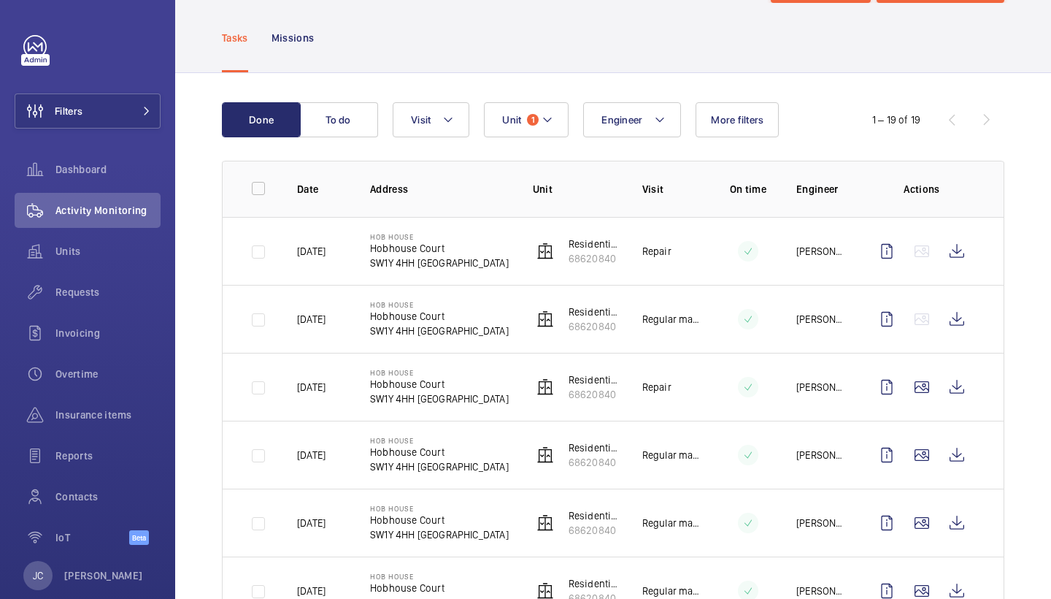
scroll to position [73, 0]
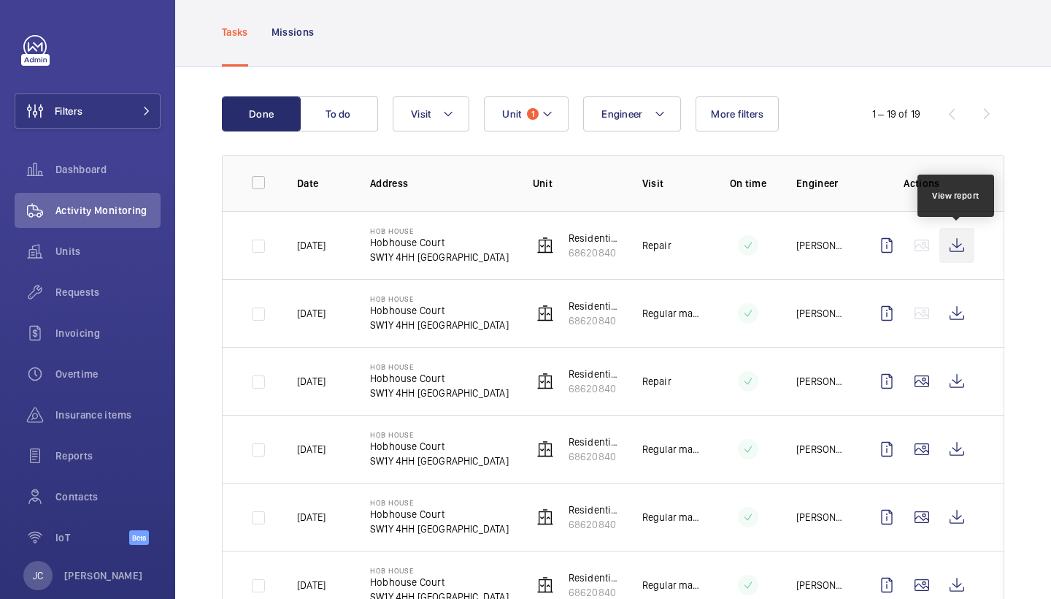
click at [960, 253] on wm-front-icon-button at bounding box center [957, 245] width 35 height 35
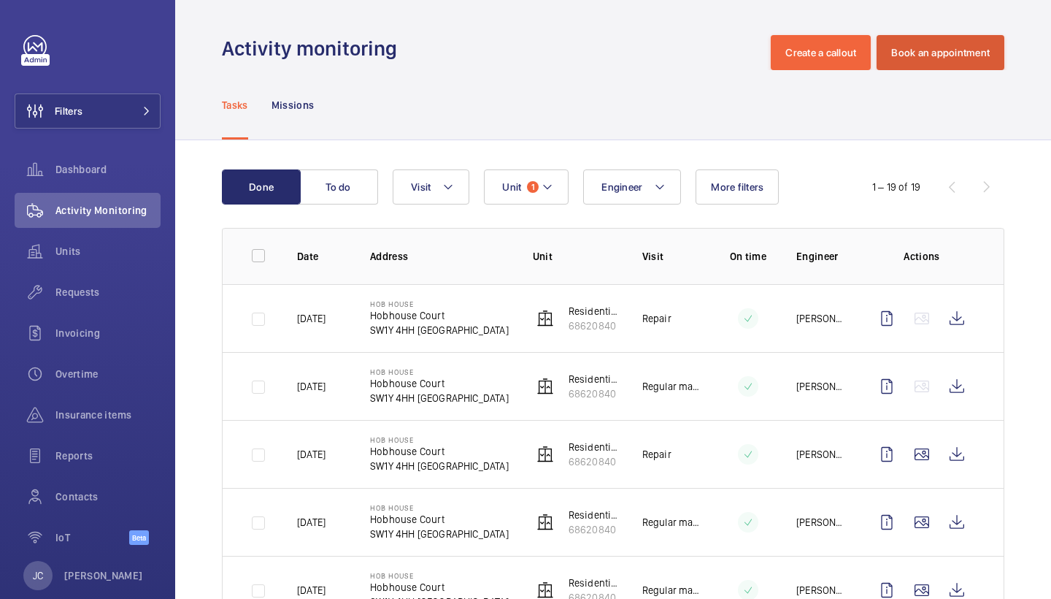
scroll to position [0, 0]
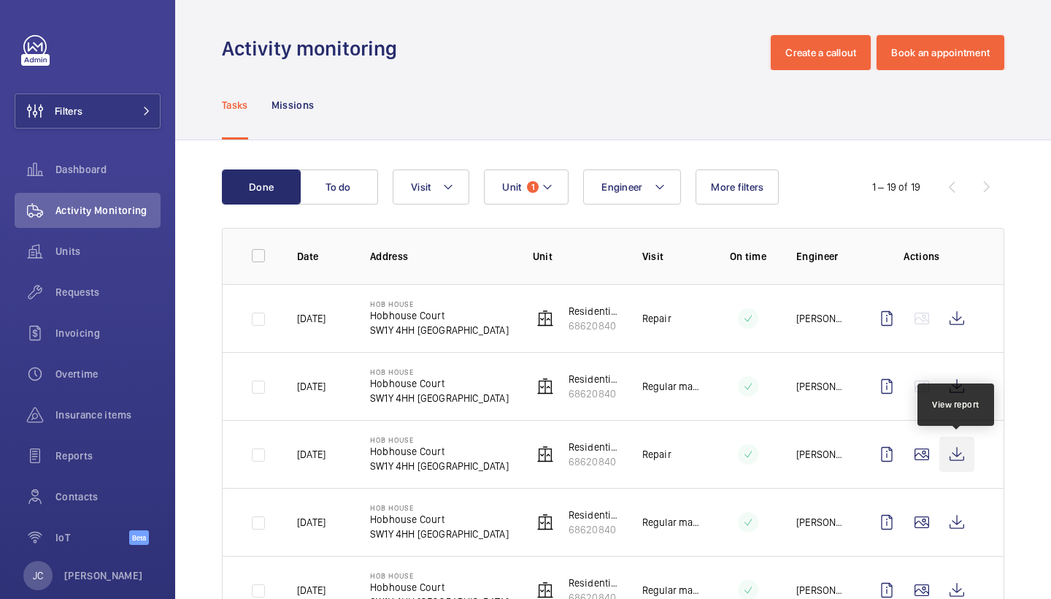
click at [957, 460] on wm-front-icon-button at bounding box center [957, 454] width 35 height 35
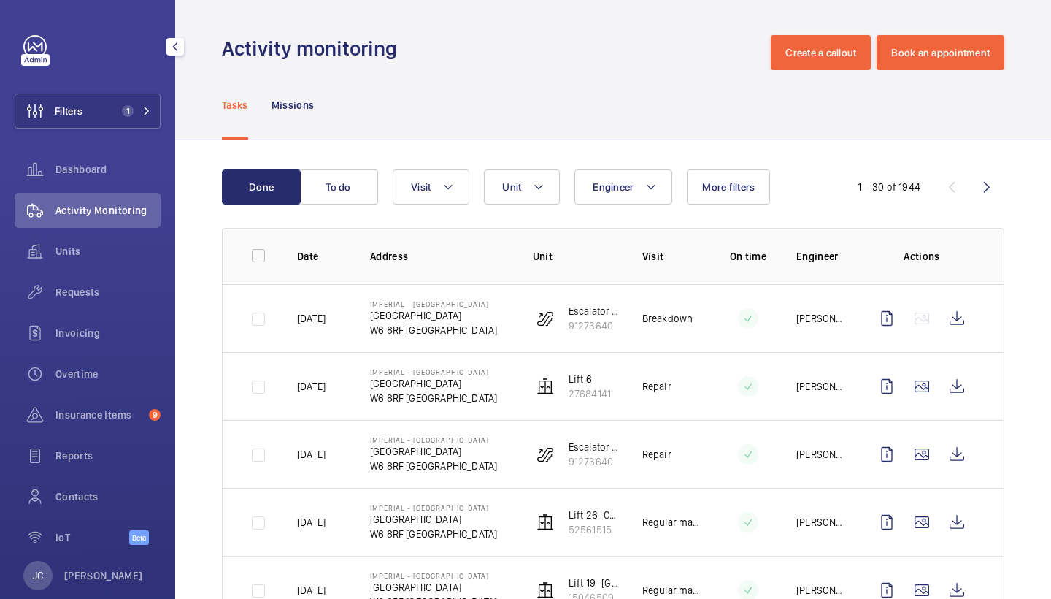
scroll to position [19, 0]
